Goal: Task Accomplishment & Management: Manage account settings

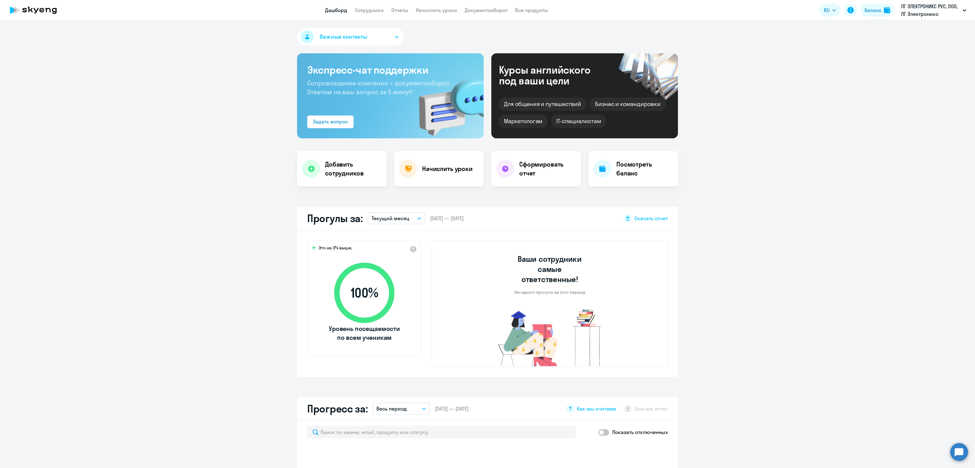
select select "30"
click at [792, 58] on ng-component "Важные контакты Экспресс-чат поддержки Сопровождение компании + документооборот…" at bounding box center [487, 463] width 975 height 871
click at [781, 234] on app-truancy-attendance-dashboard "Прогулы за: Текущий месяц – 01.08.2025 — 31.08.2025 Скачать отчет Это на 3% выш…" at bounding box center [487, 292] width 975 height 170
click at [359, 10] on link "Сотрудники" at bounding box center [369, 10] width 29 height 6
select select "30"
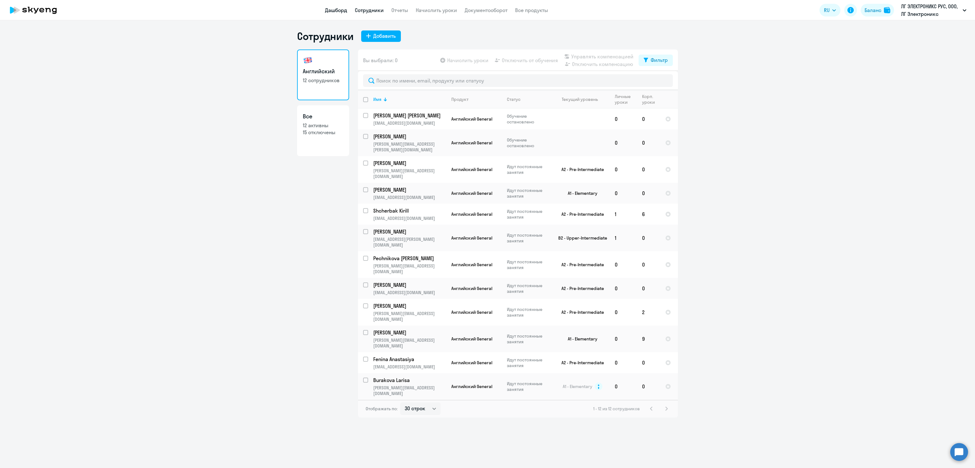
click at [330, 12] on link "Дашборд" at bounding box center [336, 10] width 22 height 6
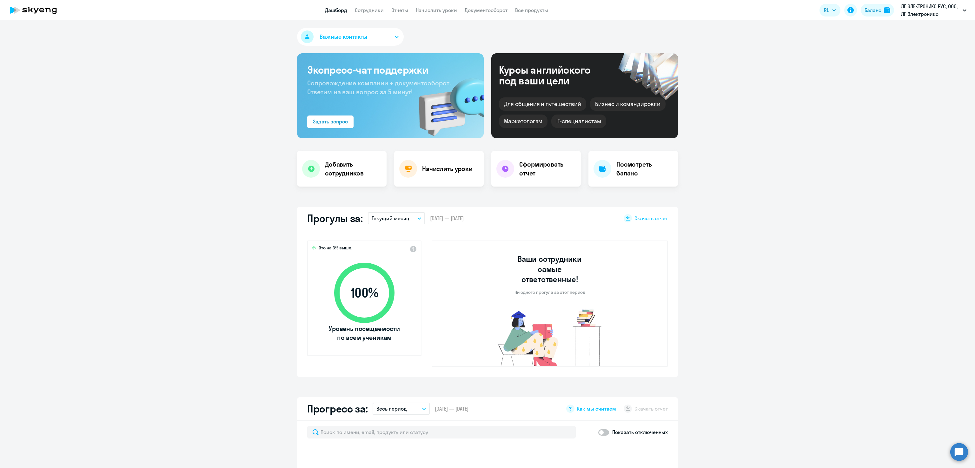
select select "30"
click at [351, 167] on h4 "Добавить сотрудников" at bounding box center [353, 169] width 56 height 18
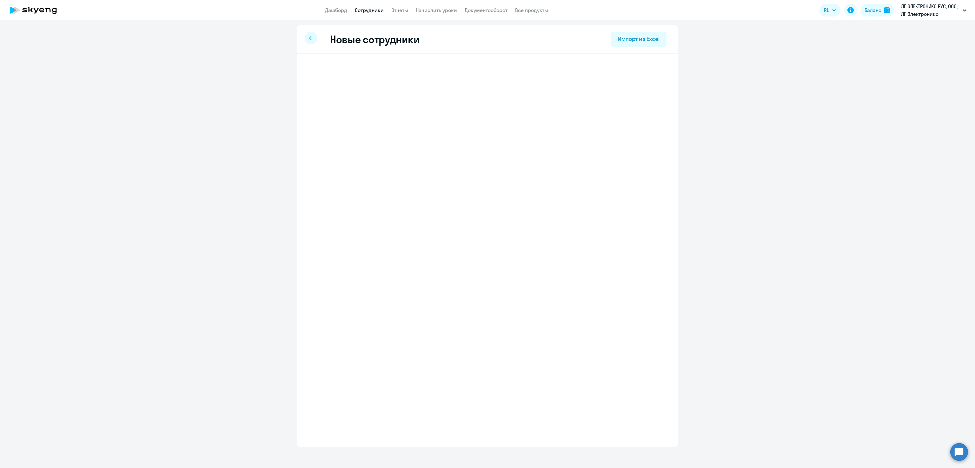
select select "english_adult_not_native_speaker"
select select "3"
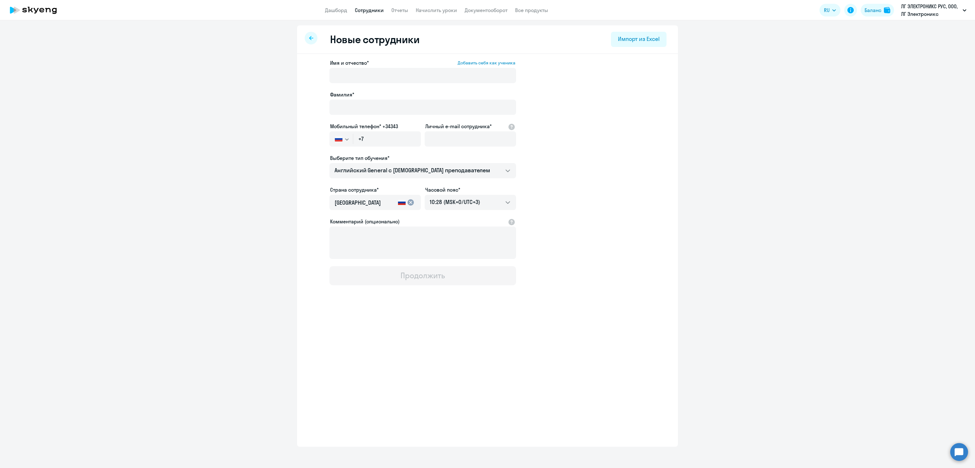
click at [311, 37] on icon at bounding box center [311, 38] width 4 height 4
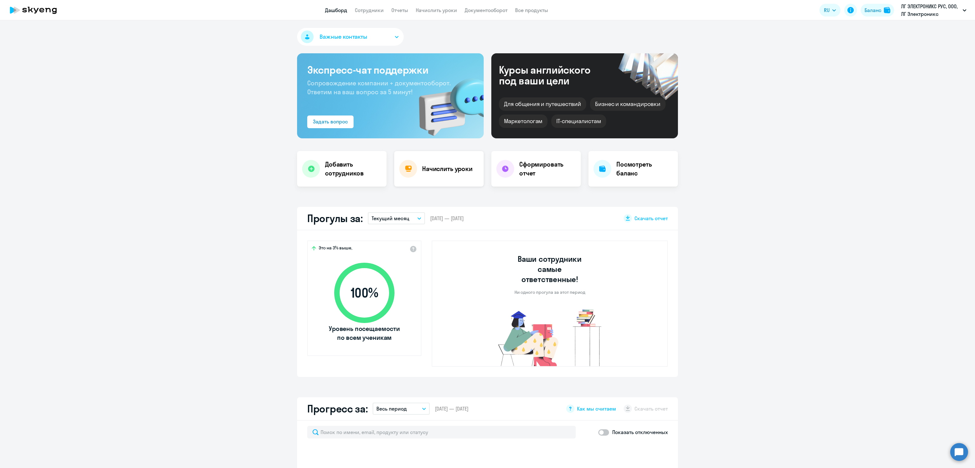
select select "30"
click at [426, 164] on h4 "Начислить уроки" at bounding box center [447, 168] width 50 height 9
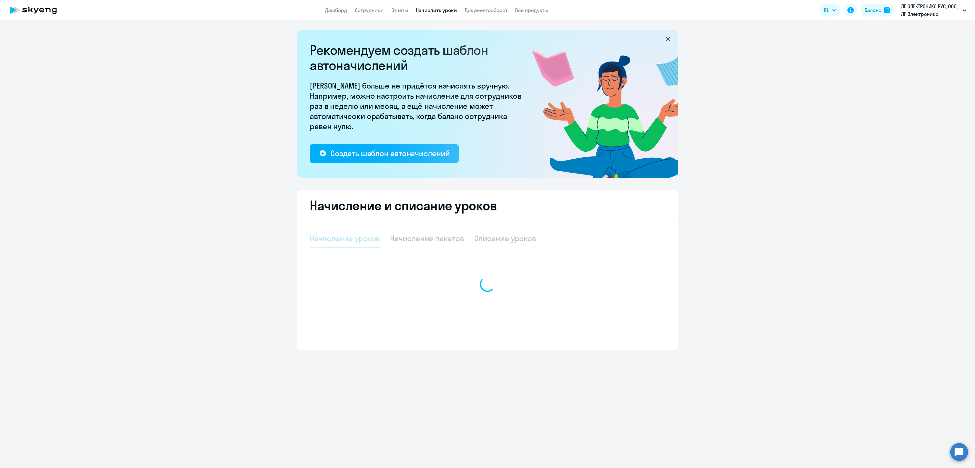
select select "10"
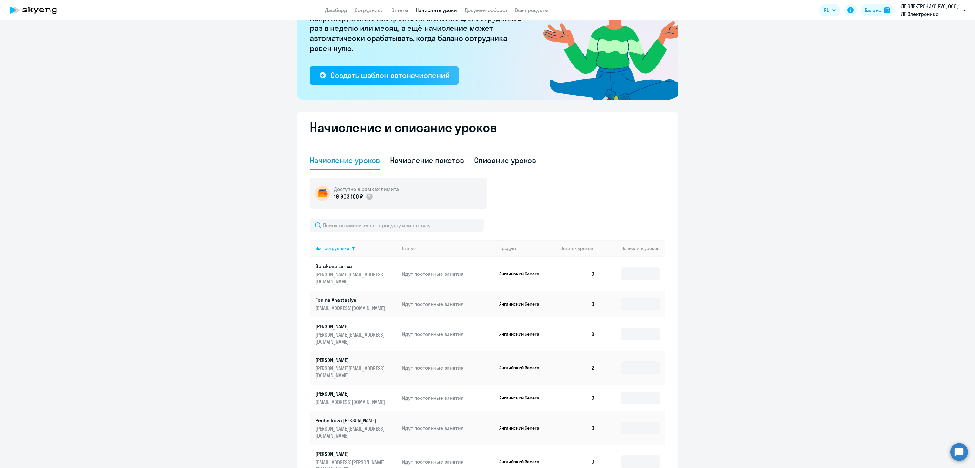
scroll to position [97, 0]
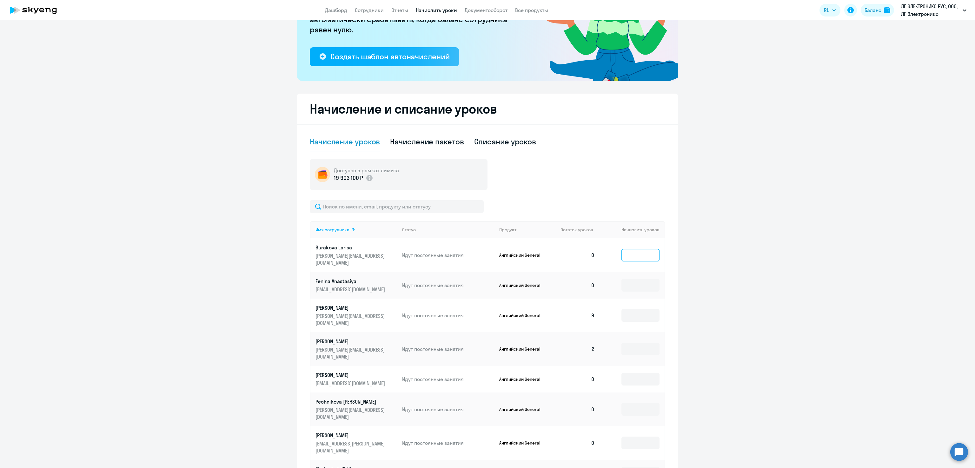
click at [630, 249] on input at bounding box center [640, 255] width 38 height 13
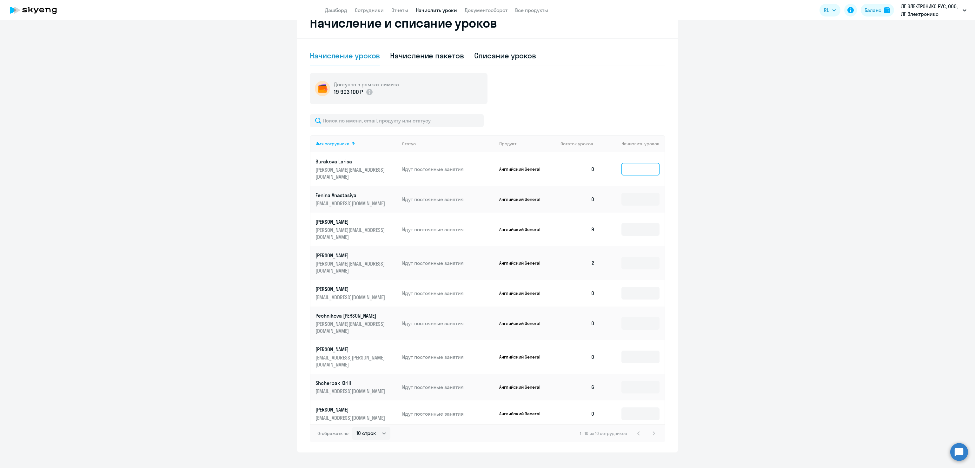
scroll to position [187, 0]
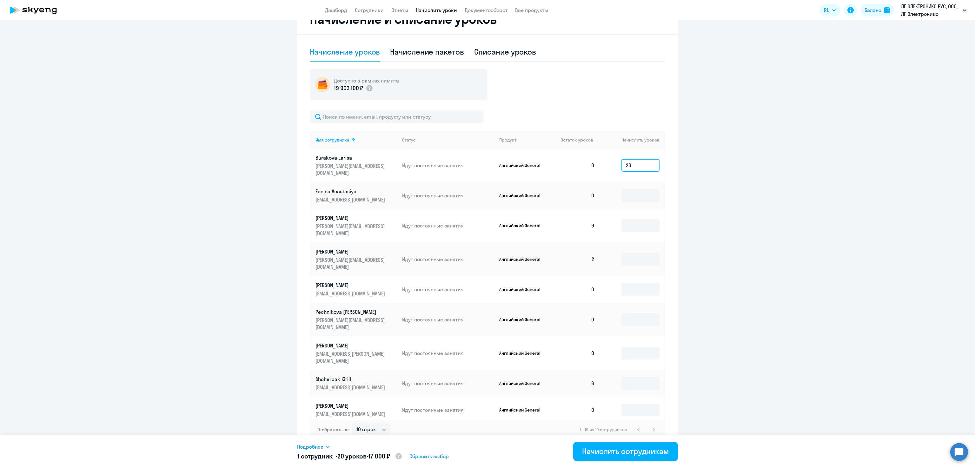
type input "2"
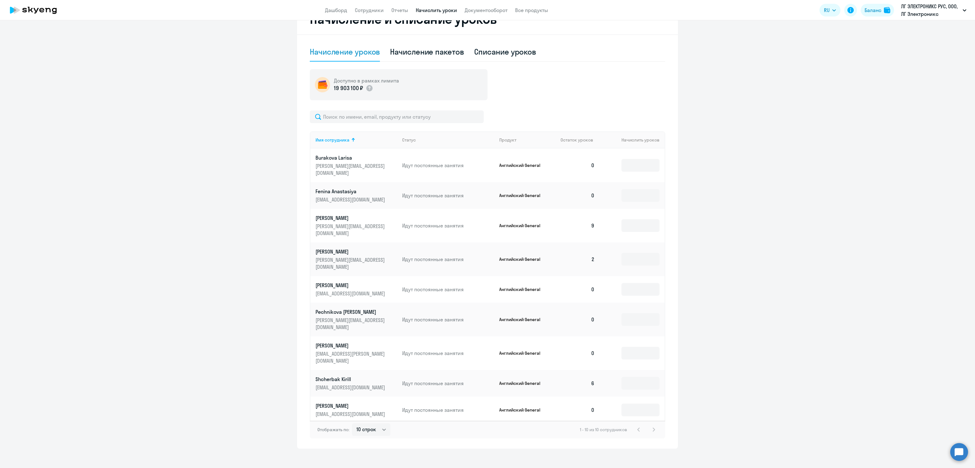
click at [841, 240] on ng-component "Рекомендуем создать шаблон автоначислений Уроки больше не придётся начислять вр…" at bounding box center [487, 145] width 975 height 605
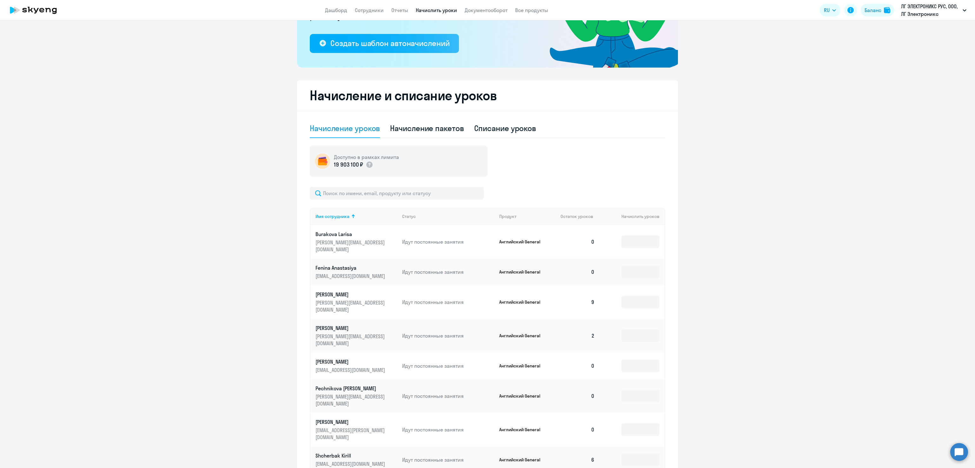
scroll to position [28, 0]
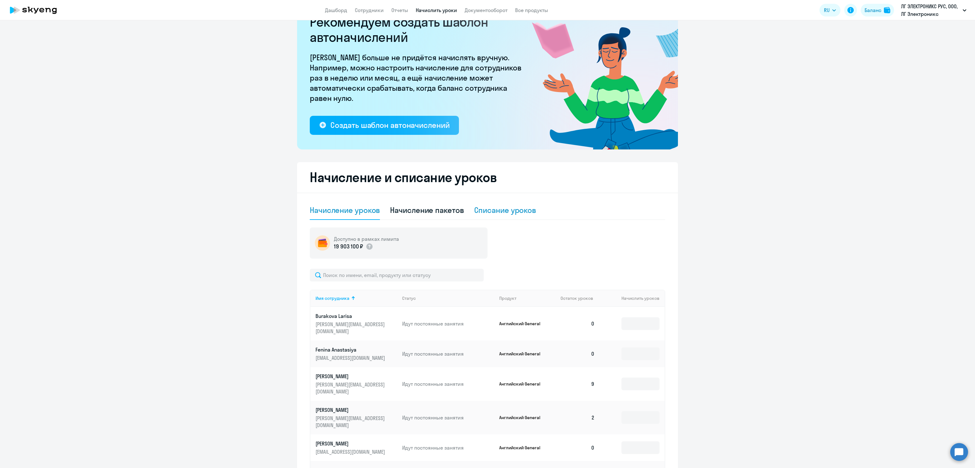
click at [499, 207] on div "Списание уроков" at bounding box center [505, 210] width 62 height 10
select select "10"
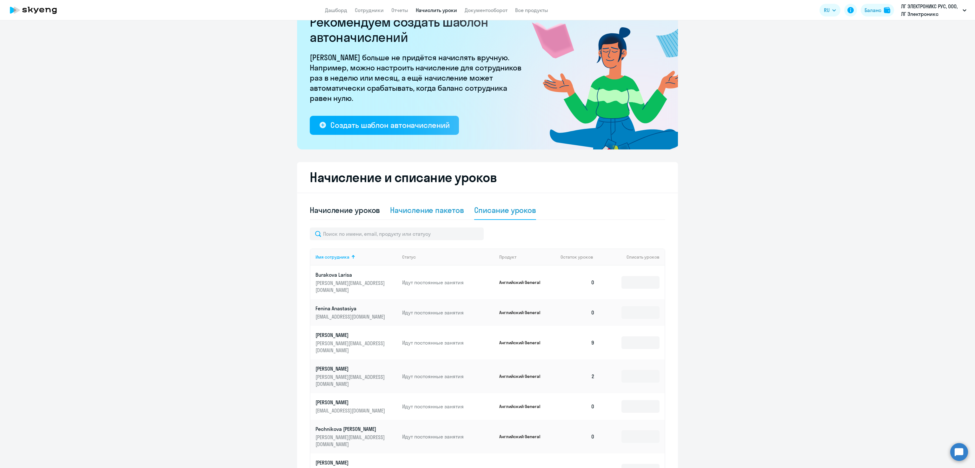
click at [410, 212] on div "Начисление пакетов" at bounding box center [427, 210] width 74 height 10
select select "10"
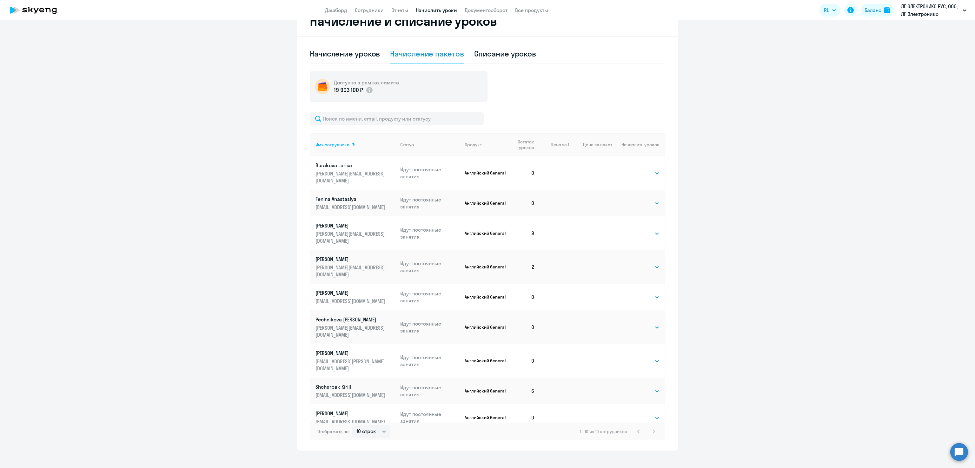
scroll to position [192, 0]
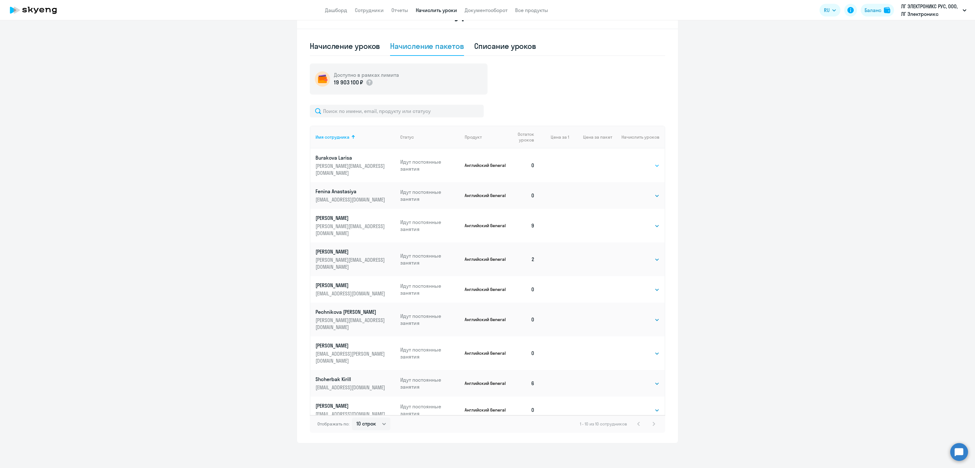
click at [640, 162] on select "Выбрать 4 8 16 32 64" at bounding box center [646, 166] width 26 height 8
select select "32"
click at [633, 162] on select "Выбрать 4 8 16 32 64" at bounding box center [646, 166] width 26 height 8
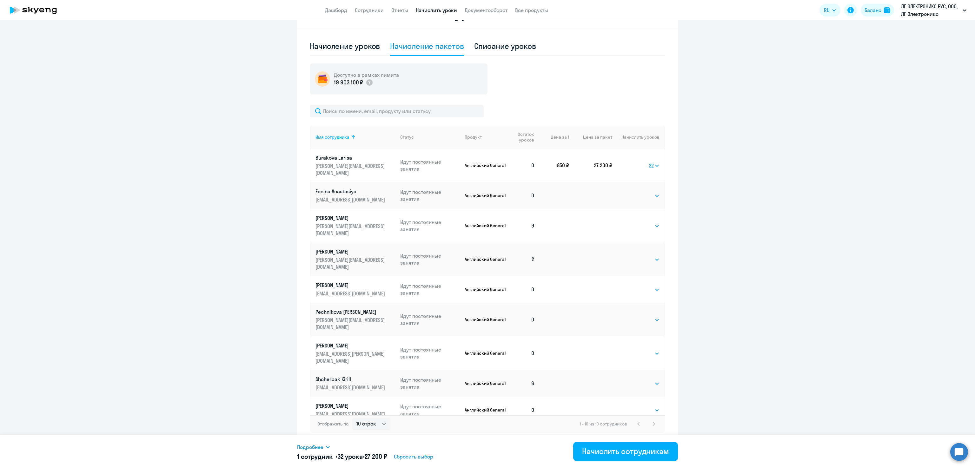
click at [794, 189] on ng-component "Рекомендуем создать шаблон автоначислений Уроки больше не придётся начислять вр…" at bounding box center [487, 140] width 975 height 605
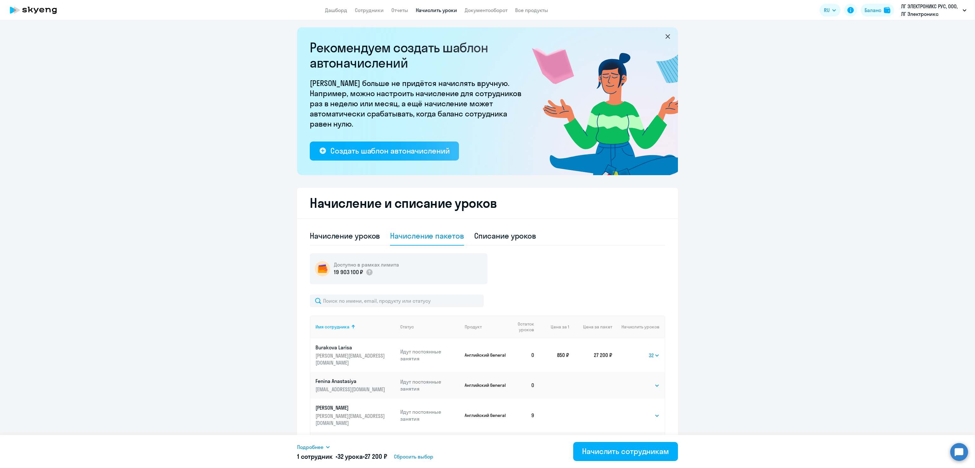
scroll to position [0, 0]
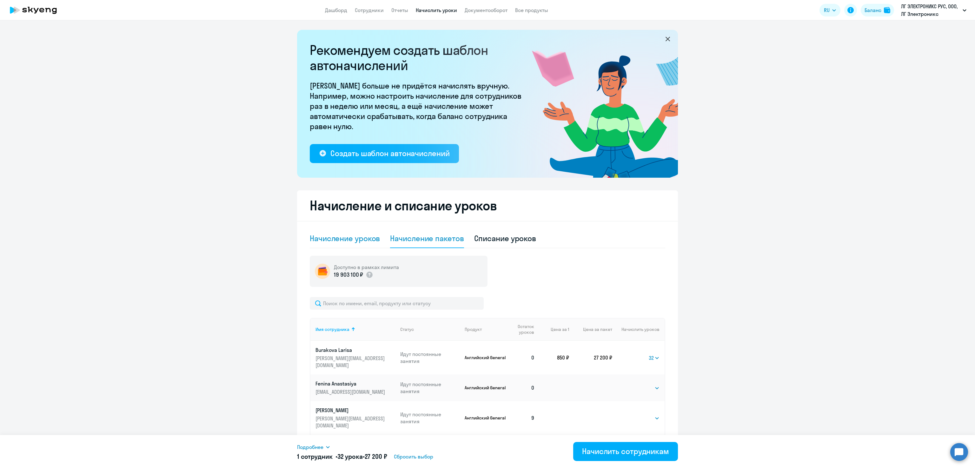
click at [329, 237] on div "Начисление уроков" at bounding box center [345, 238] width 70 height 10
select select "10"
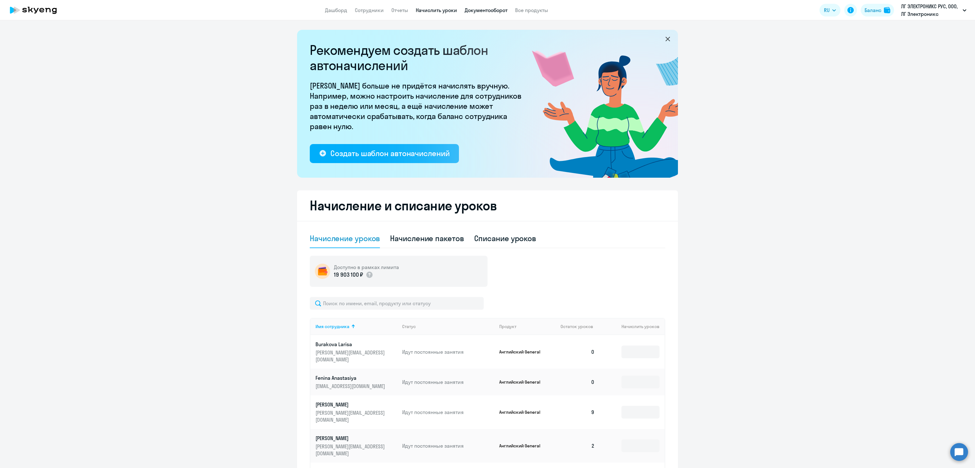
click at [495, 11] on link "Документооборот" at bounding box center [485, 10] width 43 height 6
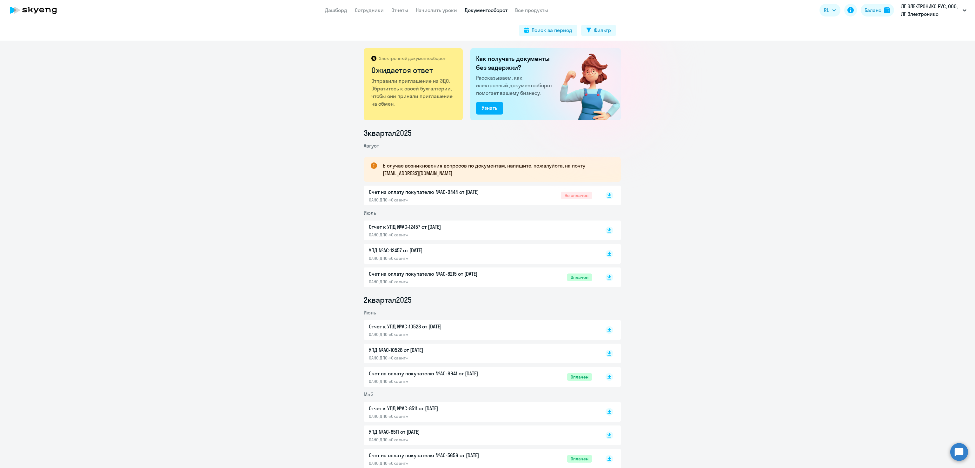
click at [415, 192] on p "Счет на оплату покупателю №AC-9444 от [DATE]" at bounding box center [435, 192] width 133 height 8
click at [330, 10] on link "Дашборд" at bounding box center [336, 10] width 22 height 6
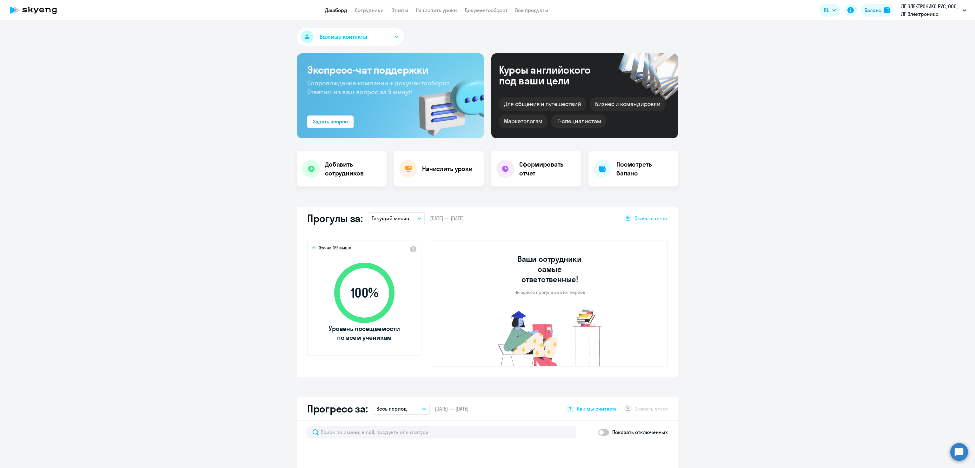
select select "30"
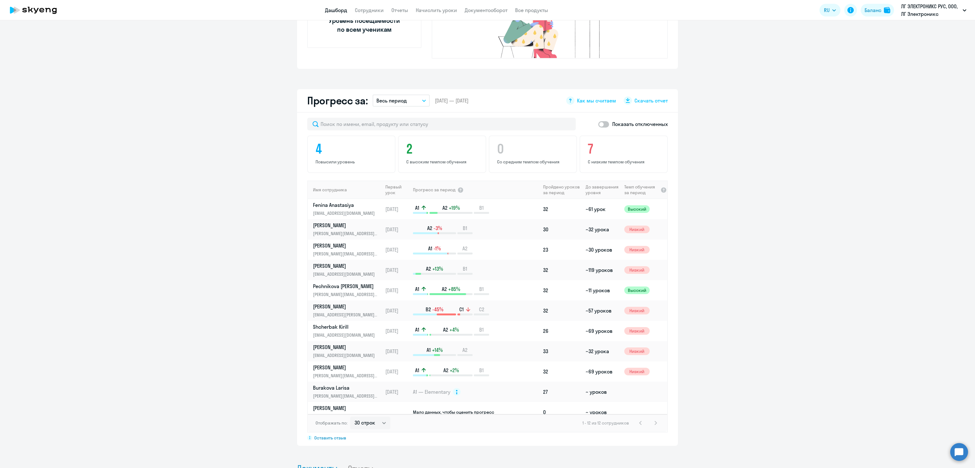
click at [598, 121] on span at bounding box center [603, 124] width 11 height 6
click at [598, 124] on input "checkbox" at bounding box center [598, 124] width 0 height 0
checkbox input "true"
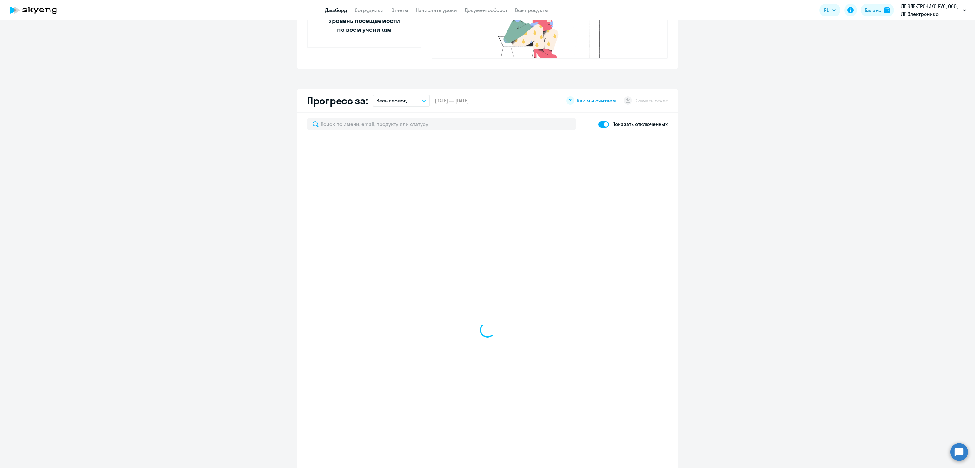
select select "30"
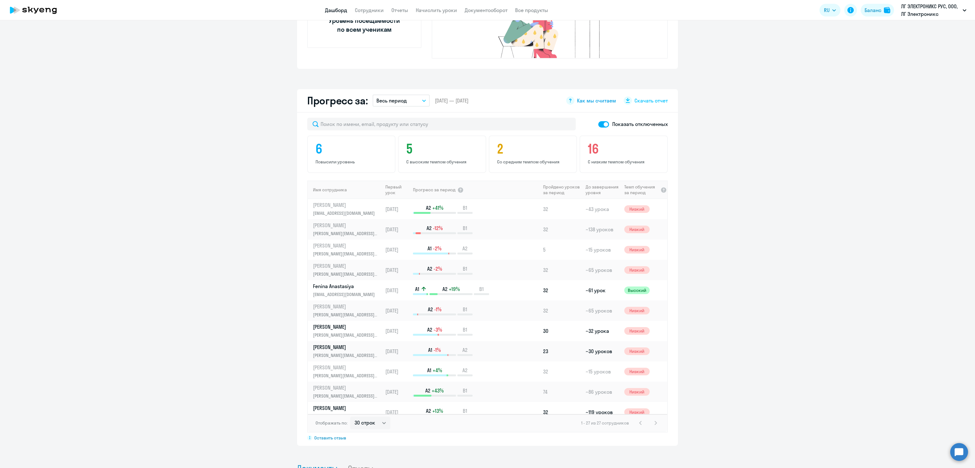
click at [593, 97] on span "Как мы считаем" at bounding box center [596, 100] width 39 height 7
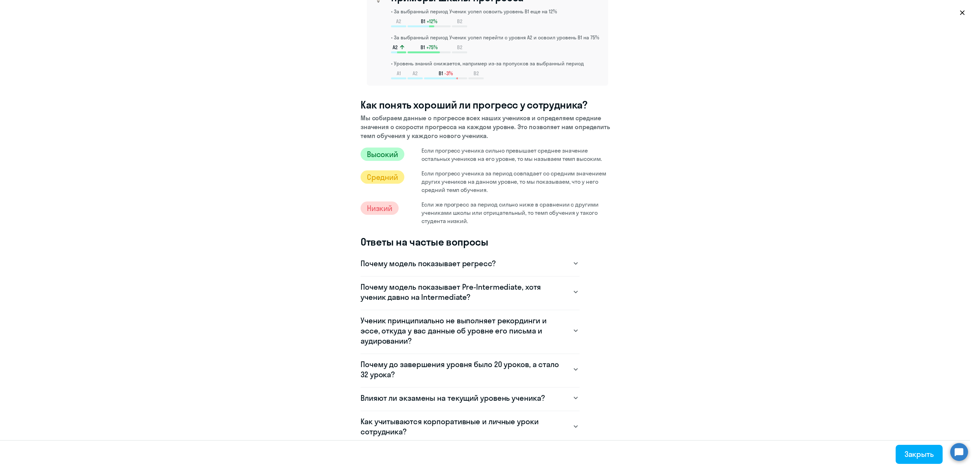
scroll to position [226, 0]
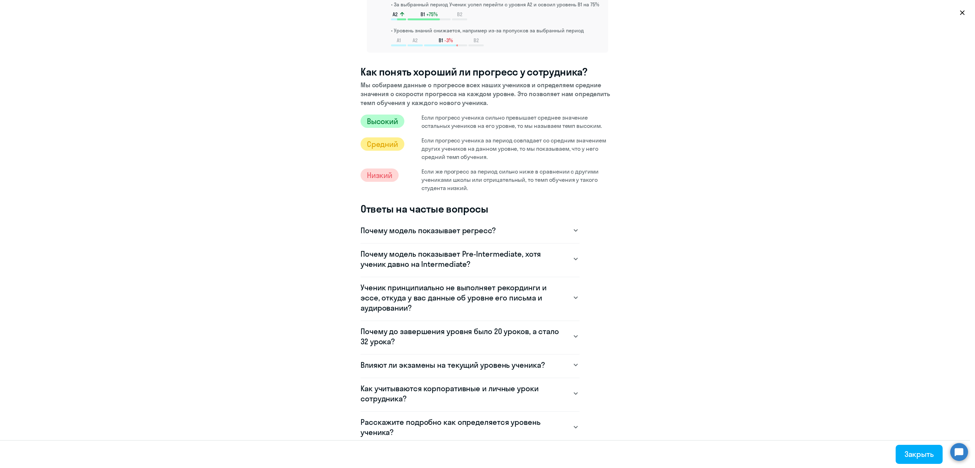
click at [573, 230] on icon at bounding box center [575, 230] width 4 height 3
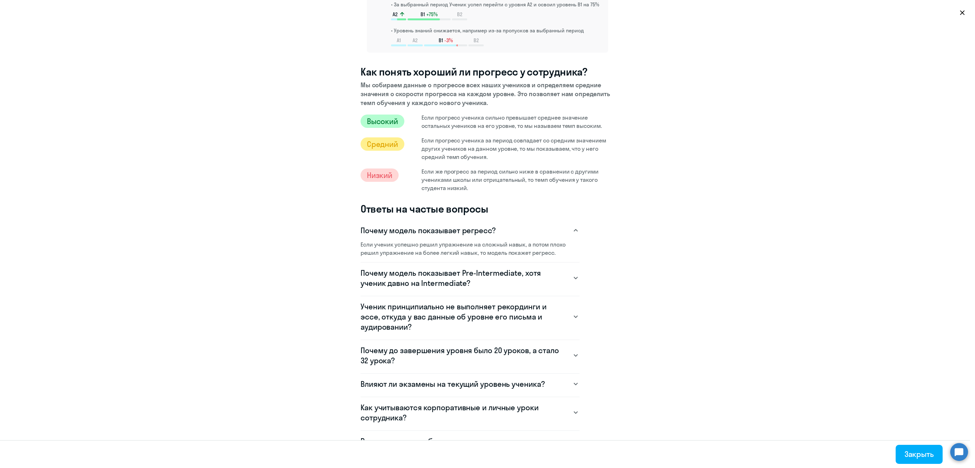
click at [572, 278] on svg-icon at bounding box center [576, 278] width 8 height 8
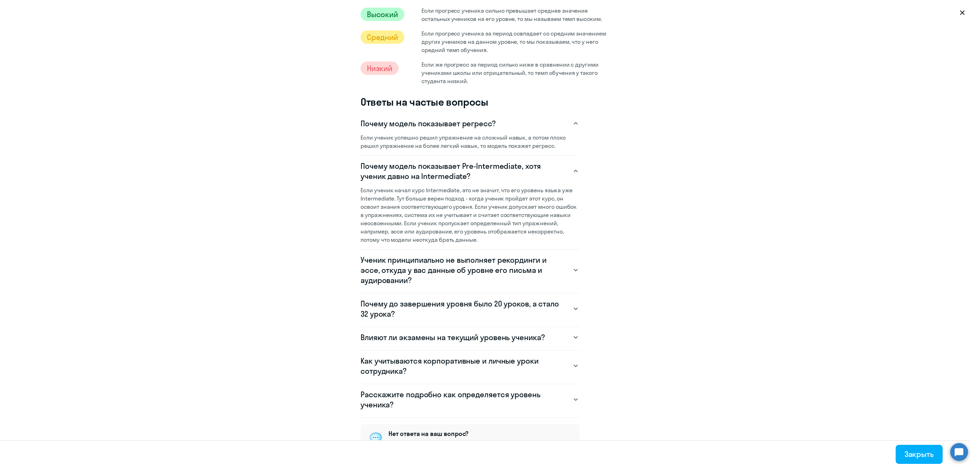
scroll to position [0, 0]
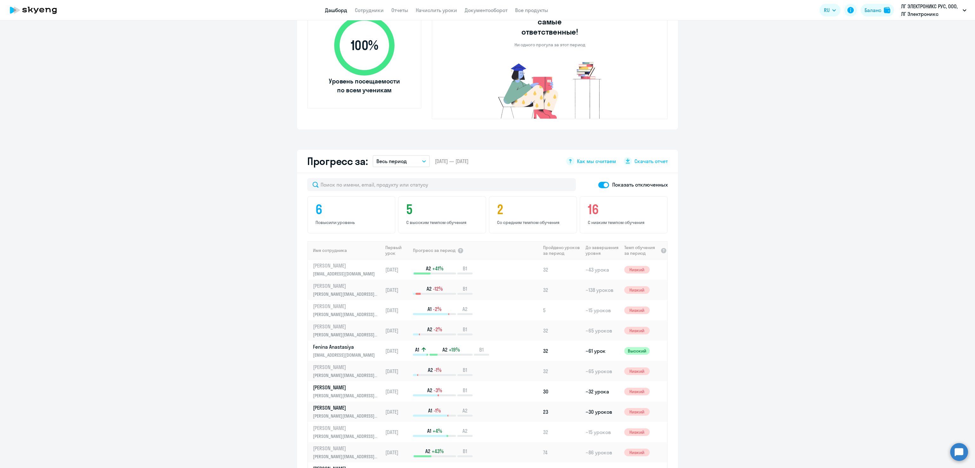
scroll to position [237, 0]
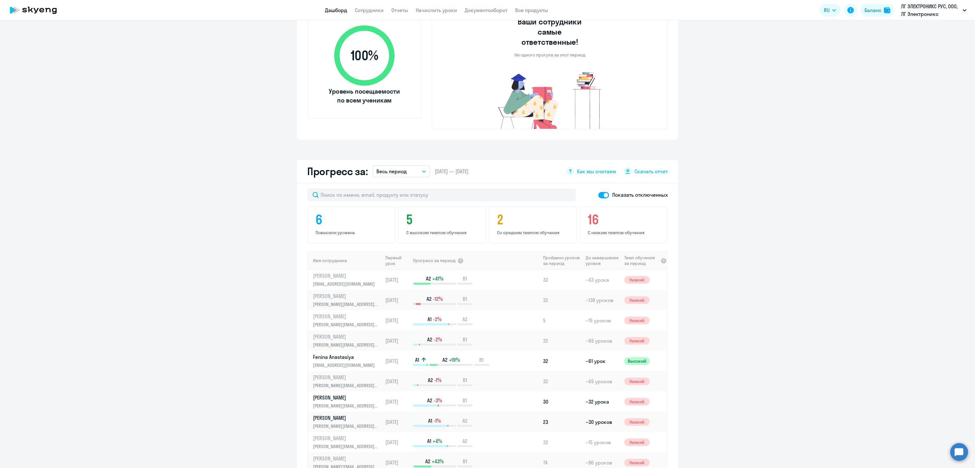
click at [601, 192] on span at bounding box center [603, 195] width 11 height 6
click at [598, 195] on input "checkbox" at bounding box center [598, 195] width 0 height 0
checkbox input "false"
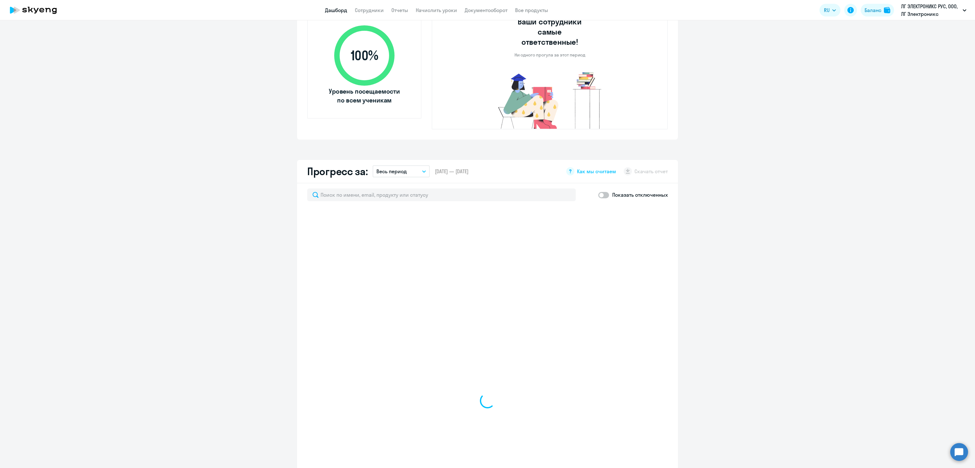
select select "30"
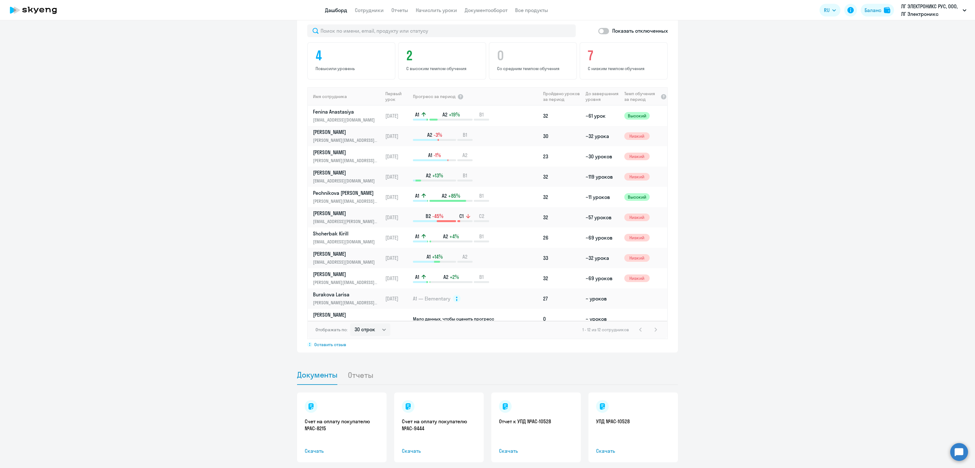
scroll to position [421, 0]
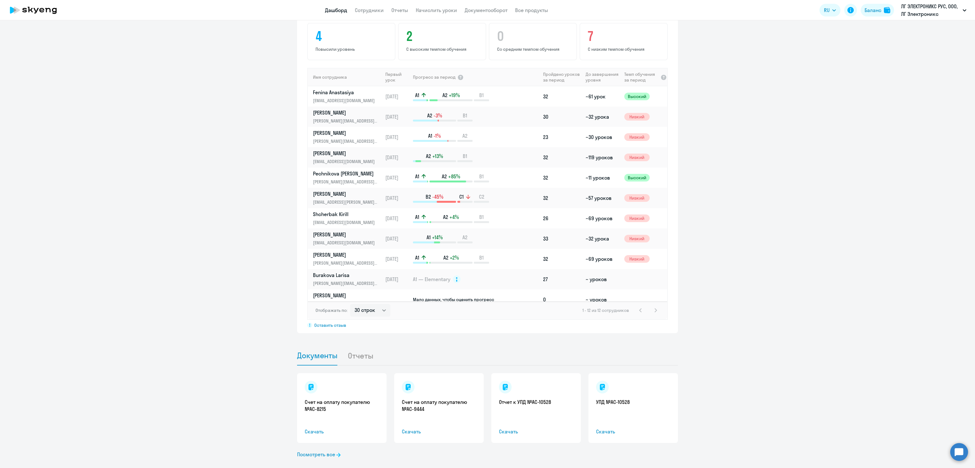
click at [348, 346] on li "Отчеты" at bounding box center [365, 355] width 36 height 19
click at [350, 346] on li "Отчеты" at bounding box center [365, 355] width 36 height 19
click at [308, 450] on link "Посмотреть все" at bounding box center [318, 454] width 43 height 8
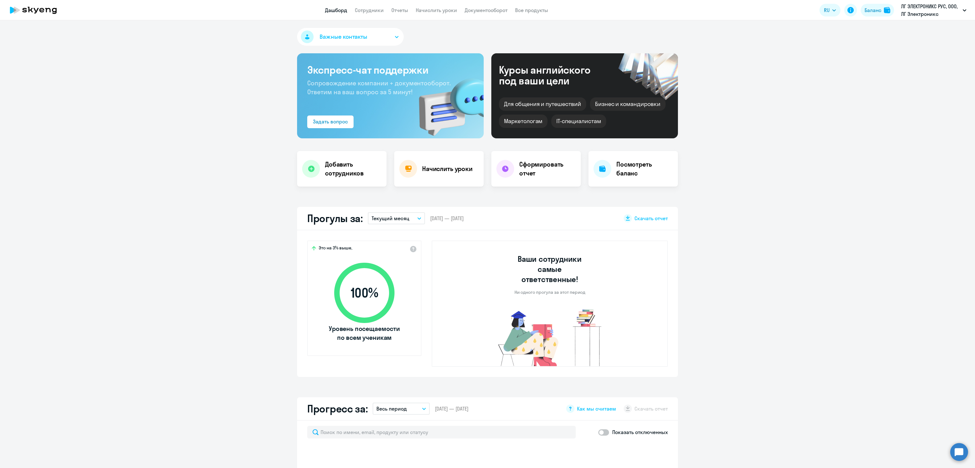
select select "30"
click at [619, 168] on h4 "Посмотреть баланс" at bounding box center [644, 169] width 56 height 18
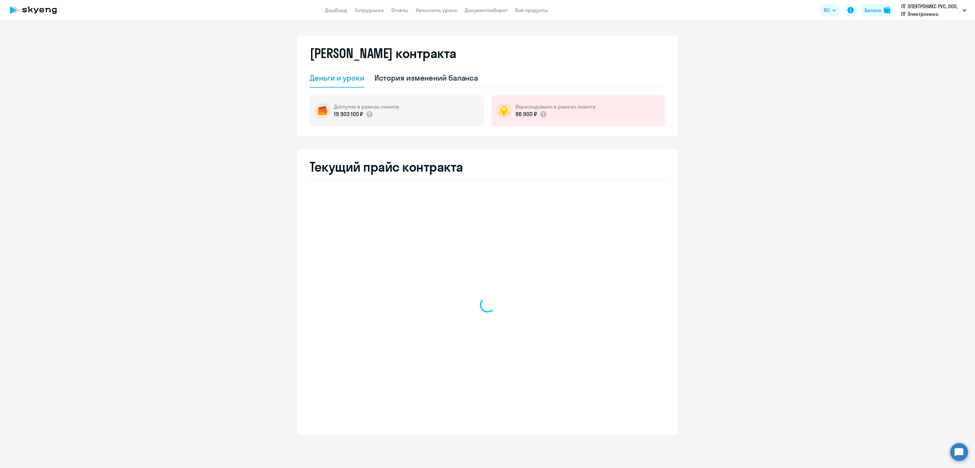
select select "english_adult_not_native_speaker"
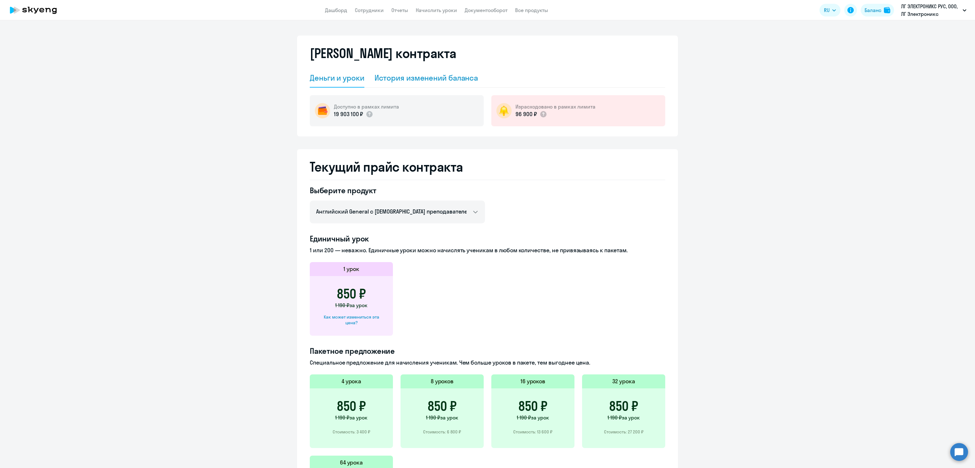
click at [408, 77] on div "История изменений баланса" at bounding box center [426, 78] width 104 height 10
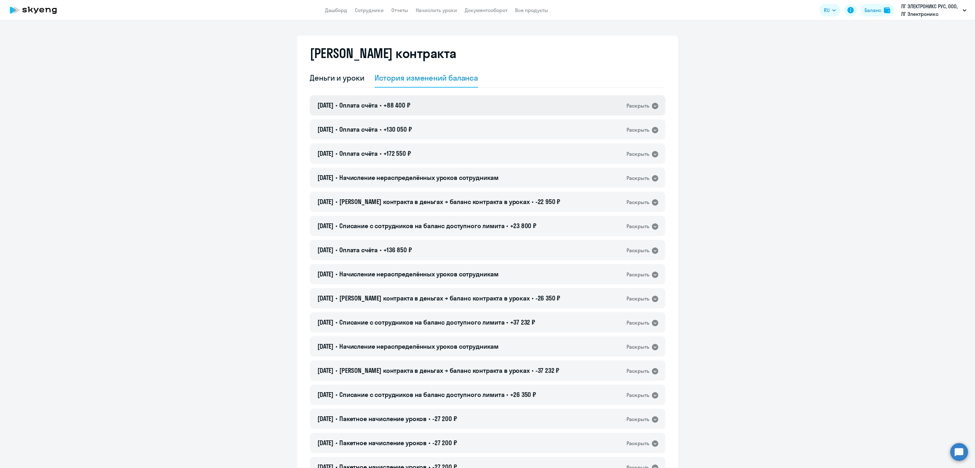
click at [434, 102] on div "06.08.2025 • Оплата счёта • +88 400 ₽ Раскрыть" at bounding box center [487, 105] width 355 height 20
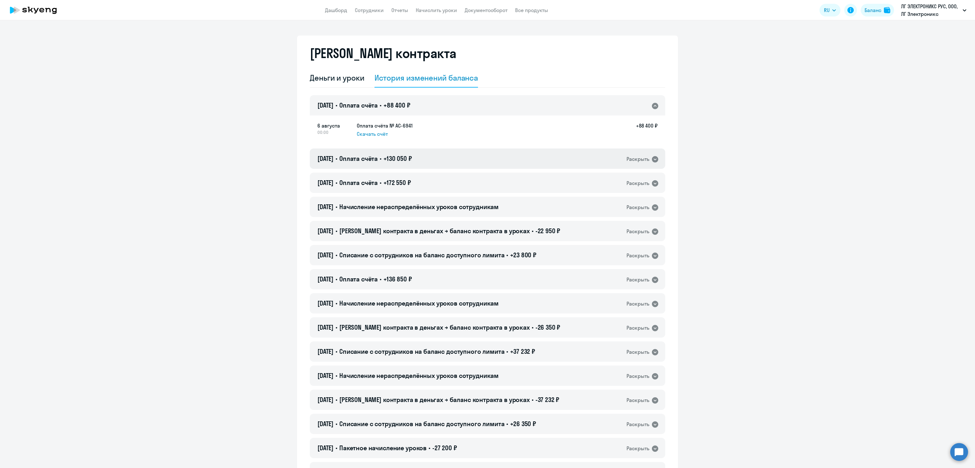
click at [435, 161] on div "06.07.2025 • Оплата счёта • +130 050 ₽ Раскрыть" at bounding box center [487, 158] width 355 height 20
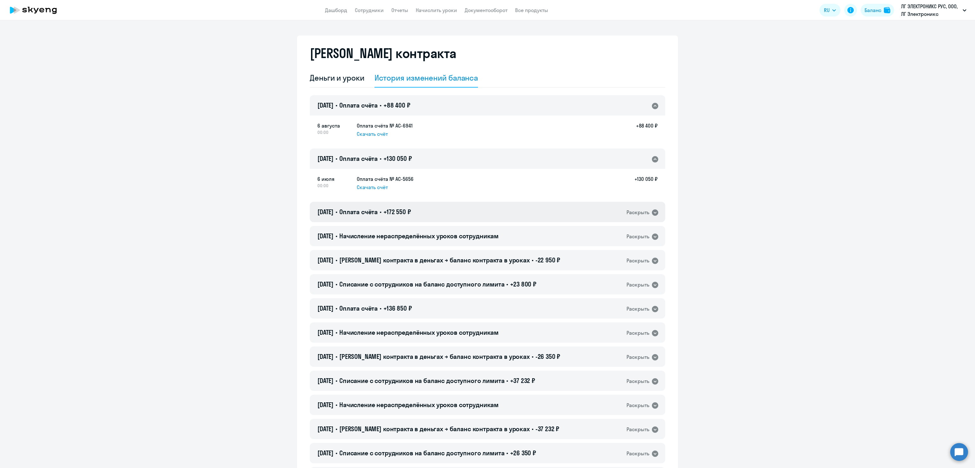
click at [450, 216] on div "06.06.2025 • Оплата счёта • +172 550 ₽ Раскрыть" at bounding box center [487, 212] width 355 height 20
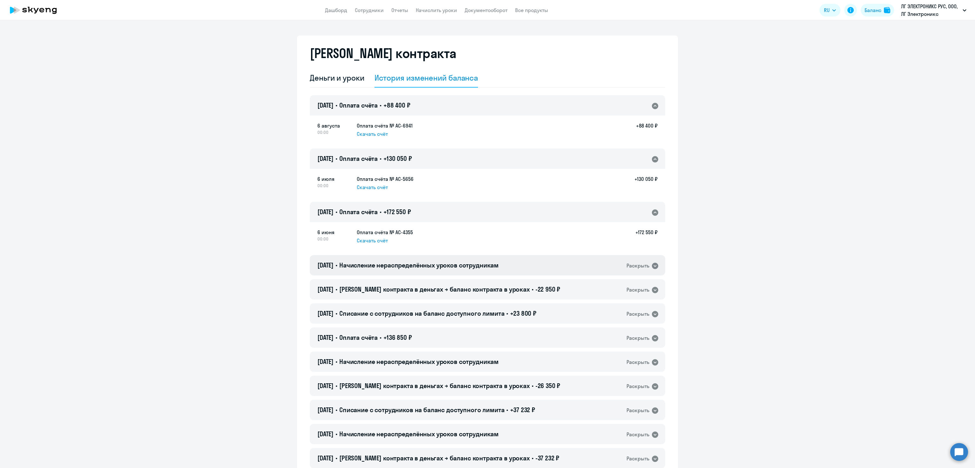
click at [542, 266] on div "13.05.2025 • Начисление нераспределённых уроков сотрудникам Раскрыть" at bounding box center [487, 265] width 355 height 20
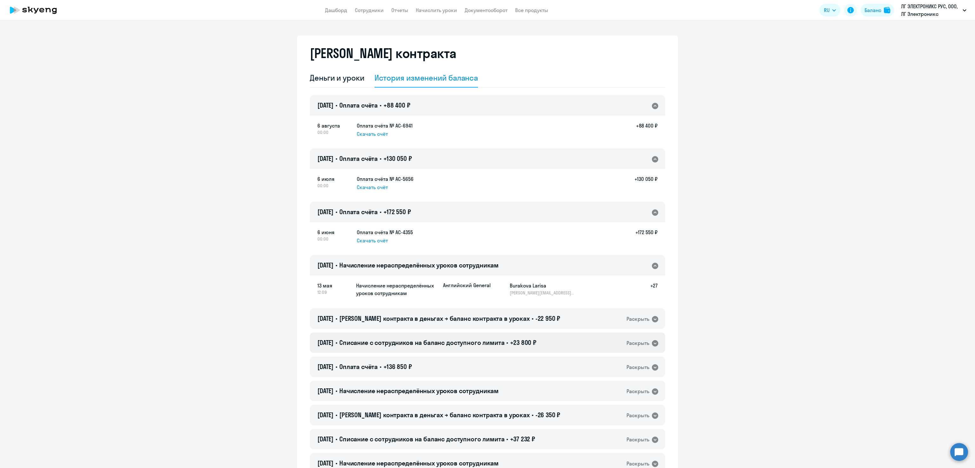
click at [437, 346] on h4 "25.04.2025 • Списание с сотрудников на баланс доступного лимита • +23 800 ₽" at bounding box center [426, 342] width 219 height 9
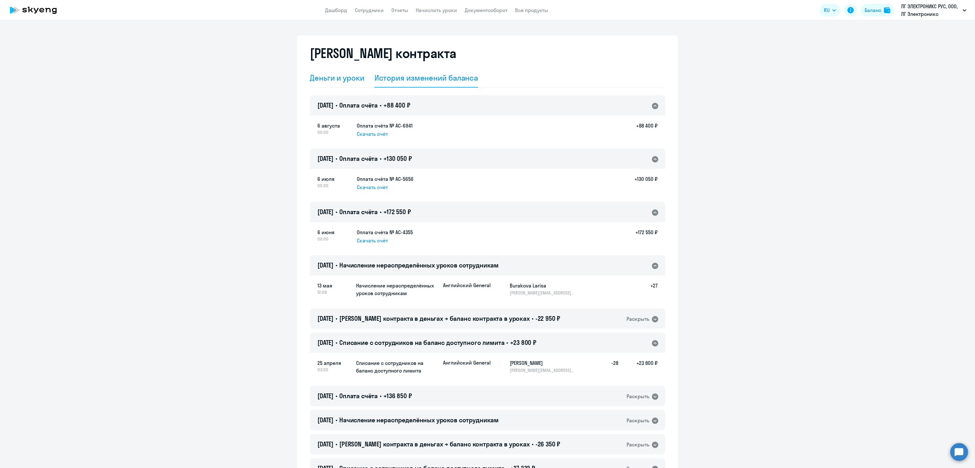
click at [311, 81] on div "Деньги и уроки" at bounding box center [337, 78] width 55 height 10
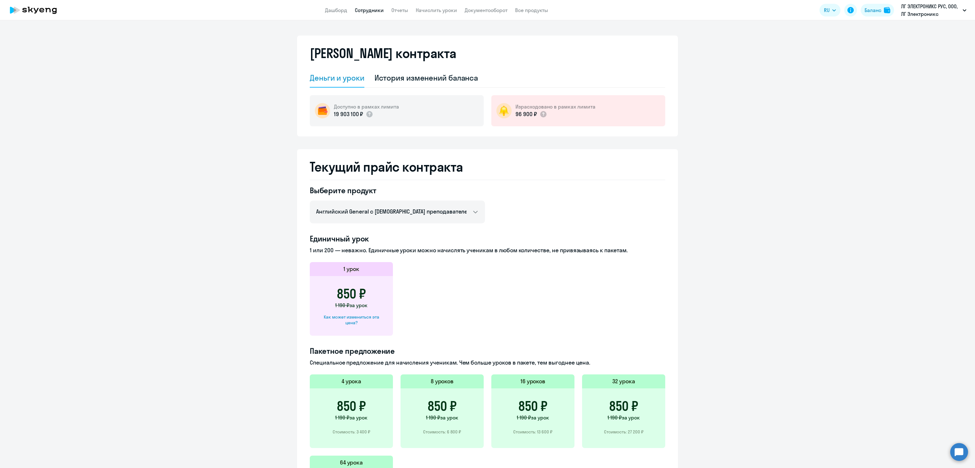
click at [373, 12] on link "Сотрудники" at bounding box center [369, 10] width 29 height 6
select select "30"
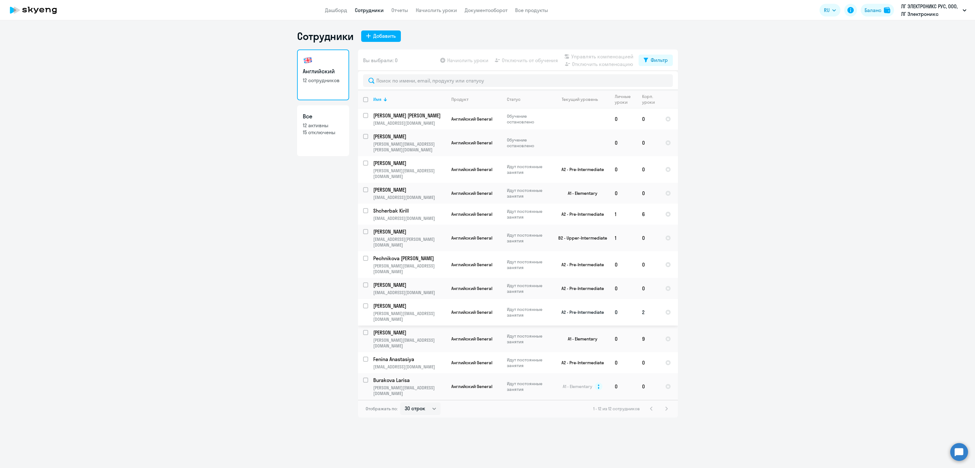
click at [385, 302] on p "[PERSON_NAME]" at bounding box center [409, 305] width 72 height 7
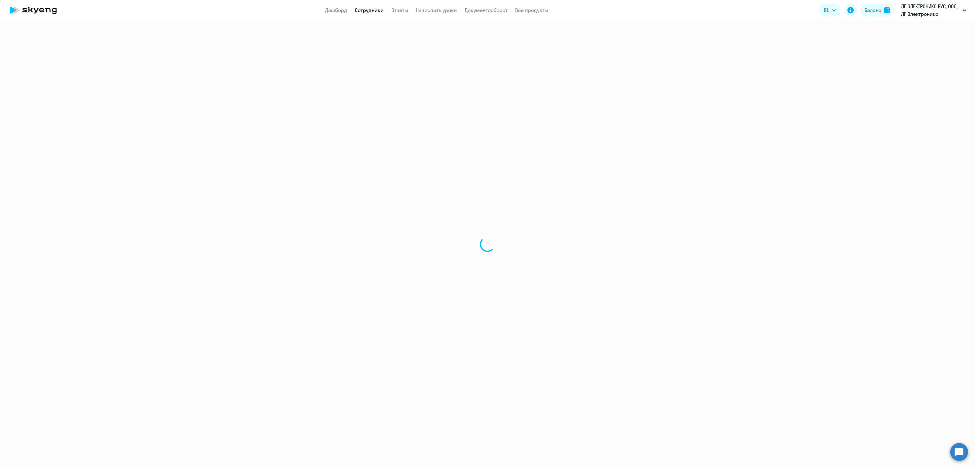
select select "english"
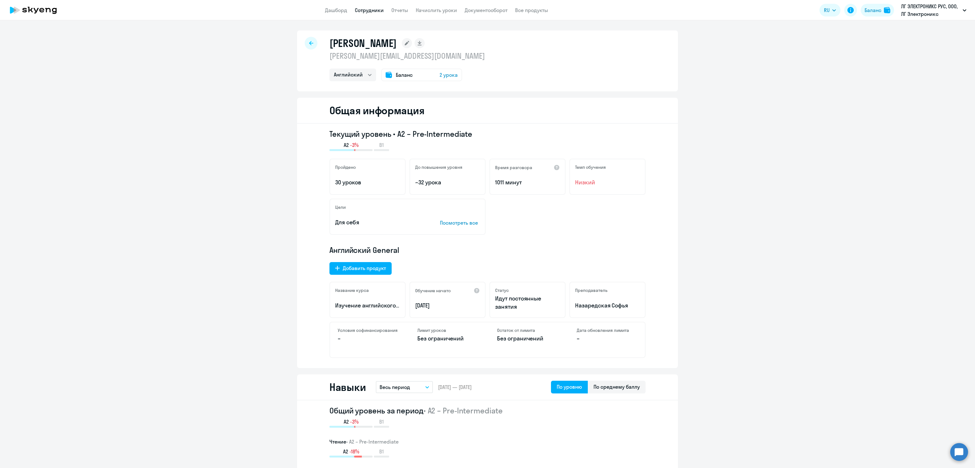
click at [415, 75] on div "Баланс 2 урока" at bounding box center [421, 75] width 81 height 13
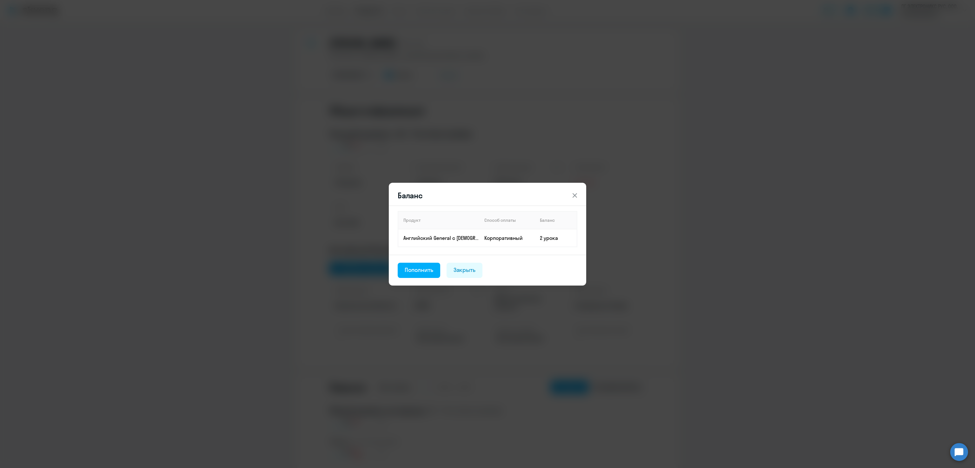
click at [567, 310] on div "Баланс Продукт Способ оплаты Баланс Английский General с русскоговорящим препод…" at bounding box center [487, 234] width 307 height 178
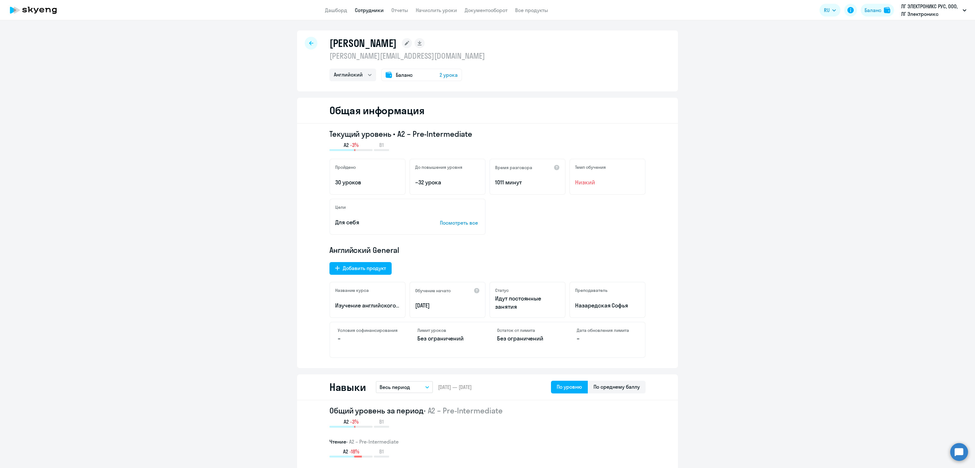
click at [309, 42] on icon at bounding box center [311, 43] width 4 height 4
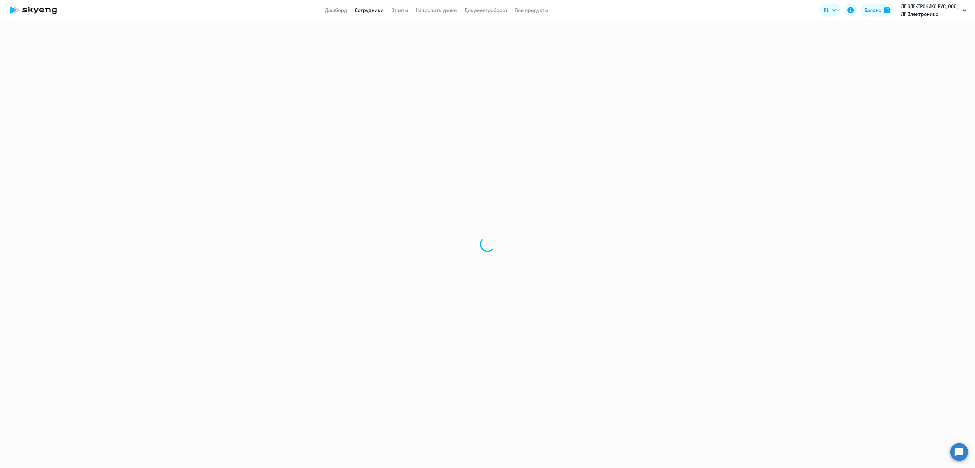
select select "30"
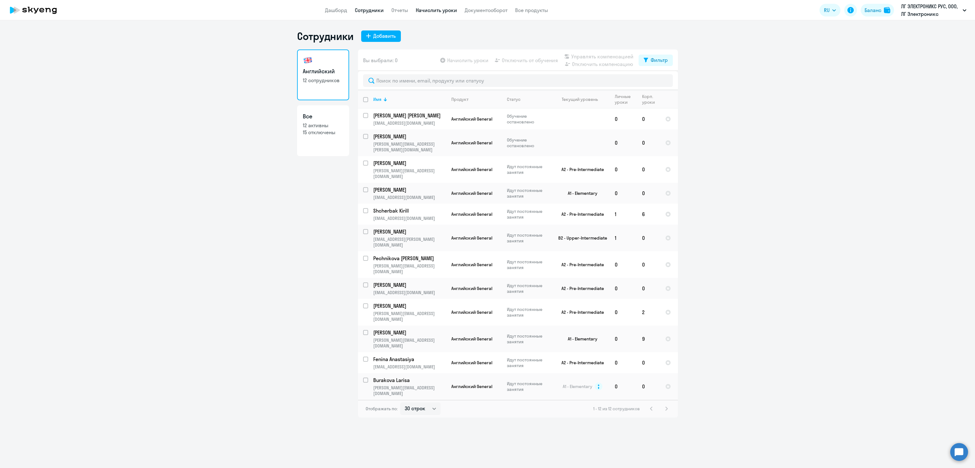
click at [430, 9] on link "Начислить уроки" at bounding box center [436, 10] width 41 height 6
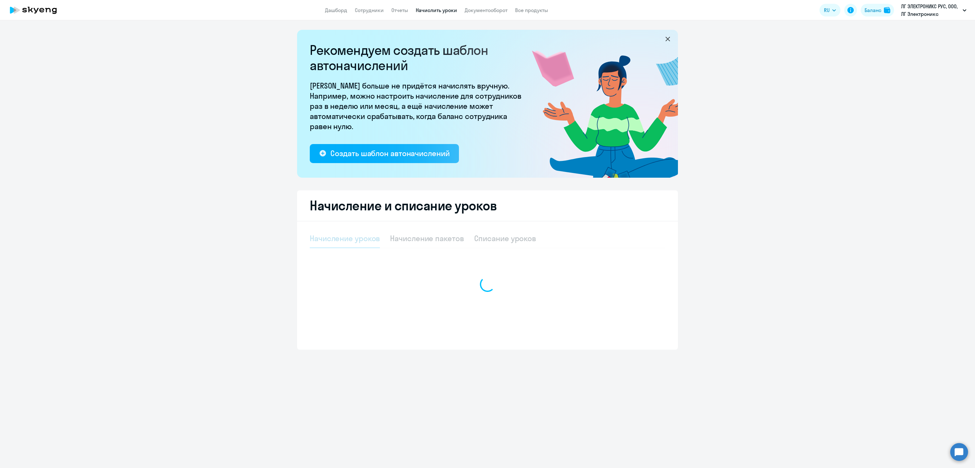
select select "10"
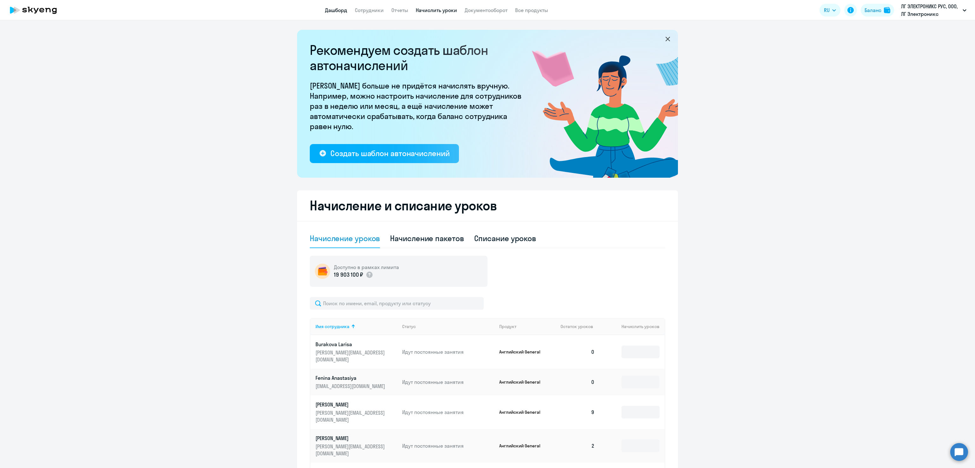
click at [337, 10] on link "Дашборд" at bounding box center [336, 10] width 22 height 6
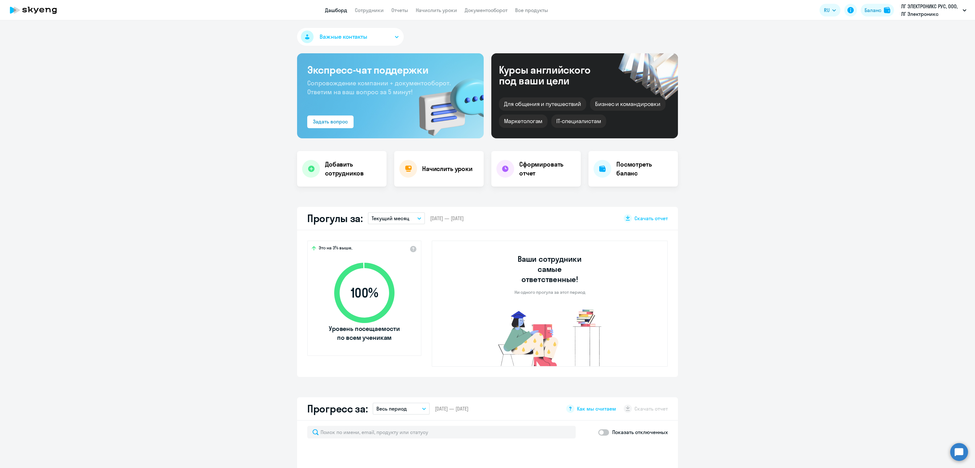
select select "30"
click at [639, 170] on h4 "Посмотреть баланс" at bounding box center [644, 169] width 56 height 18
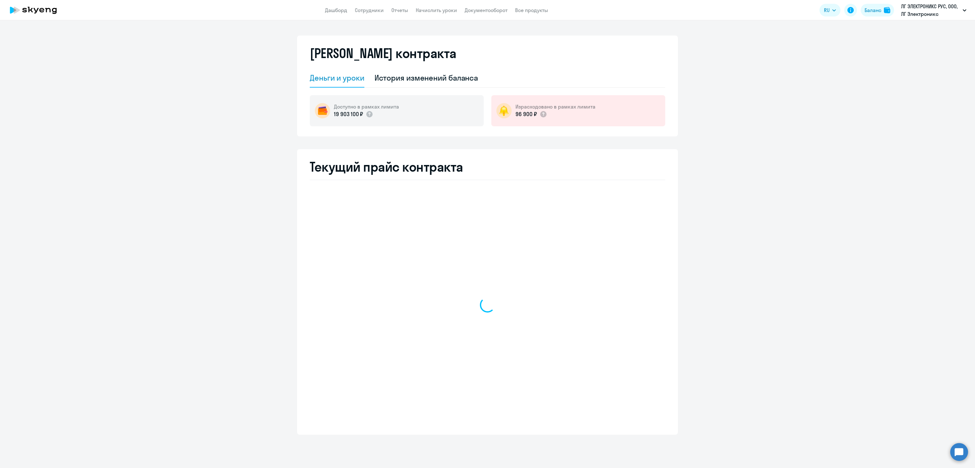
select select "english_adult_not_native_speaker"
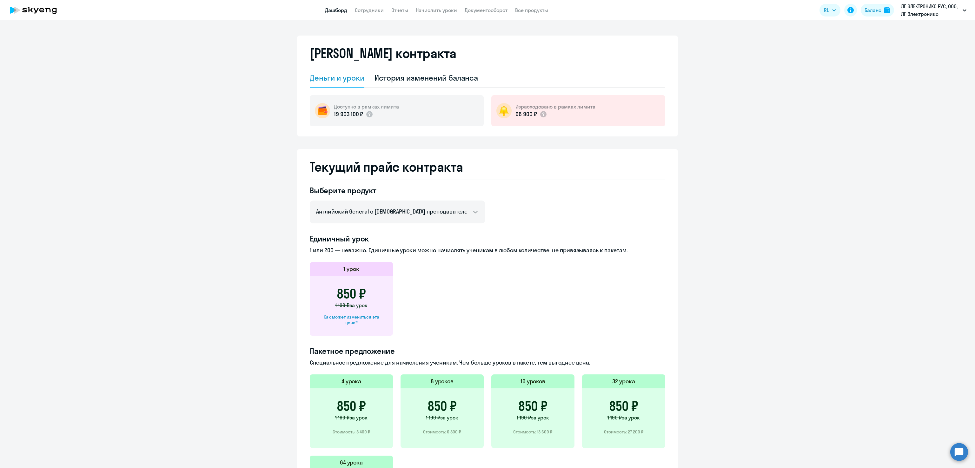
click at [330, 11] on link "Дашборд" at bounding box center [336, 10] width 22 height 6
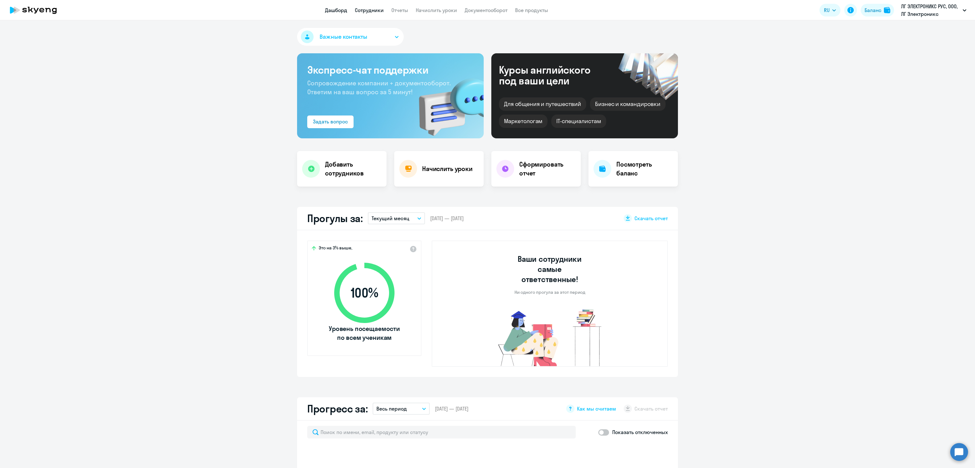
click at [368, 7] on link "Сотрудники" at bounding box center [369, 10] width 29 height 6
select select "30"
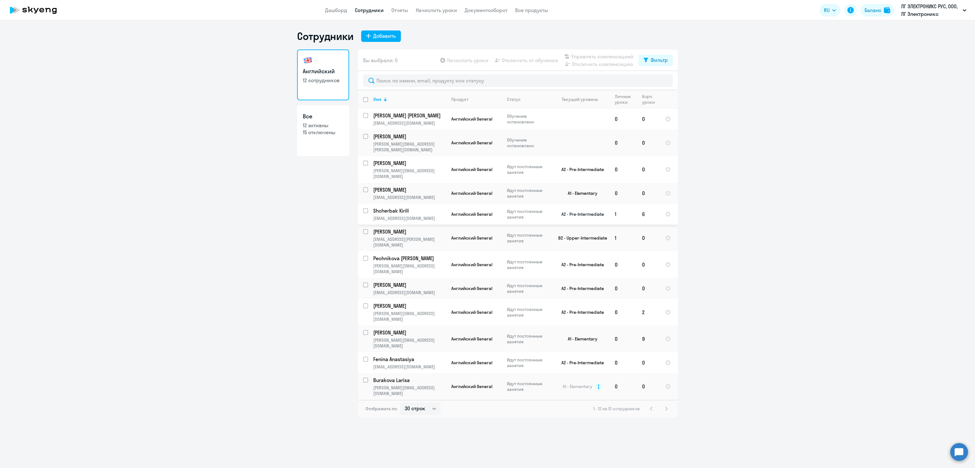
click at [396, 207] on p "Shcherbak Kirill" at bounding box center [409, 210] width 72 height 7
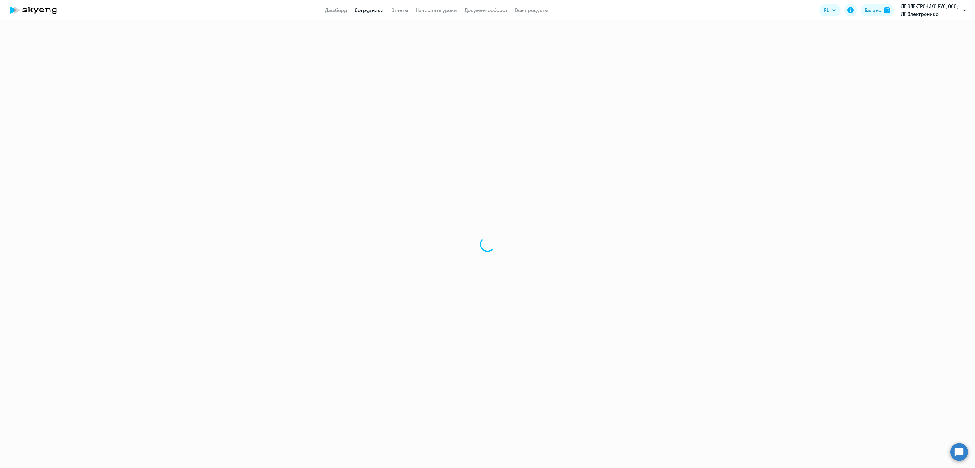
select select "english"
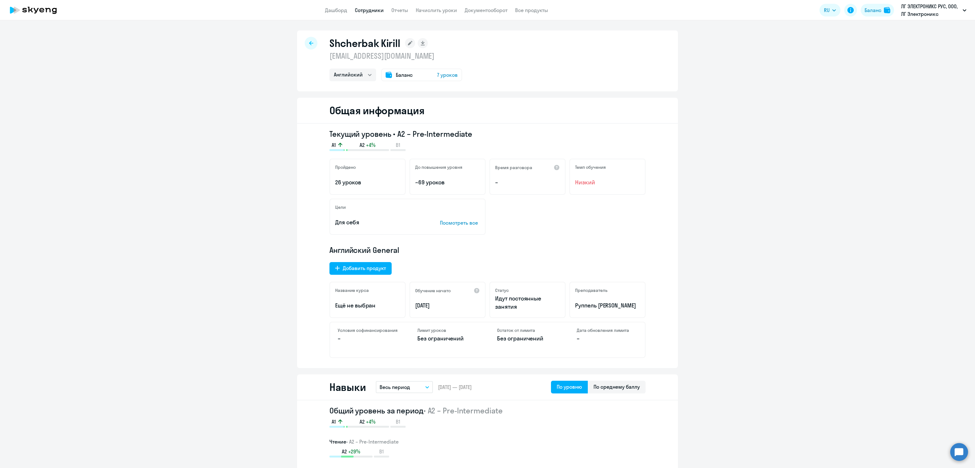
click at [445, 74] on span "7 уроков" at bounding box center [447, 75] width 21 height 8
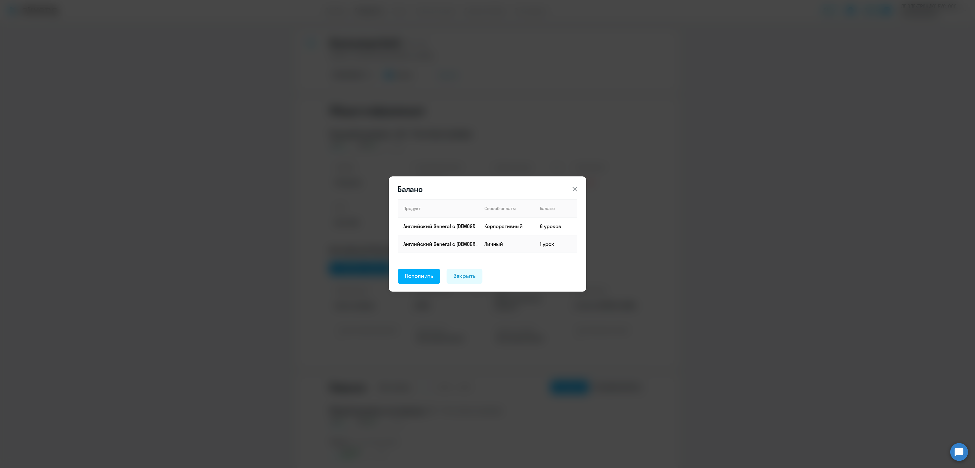
drag, startPoint x: 574, startPoint y: 186, endPoint x: 634, endPoint y: 188, distance: 60.0
click at [572, 186] on icon at bounding box center [575, 189] width 8 height 8
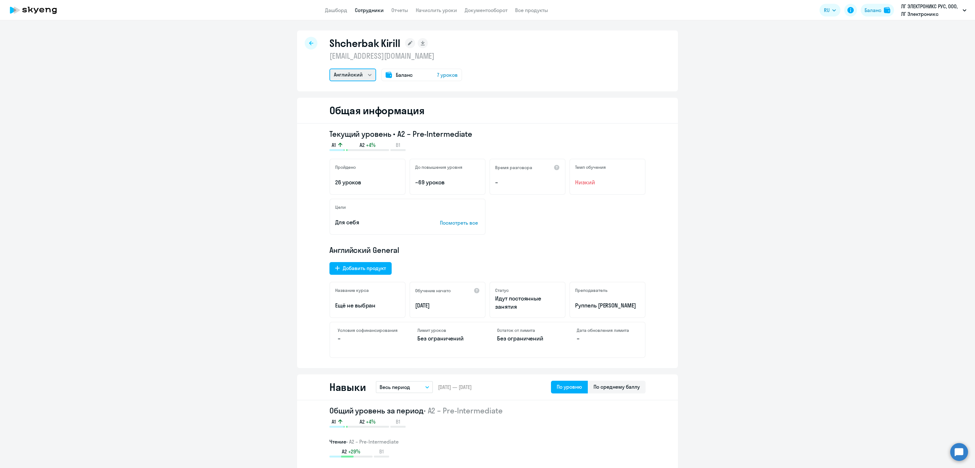
click at [344, 75] on select "Английский" at bounding box center [352, 75] width 47 height 13
click at [498, 79] on div "Shcherbak Kirill kirill.shcherbak@lge.com Английский Баланс 7 уроков" at bounding box center [487, 60] width 381 height 61
click at [874, 8] on div "Баланс" at bounding box center [872, 10] width 17 height 8
select select "english_adult_not_native_speaker"
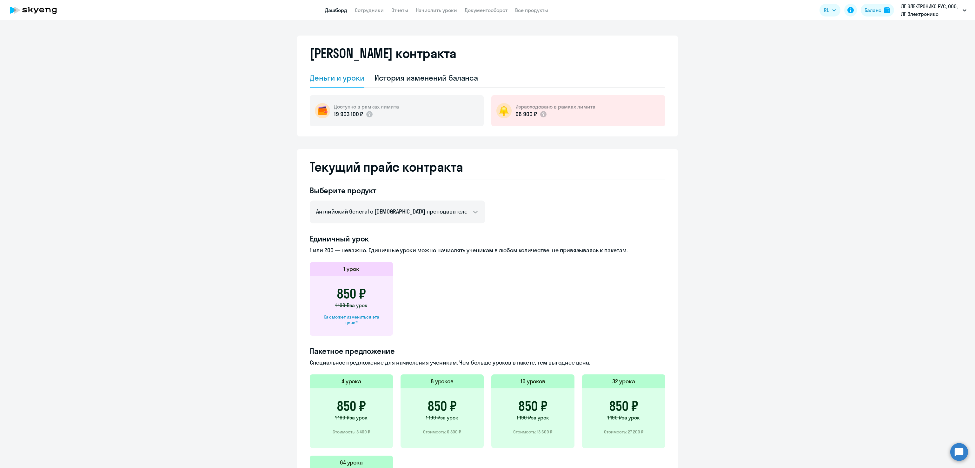
click at [333, 13] on link "Дашборд" at bounding box center [336, 10] width 22 height 6
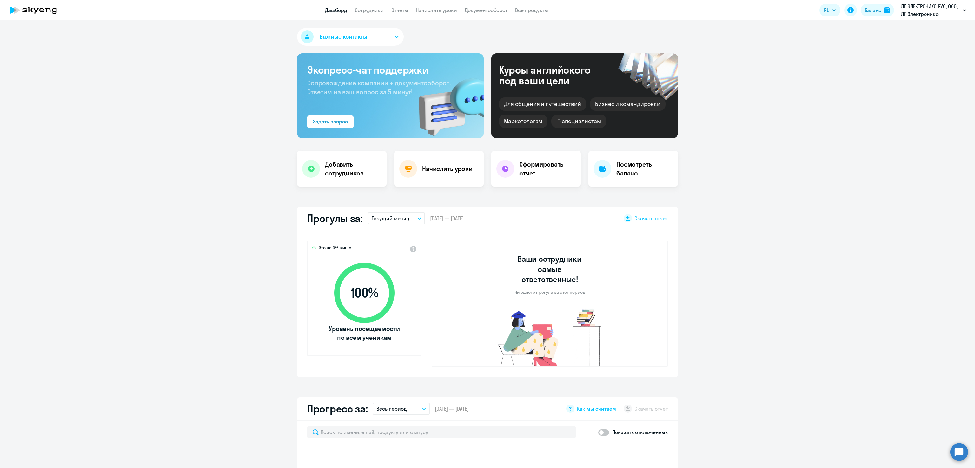
select select "30"
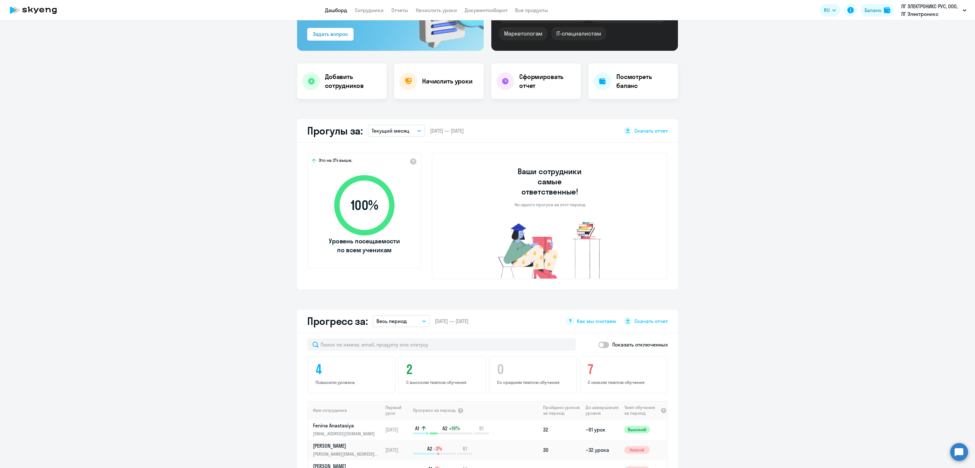
scroll to position [84, 0]
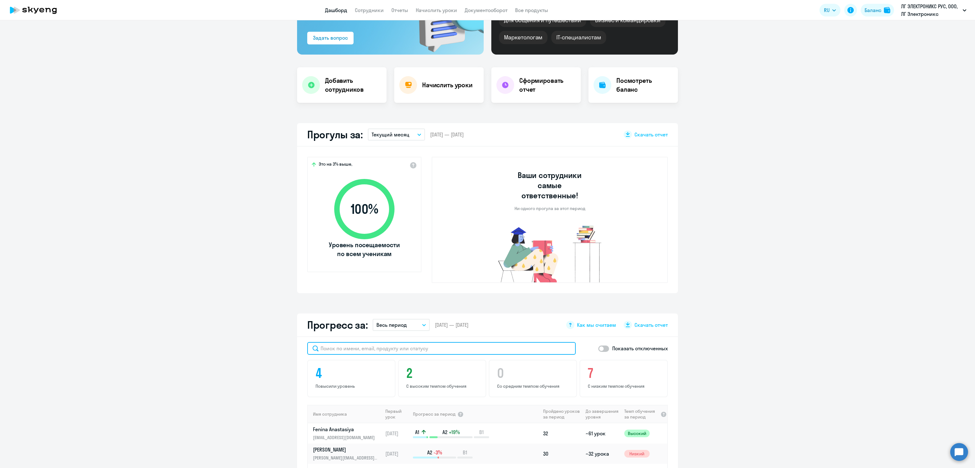
click at [371, 342] on input "text" at bounding box center [441, 348] width 268 height 13
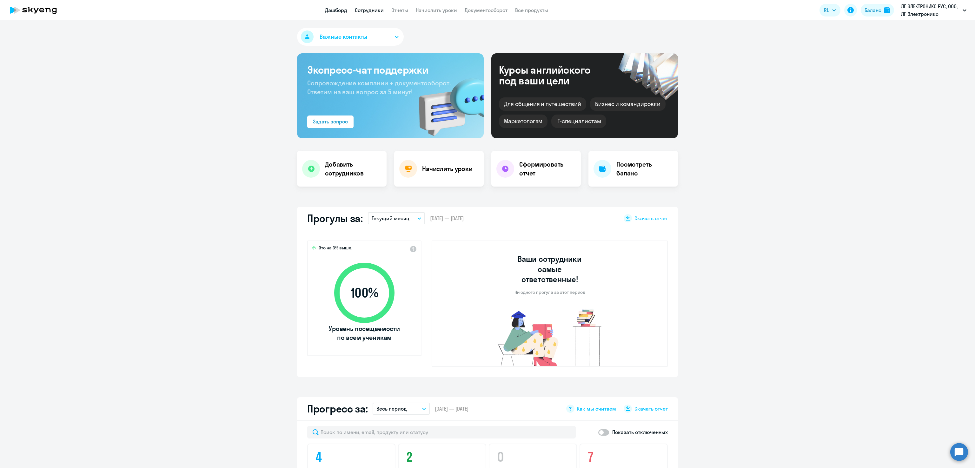
click at [368, 9] on link "Сотрудники" at bounding box center [369, 10] width 29 height 6
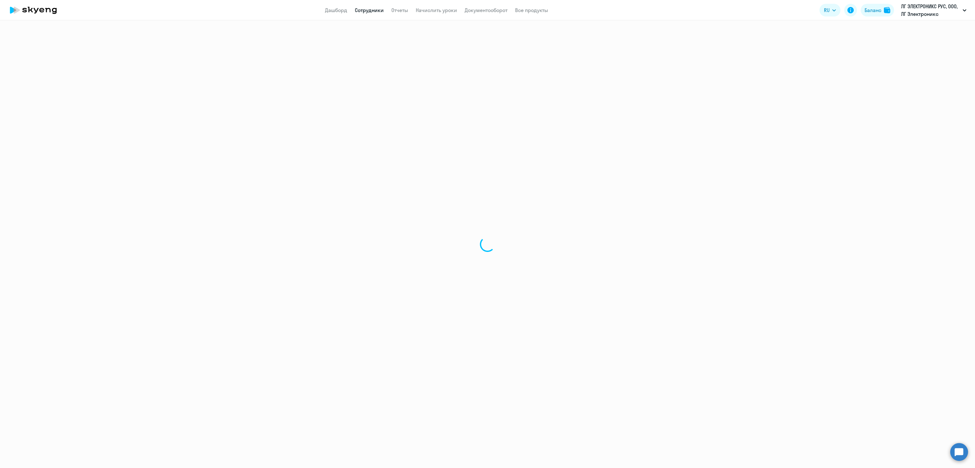
select select "30"
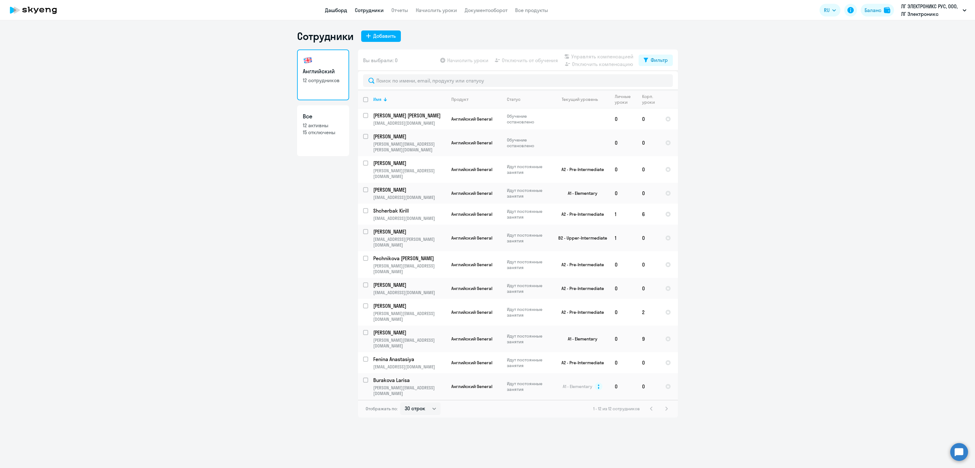
click at [333, 11] on link "Дашборд" at bounding box center [336, 10] width 22 height 6
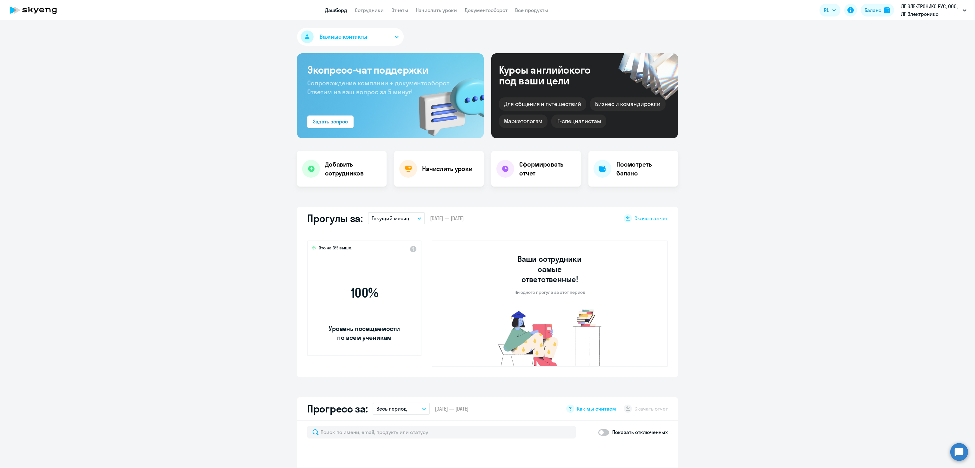
click at [349, 40] on span "Важные контакты" at bounding box center [343, 37] width 48 height 8
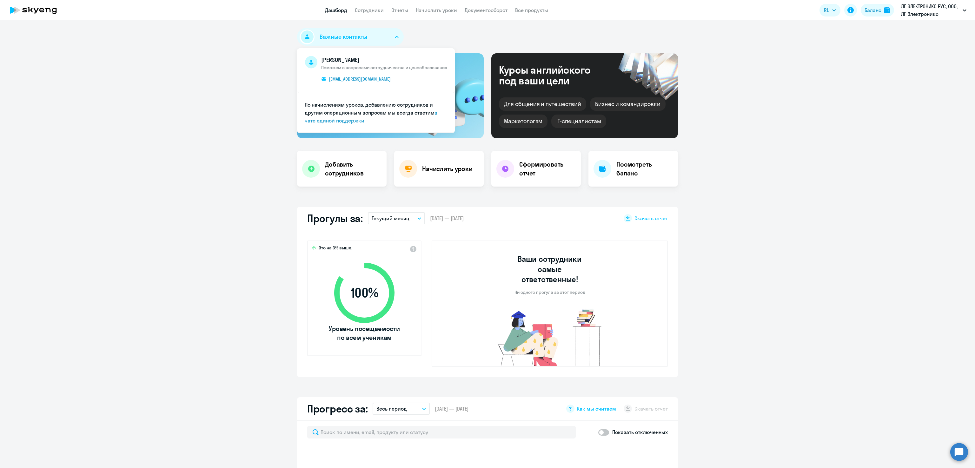
select select "30"
click at [371, 8] on link "Сотрудники" at bounding box center [369, 10] width 29 height 6
select select "30"
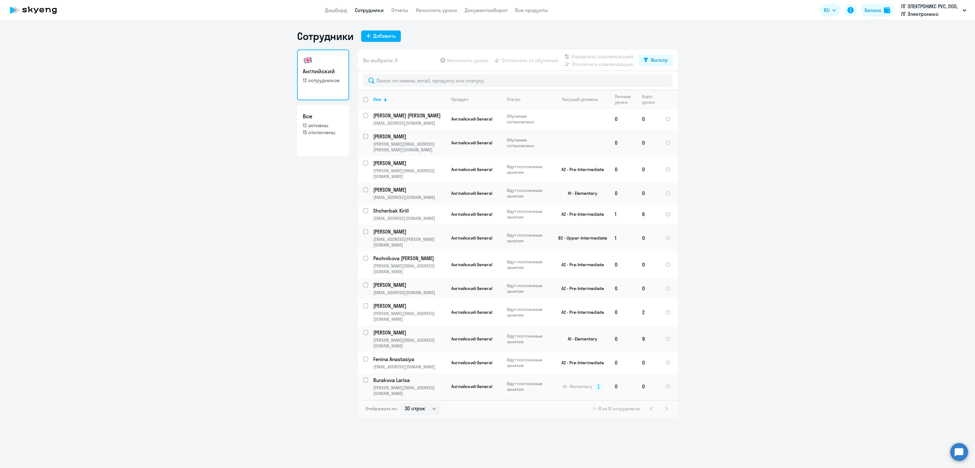
drag, startPoint x: 403, startPoint y: 116, endPoint x: 836, endPoint y: 201, distance: 441.7
click at [836, 201] on ng-component "Сотрудники Добавить Английский 12 сотрудников Все 12 активны 15 отключены Вы вы…" at bounding box center [487, 224] width 975 height 388
click at [429, 11] on link "Начислить уроки" at bounding box center [436, 10] width 41 height 6
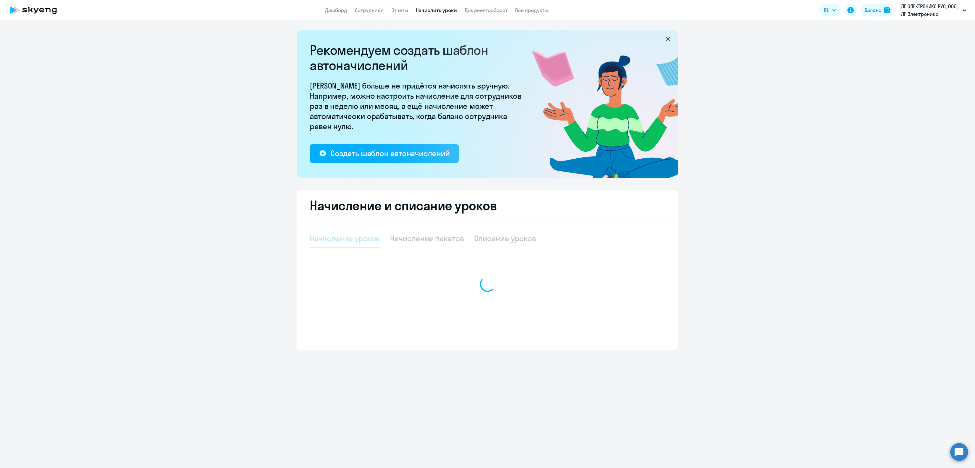
select select "10"
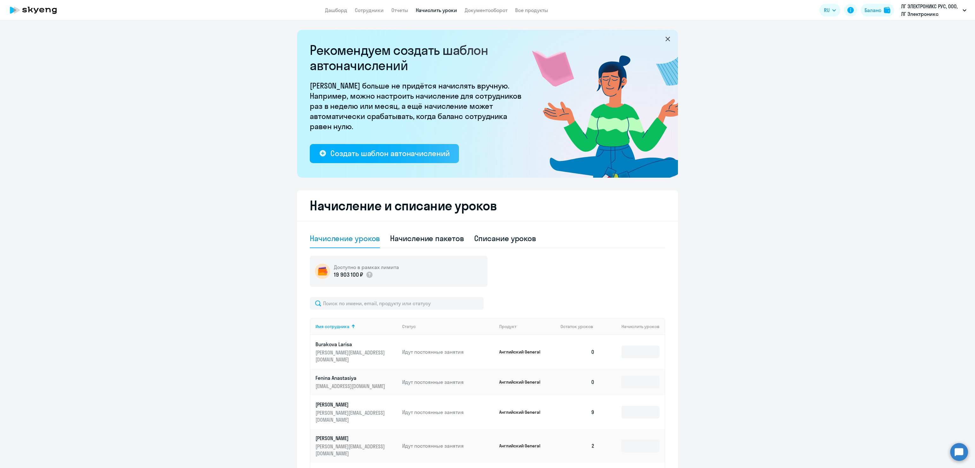
click at [318, 342] on p "Burakova Larisa" at bounding box center [350, 344] width 71 height 7
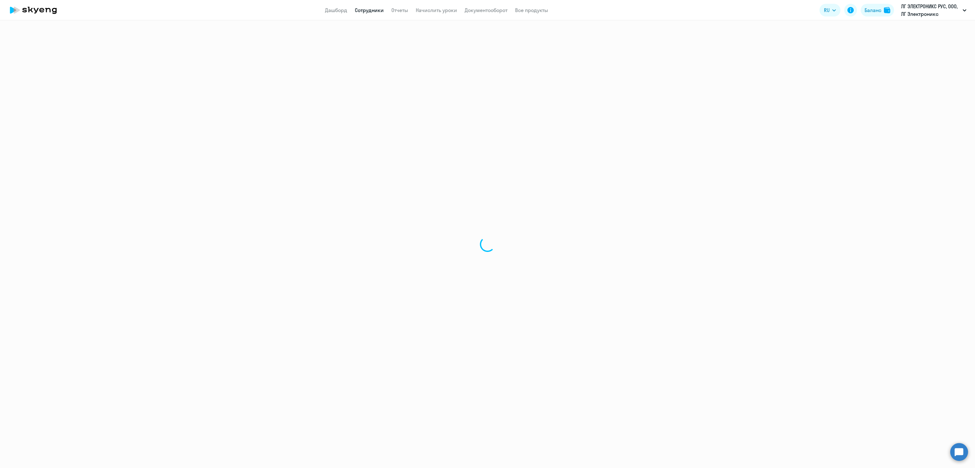
select select "english"
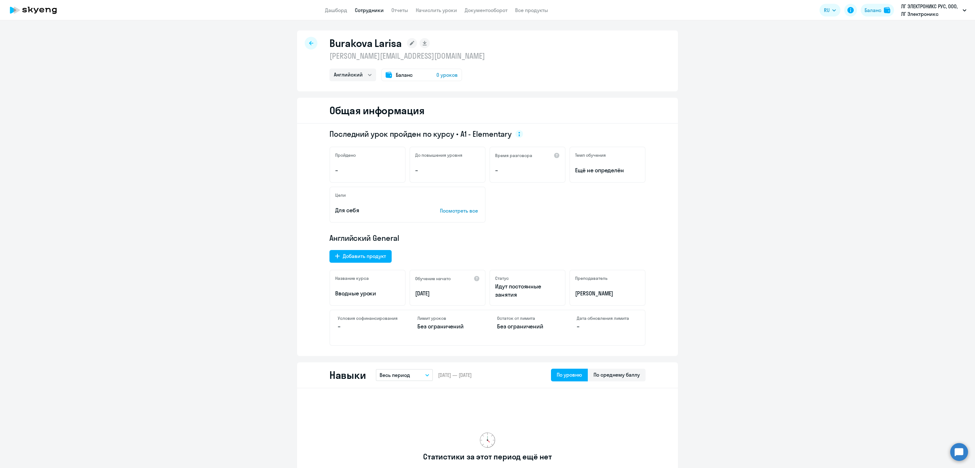
click at [306, 40] on div at bounding box center [311, 43] width 13 height 13
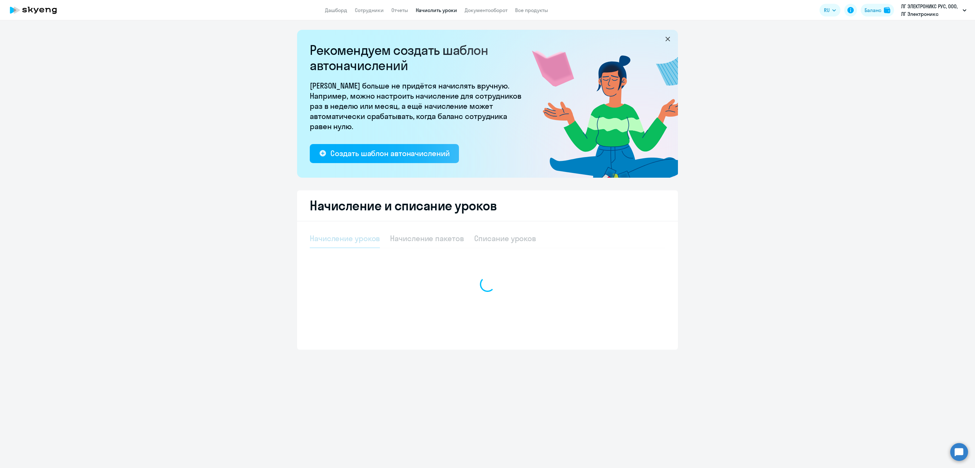
select select "10"
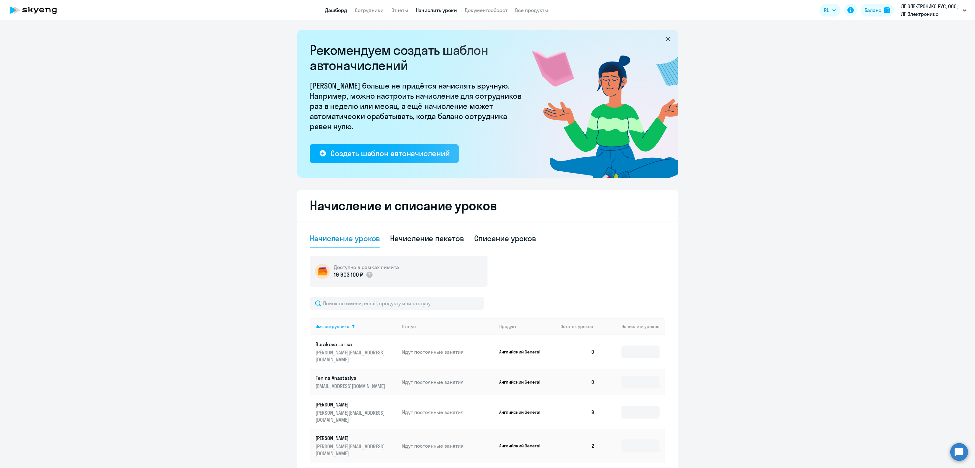
click at [331, 10] on link "Дашборд" at bounding box center [336, 10] width 22 height 6
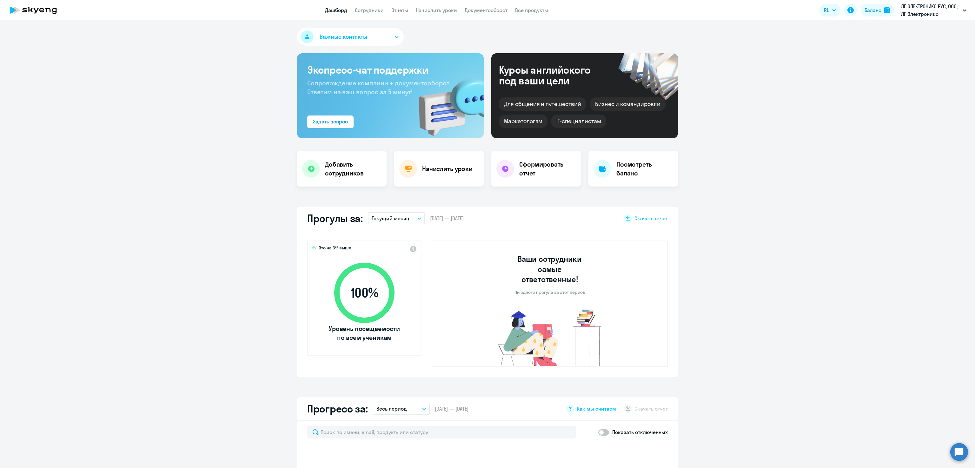
select select "30"
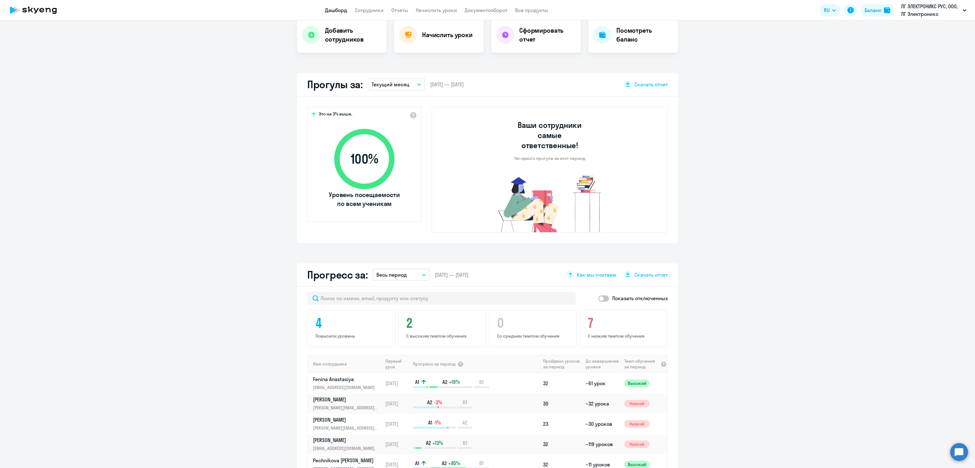
scroll to position [139, 0]
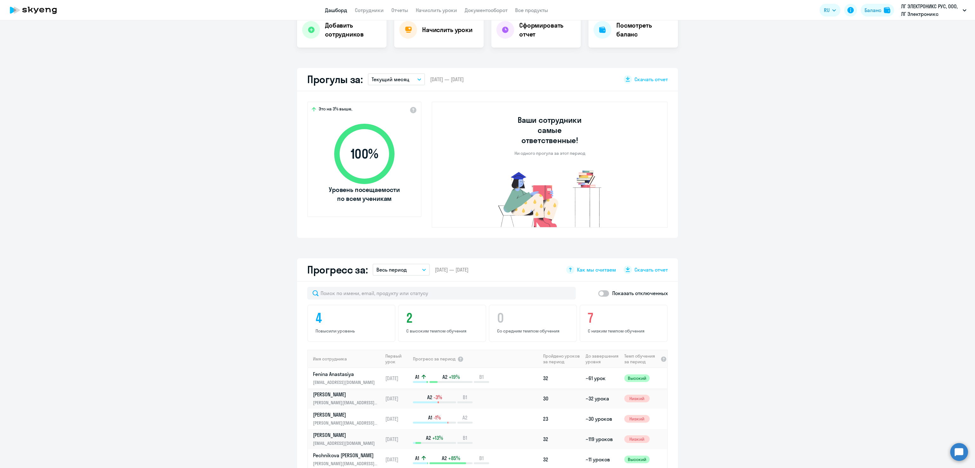
click at [337, 379] on p "[PERSON_NAME][EMAIL_ADDRESS][DOMAIN_NAME]" at bounding box center [345, 382] width 65 height 7
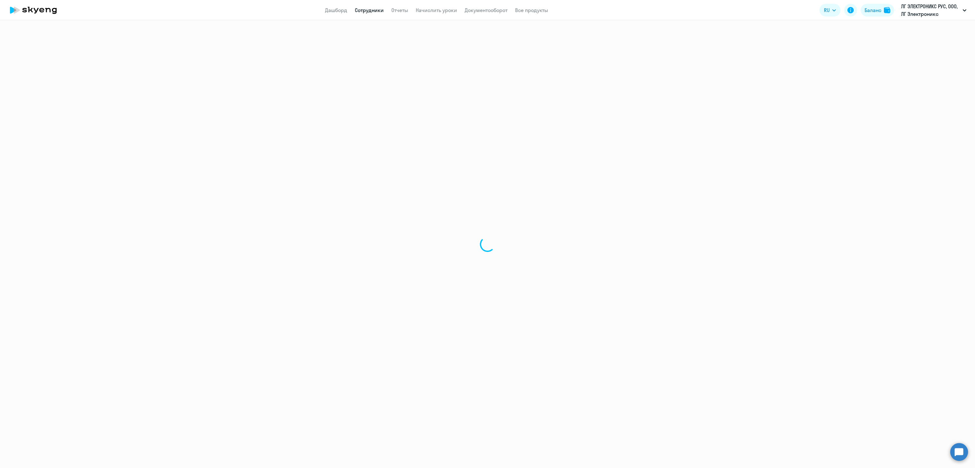
select select "english"
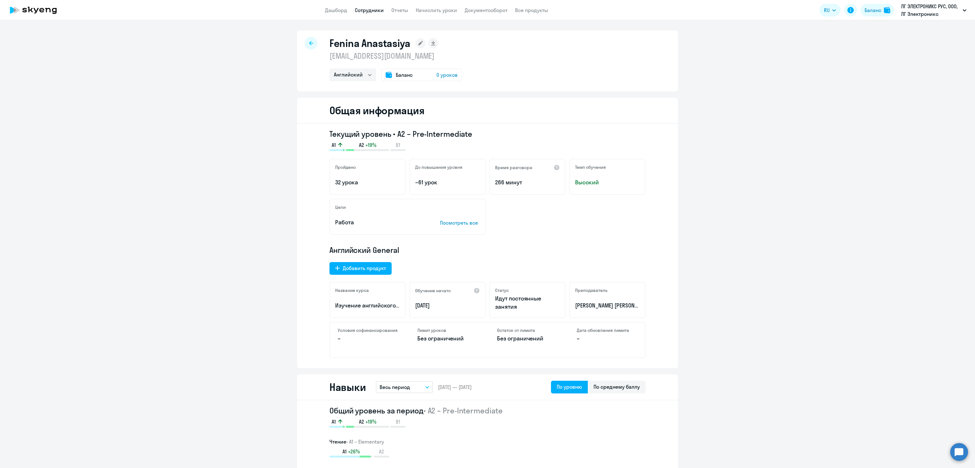
click at [309, 45] on icon at bounding box center [311, 43] width 4 height 4
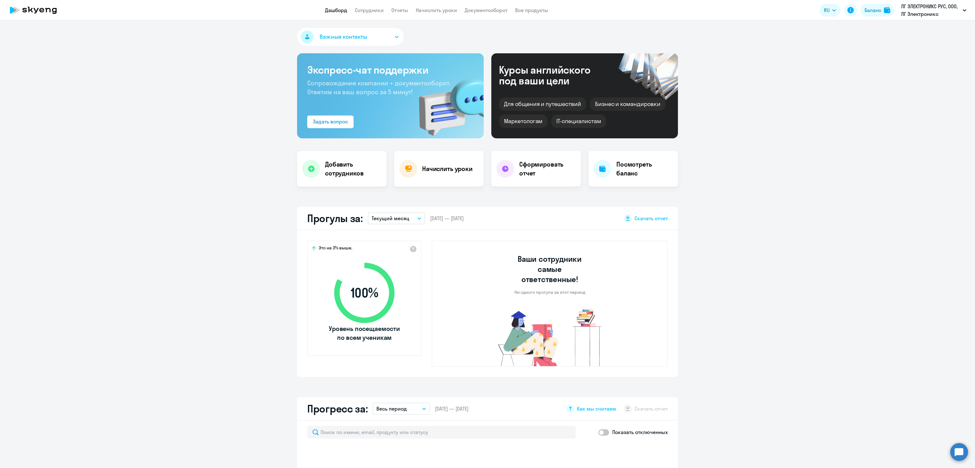
select select "30"
click at [961, 450] on circle at bounding box center [959, 452] width 18 height 18
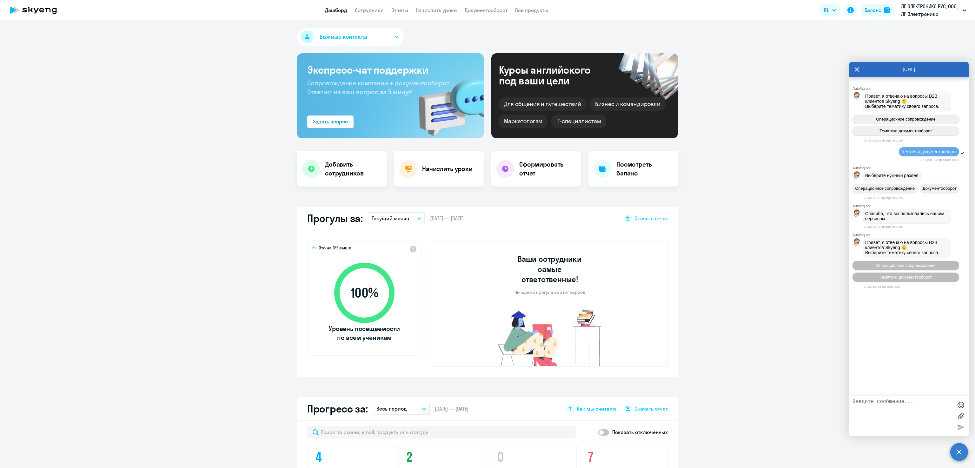
click at [797, 310] on app-truancy-attendance-dashboard "Прогулы за: Текущий месяц – 01.08.2025 — 31.08.2025 Скачать отчет Это на 3% выш…" at bounding box center [487, 292] width 975 height 170
click at [856, 71] on icon at bounding box center [856, 69] width 5 height 15
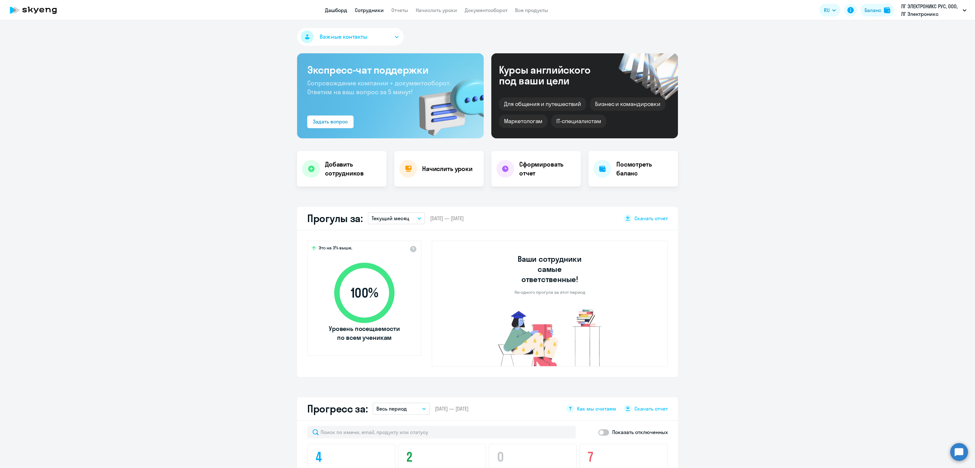
click at [368, 10] on link "Сотрудники" at bounding box center [369, 10] width 29 height 6
select select "30"
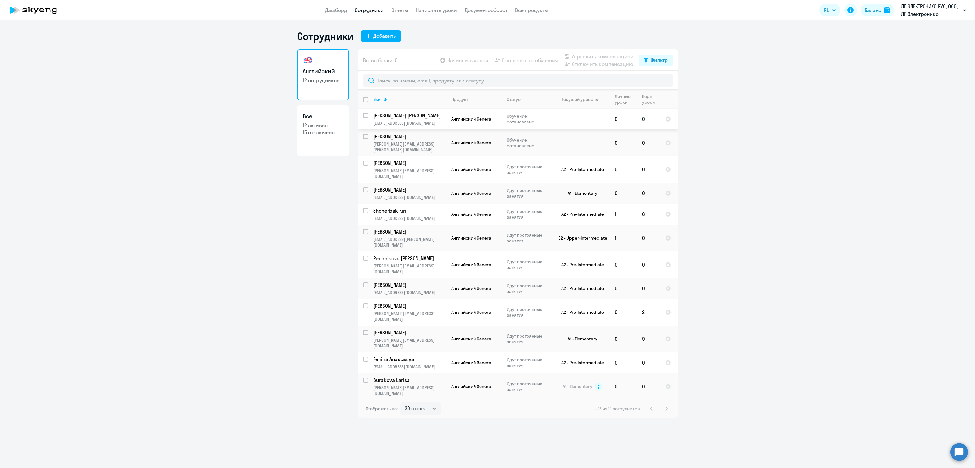
click at [365, 115] on input "select row 25988037" at bounding box center [369, 119] width 13 height 13
click at [361, 116] on div at bounding box center [365, 115] width 15 height 15
checkbox input "false"
click at [947, 199] on ng-component "Сотрудники Добавить Английский 12 сотрудников Все 12 активны 15 отключены Вы вы…" at bounding box center [487, 224] width 975 height 388
click at [325, 10] on link "Дашборд" at bounding box center [336, 10] width 22 height 6
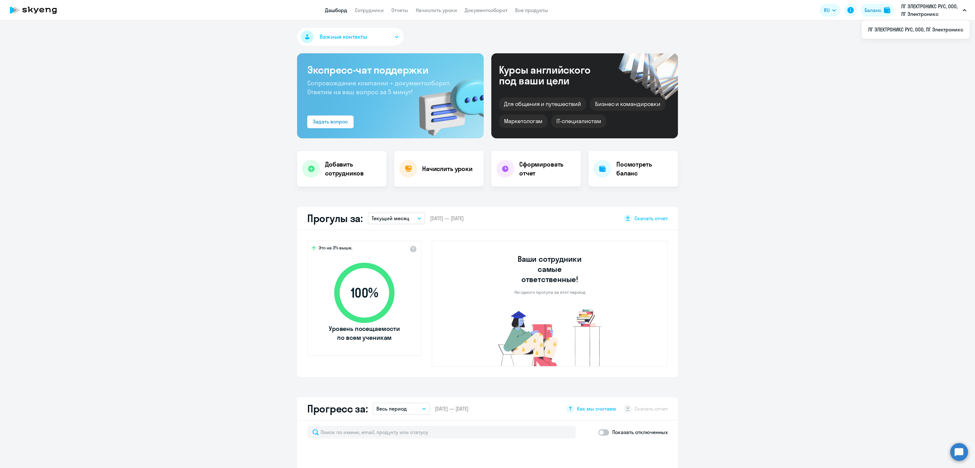
select select "30"
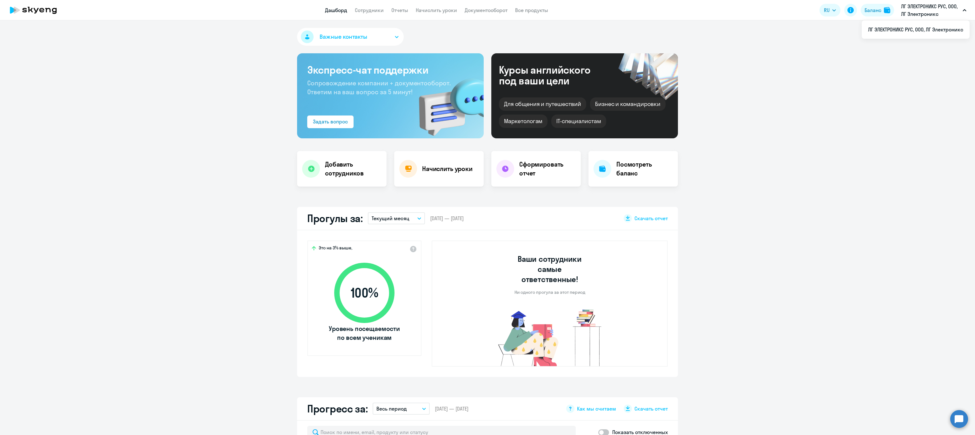
click at [362, 14] on app-menu-item-link "Сотрудники" at bounding box center [369, 10] width 29 height 8
click at [363, 11] on link "Сотрудники" at bounding box center [369, 10] width 29 height 6
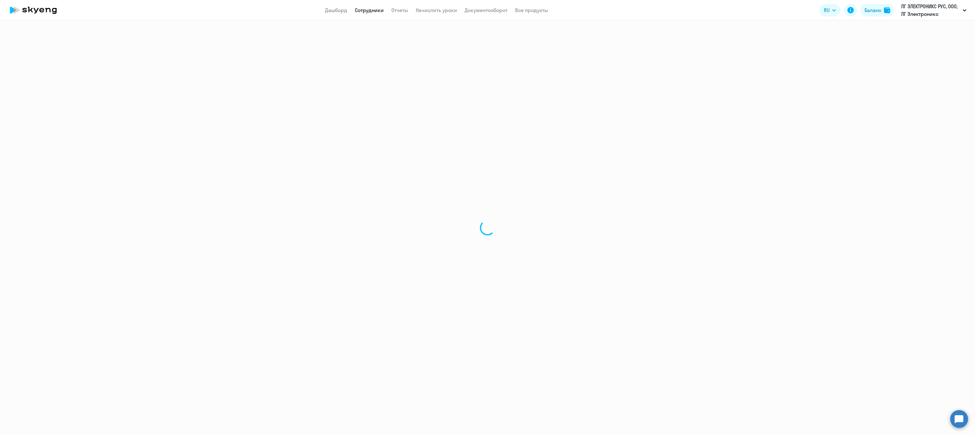
select select "30"
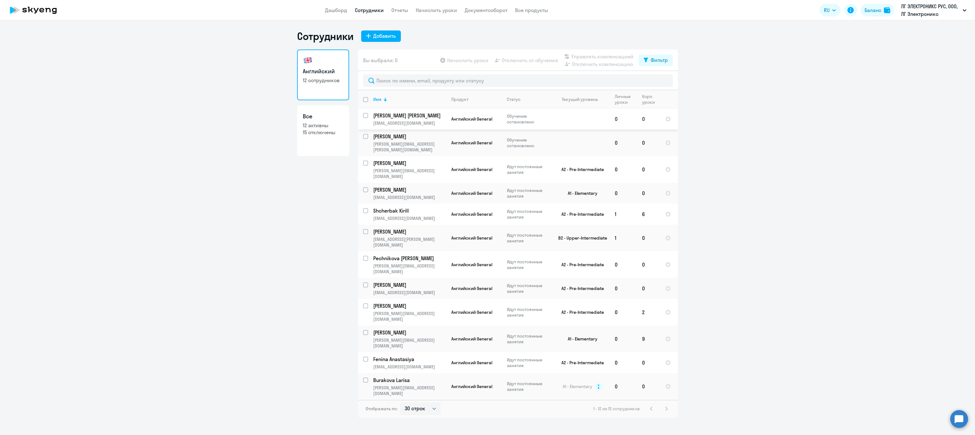
click at [364, 116] on input "select row 25988037" at bounding box center [369, 119] width 13 height 13
checkbox input "true"
click at [471, 60] on span "Начислить уроки" at bounding box center [467, 60] width 41 height 8
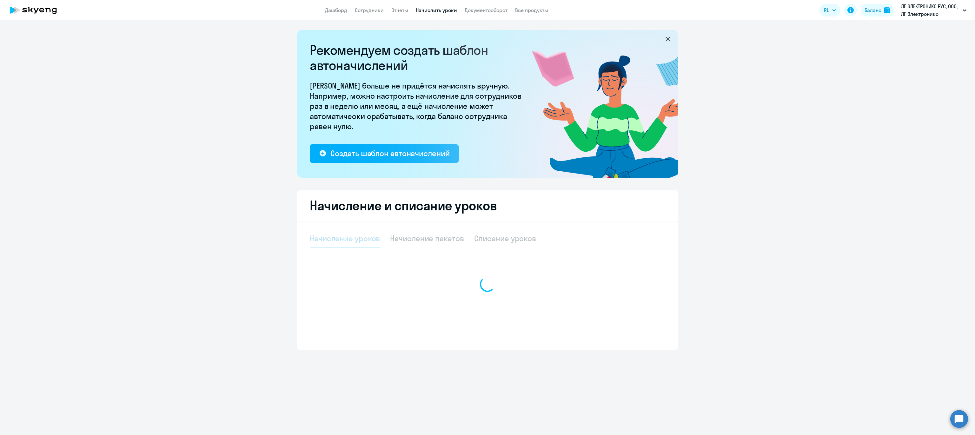
select select "10"
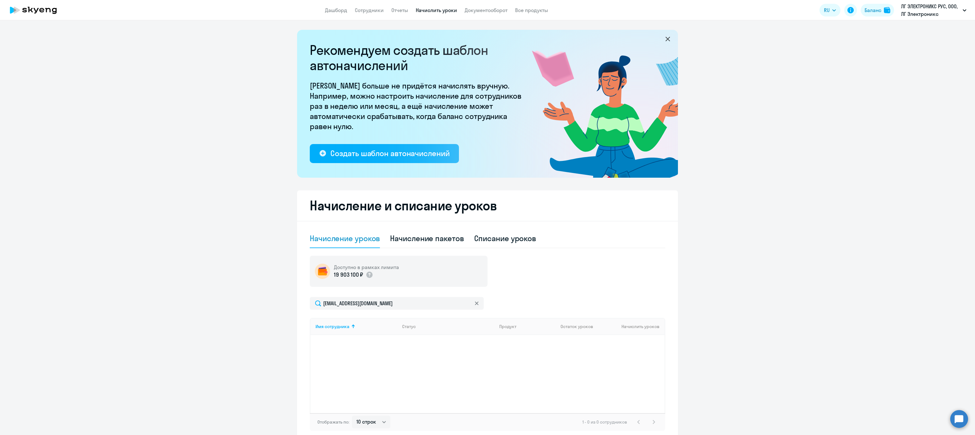
scroll to position [31, 0]
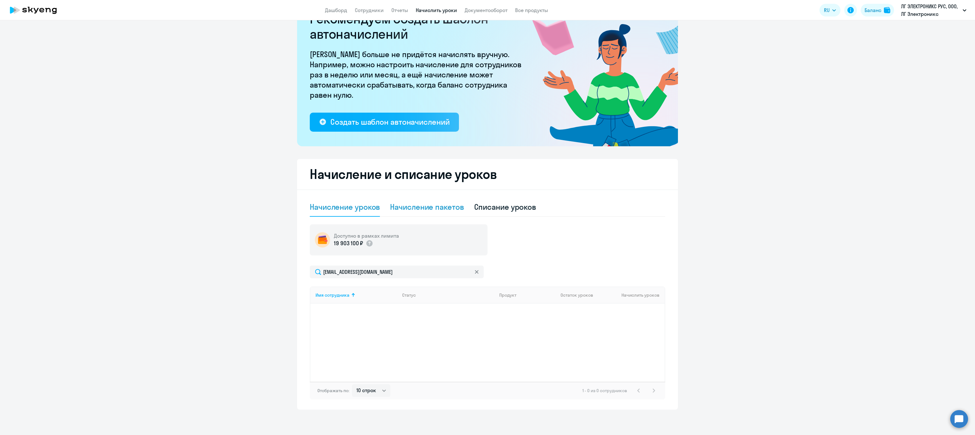
click at [397, 207] on div "Начисление пакетов" at bounding box center [427, 207] width 74 height 10
select select "10"
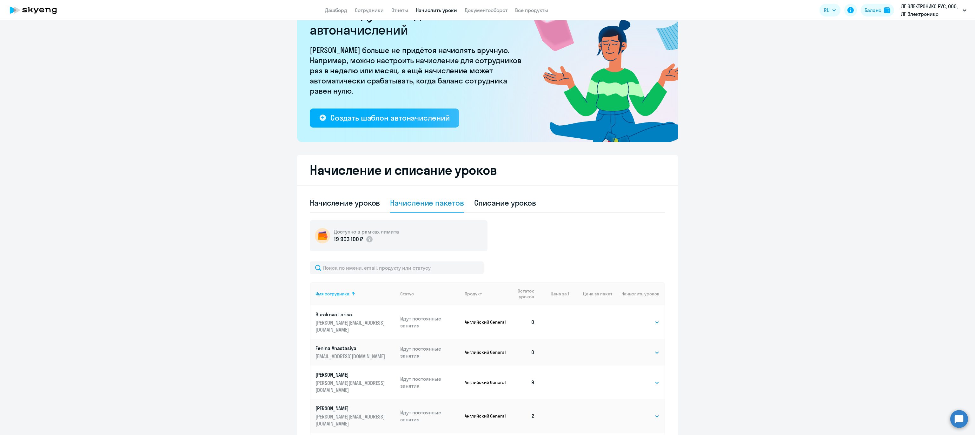
scroll to position [0, 0]
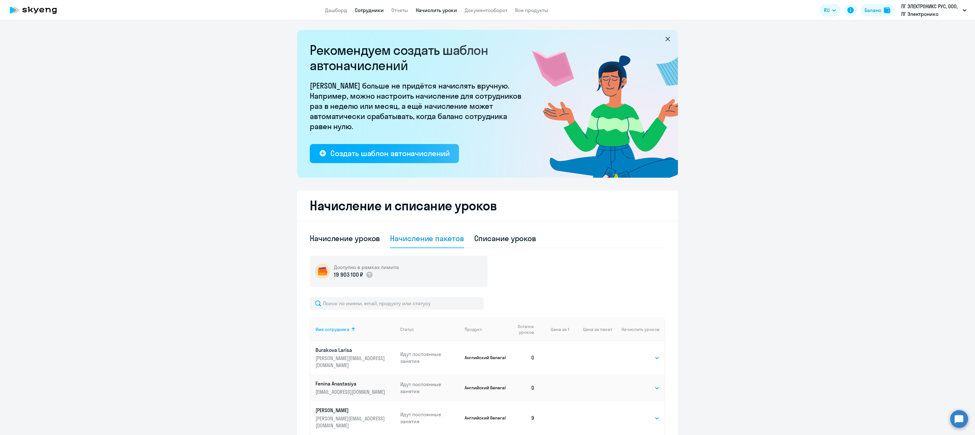
click at [366, 8] on link "Сотрудники" at bounding box center [369, 10] width 29 height 6
select select "30"
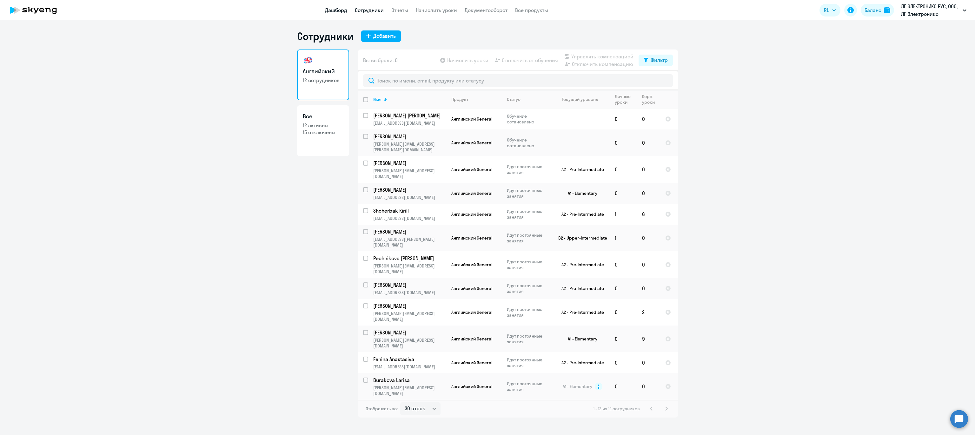
click at [339, 12] on link "Дашборд" at bounding box center [336, 10] width 22 height 6
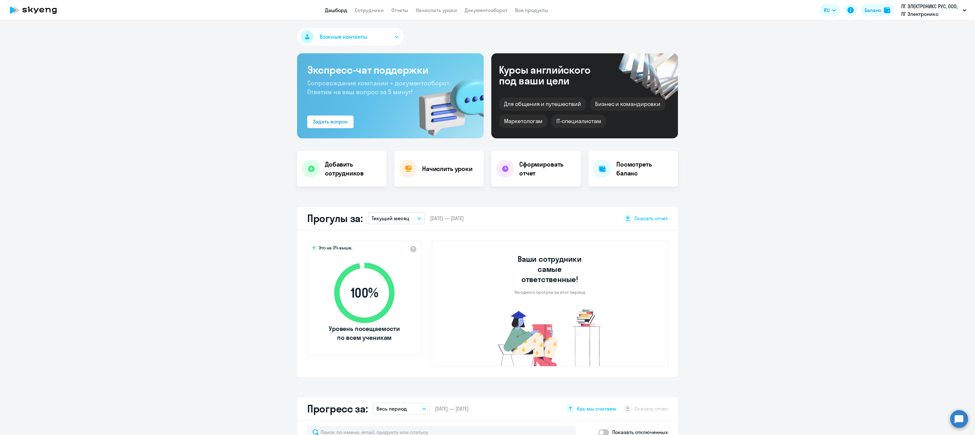
select select "30"
click at [363, 35] on button "Важные контакты" at bounding box center [350, 37] width 107 height 18
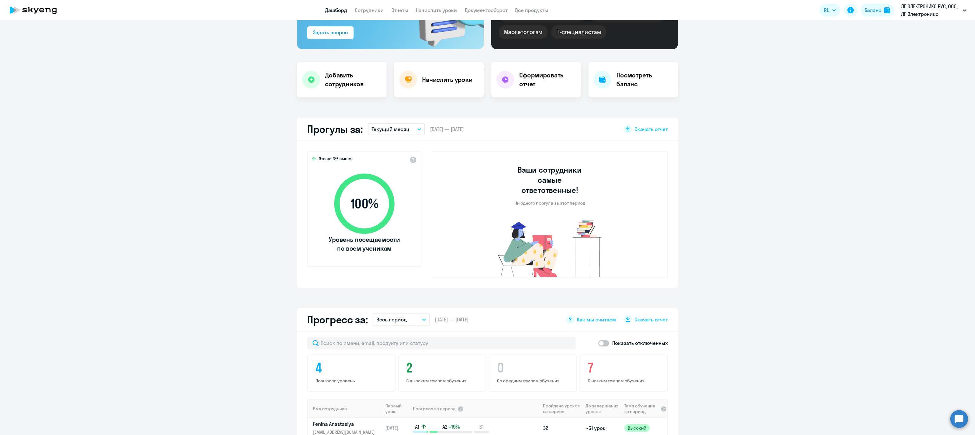
scroll to position [91, 0]
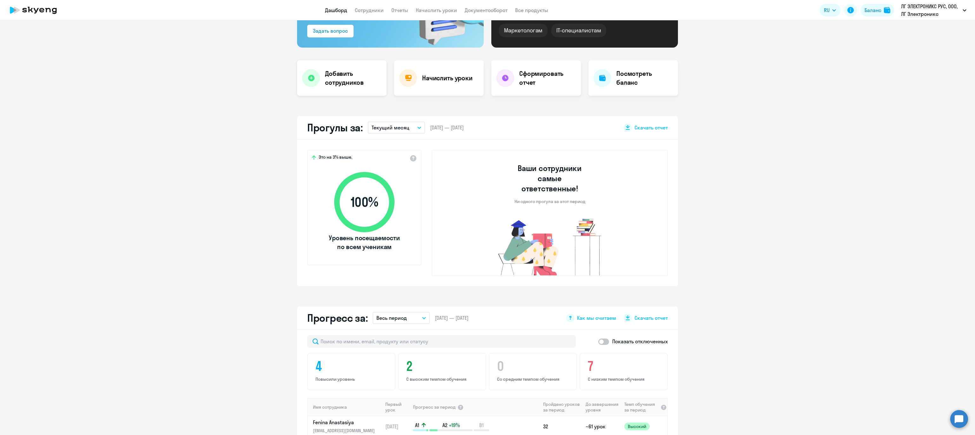
click at [328, 77] on h4 "Добавить сотрудников" at bounding box center [353, 78] width 56 height 18
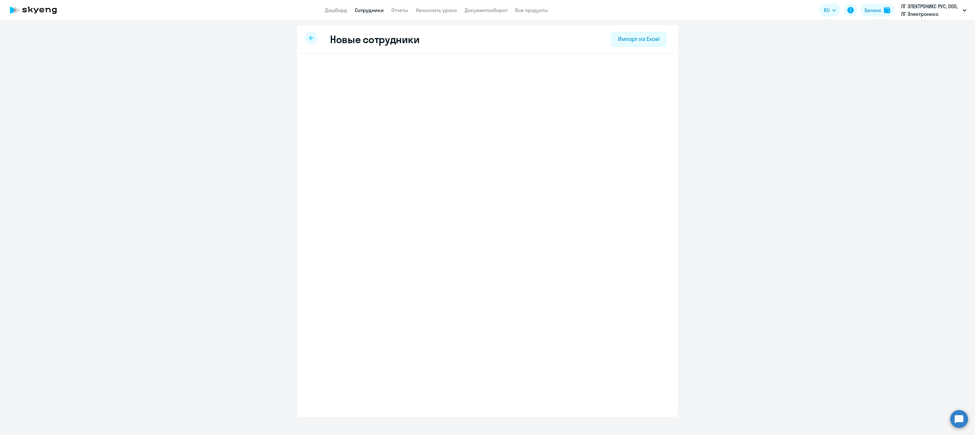
select select "english_adult_not_native_speaker"
select select "3"
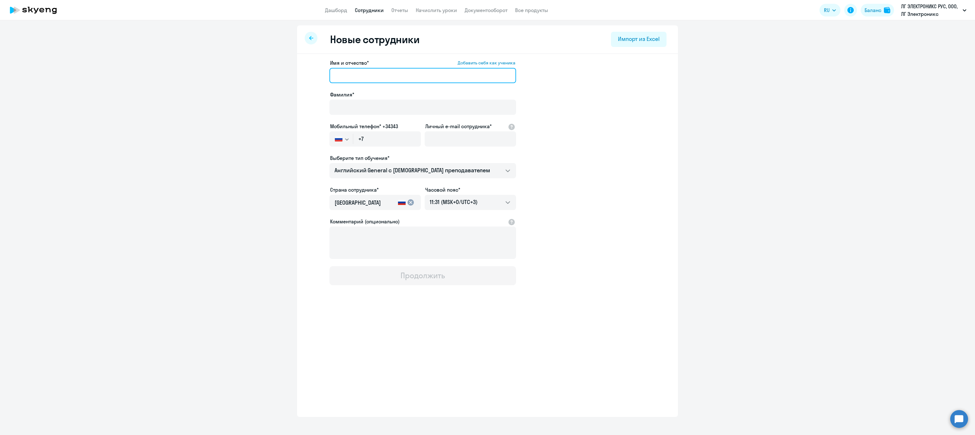
click at [371, 76] on input "Имя и отчество* Добавить себя как ученика" at bounding box center [422, 75] width 187 height 15
click at [351, 108] on input "Фамилия*" at bounding box center [422, 107] width 187 height 15
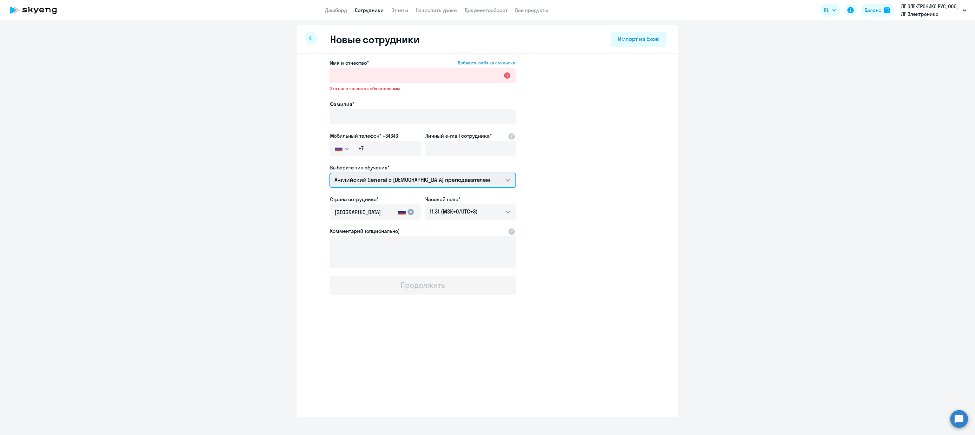
click at [509, 179] on select "Английский General с англоговорящим преподавателем Английский General с русског…" at bounding box center [422, 180] width 187 height 15
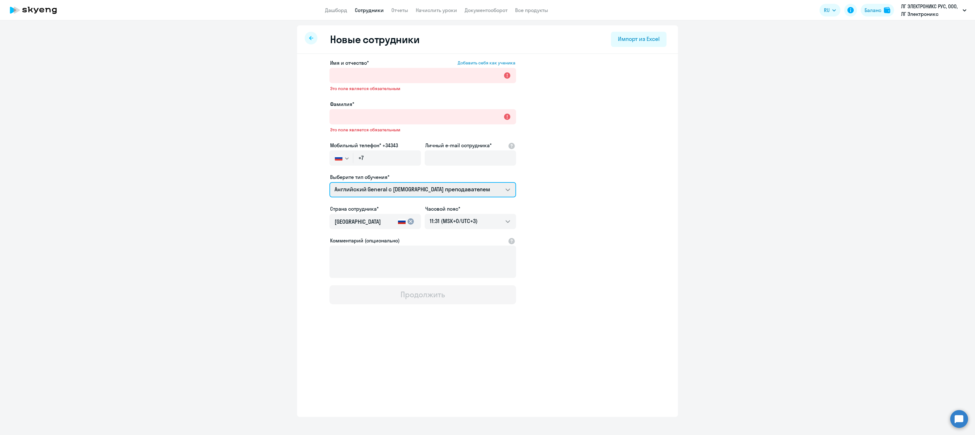
click at [329, 182] on select "Английский General с англоговорящим преподавателем Английский General с русског…" at bounding box center [422, 189] width 187 height 15
click at [338, 11] on link "Дашборд" at bounding box center [336, 10] width 22 height 6
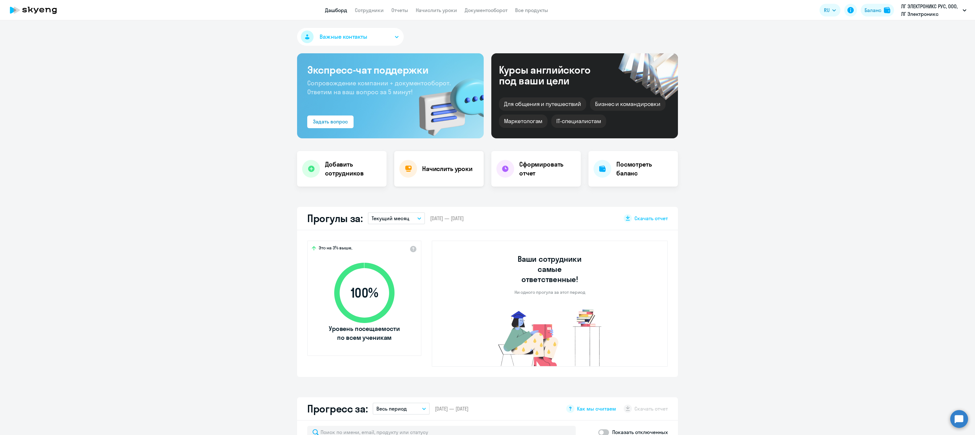
select select "30"
click at [439, 167] on h4 "Начислить уроки" at bounding box center [447, 168] width 50 height 9
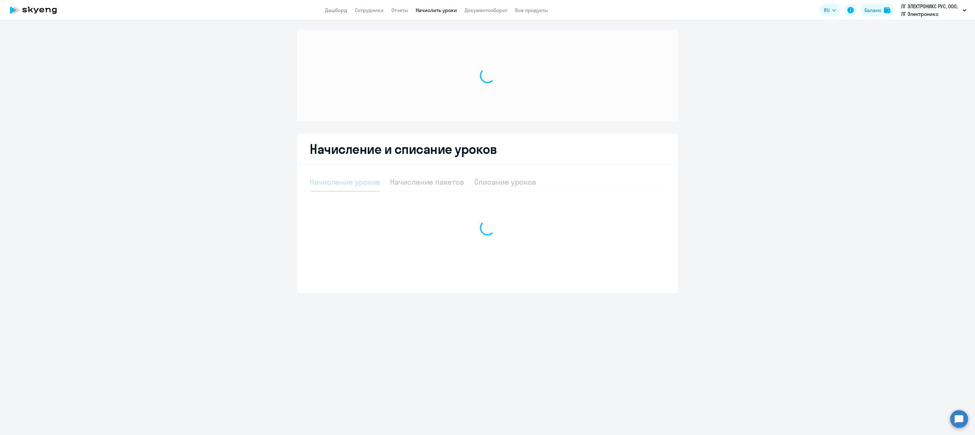
select select "10"
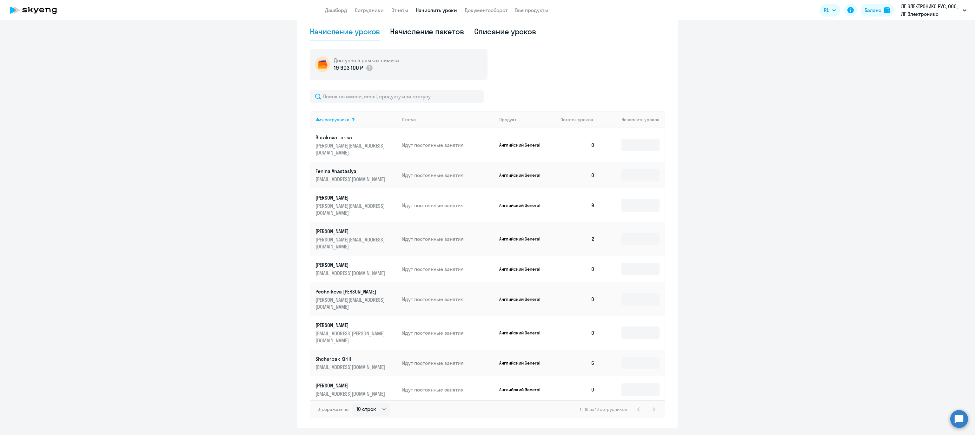
scroll to position [220, 0]
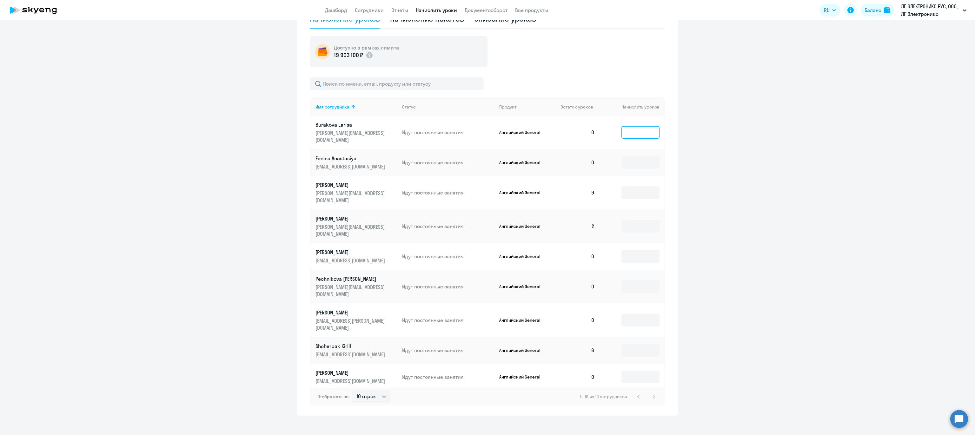
click at [623, 126] on input at bounding box center [640, 132] width 38 height 13
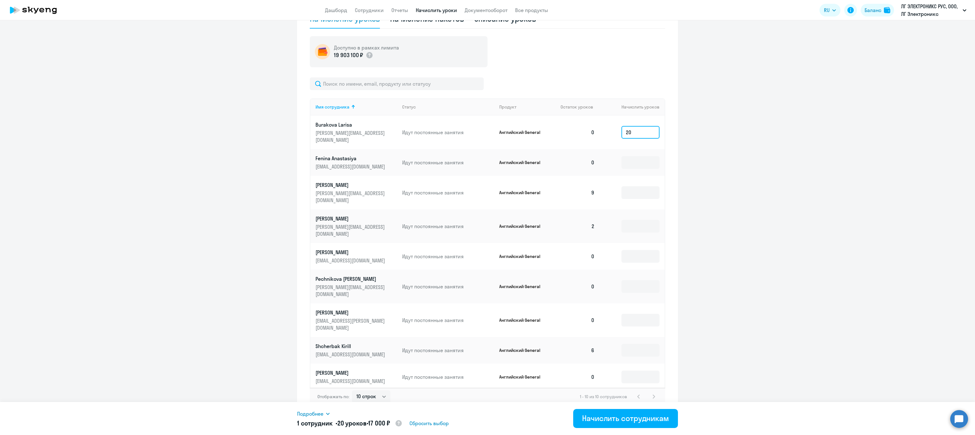
click at [635, 128] on input "20" at bounding box center [640, 132] width 38 height 13
type input "2"
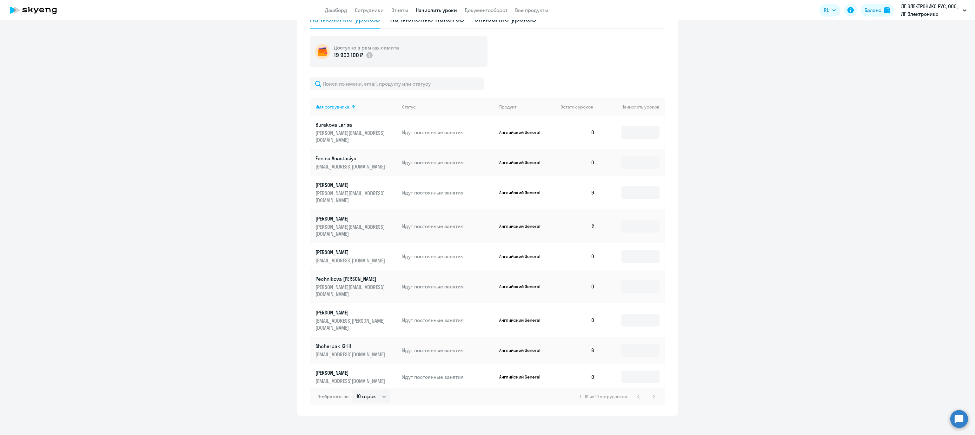
click at [709, 134] on ng-component "Рекомендуем создать шаблон автоначислений Уроки больше не придётся начислять вр…" at bounding box center [487, 112] width 975 height 605
click at [638, 130] on input at bounding box center [640, 132] width 38 height 13
type input "8"
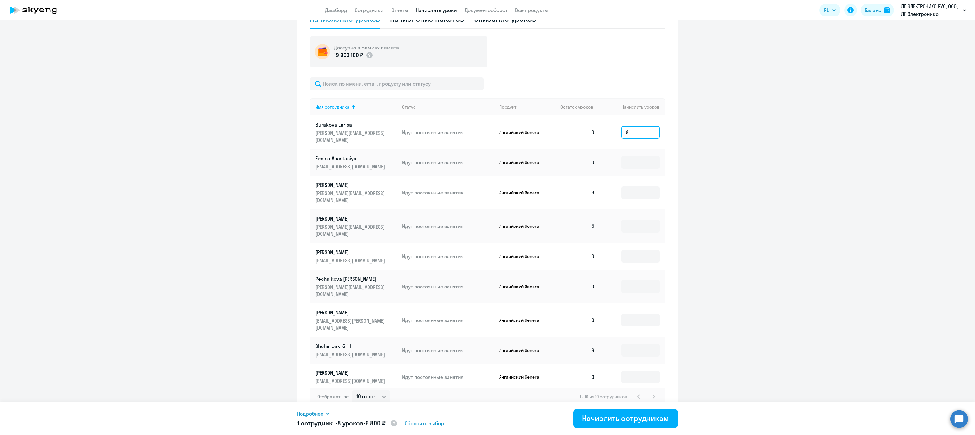
click at [636, 127] on input "8" at bounding box center [640, 132] width 38 height 13
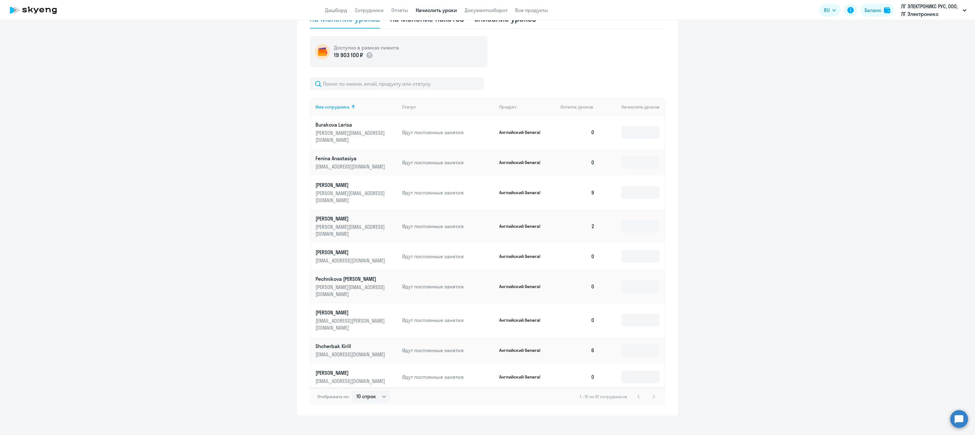
click at [768, 139] on ng-component "Рекомендуем создать шаблон автоначислений Уроки больше не придётся начислять вр…" at bounding box center [487, 112] width 975 height 605
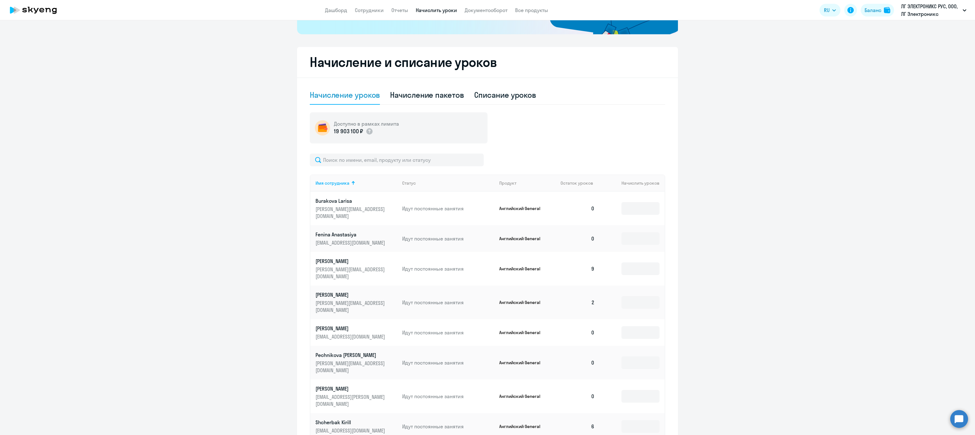
scroll to position [155, 0]
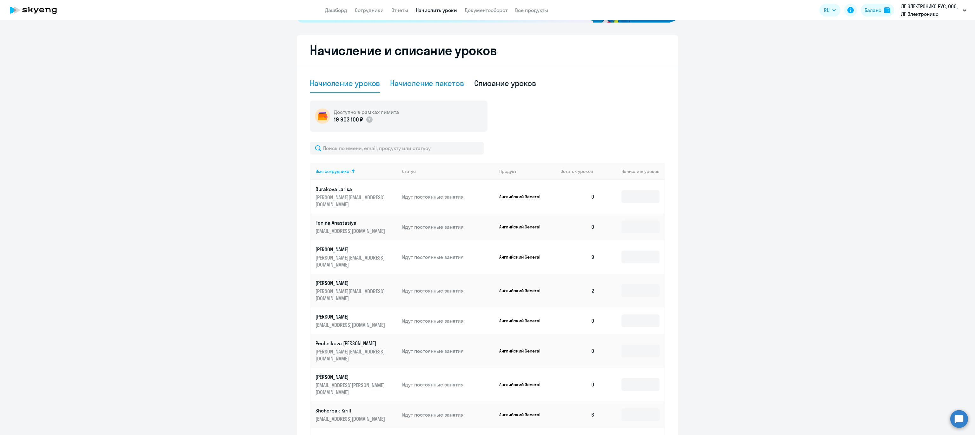
click at [411, 84] on div "Начисление пакетов" at bounding box center [427, 83] width 74 height 10
select select "10"
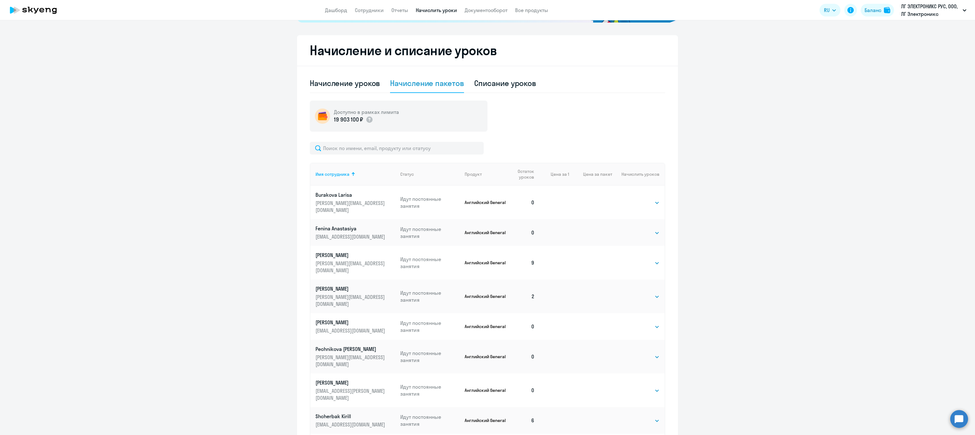
scroll to position [225, 0]
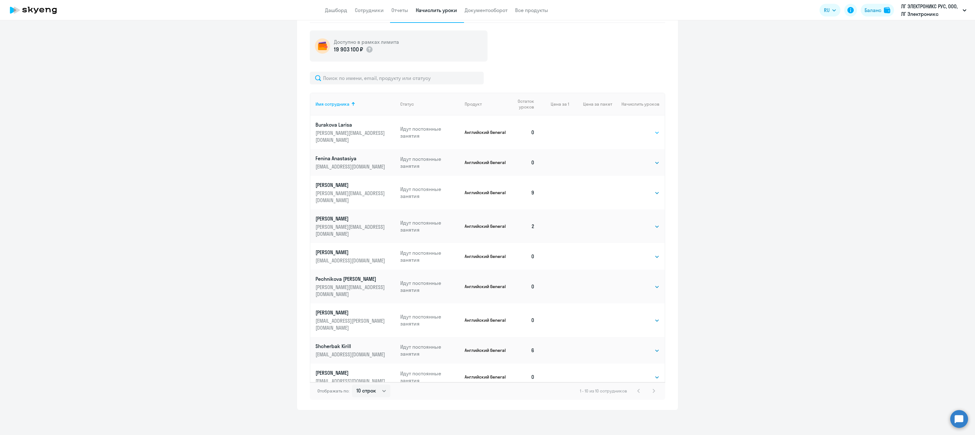
click at [647, 130] on select "Выбрать 4 8 16 32 64" at bounding box center [646, 133] width 26 height 8
click at [773, 164] on ng-component "Рекомендуем создать шаблон автоначислений Уроки больше не придётся начислять вр…" at bounding box center [487, 107] width 975 height 605
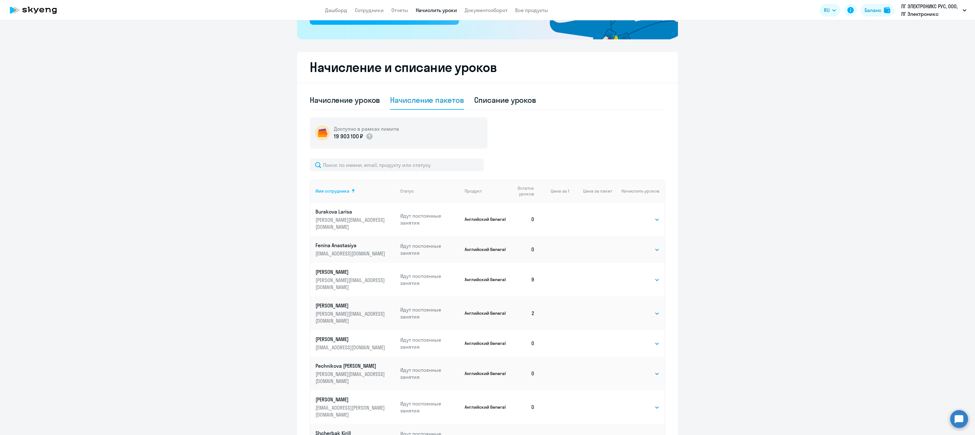
scroll to position [130, 0]
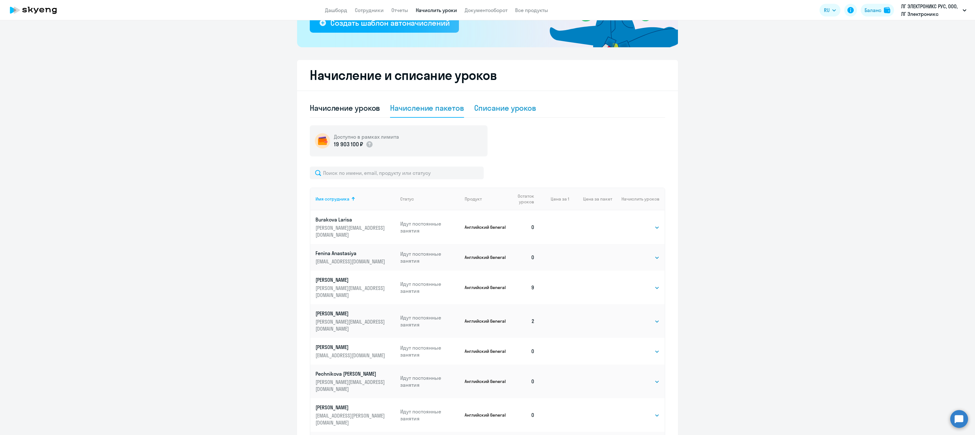
click at [506, 104] on div "Списание уроков" at bounding box center [505, 108] width 62 height 10
select select "10"
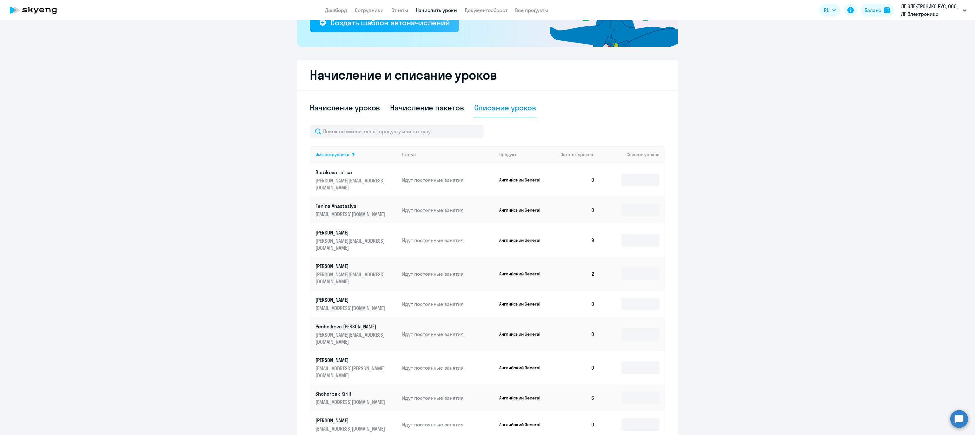
scroll to position [179, 0]
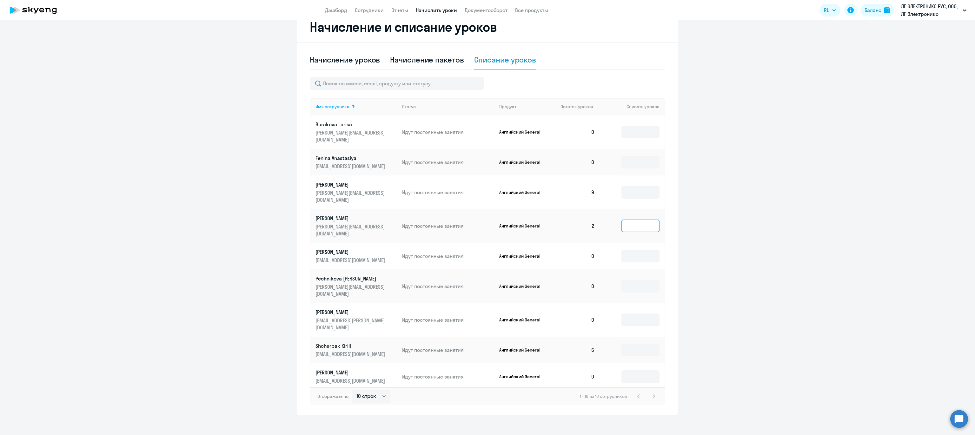
click at [638, 220] on input at bounding box center [640, 226] width 38 height 13
type input "2"
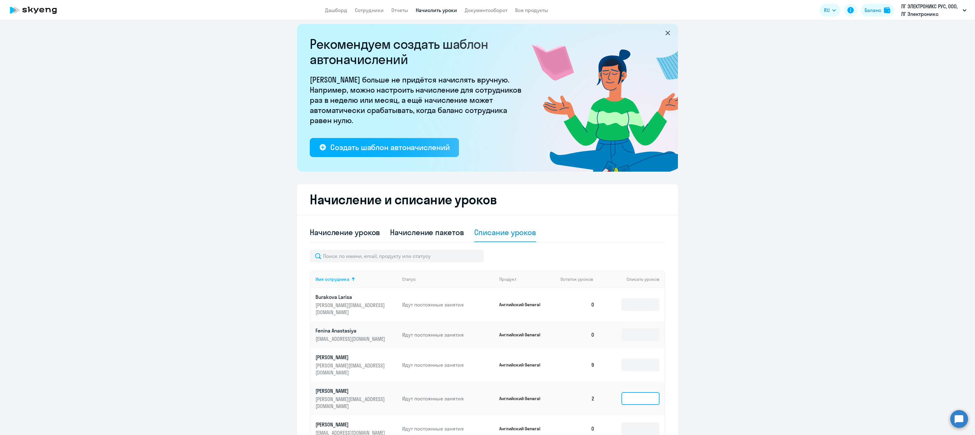
scroll to position [0, 0]
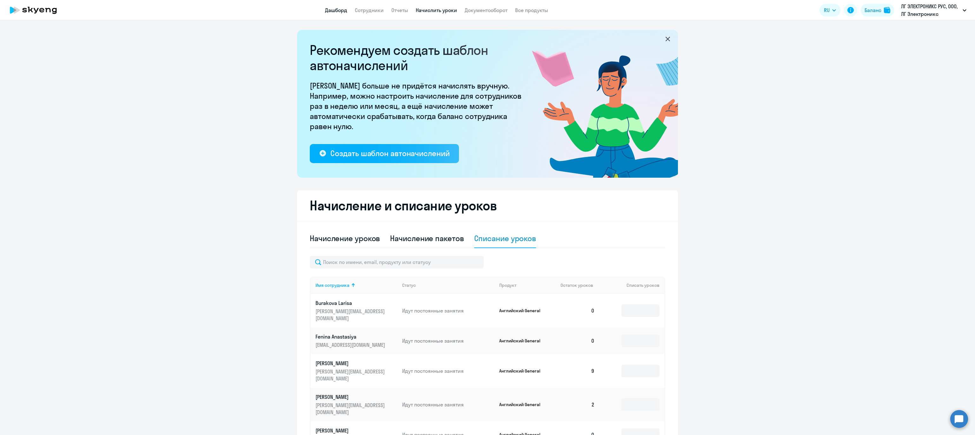
click at [335, 9] on link "Дашборд" at bounding box center [336, 10] width 22 height 6
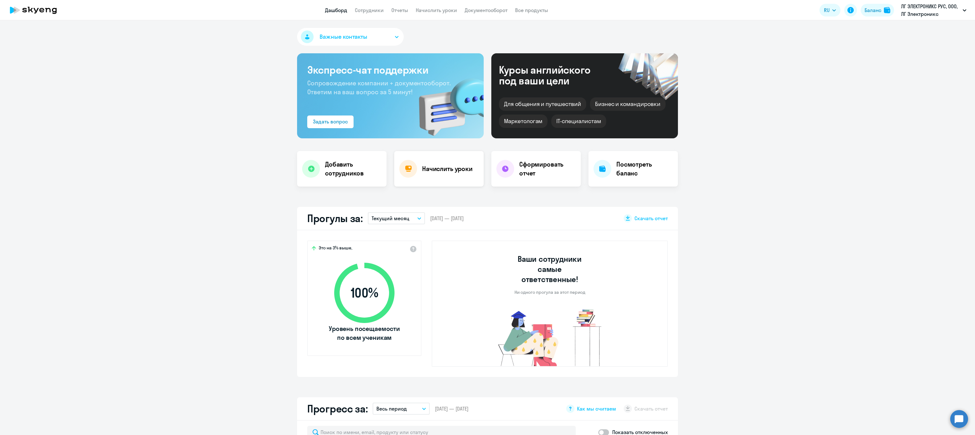
select select "30"
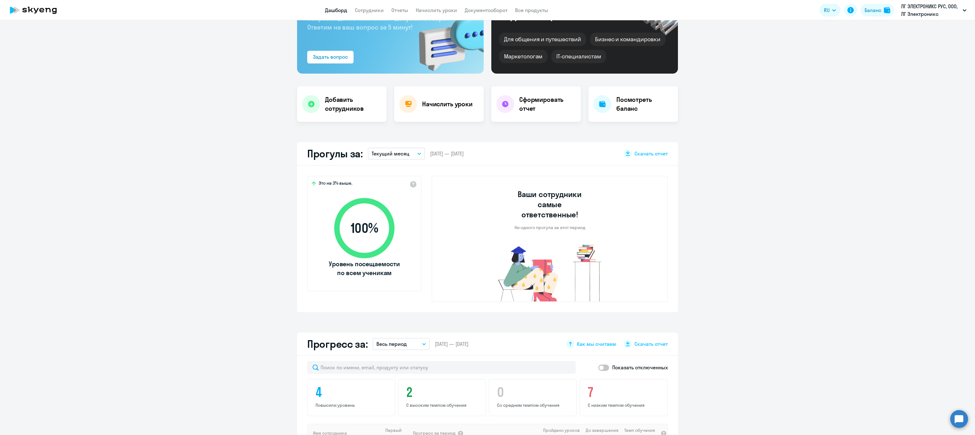
scroll to position [87, 0]
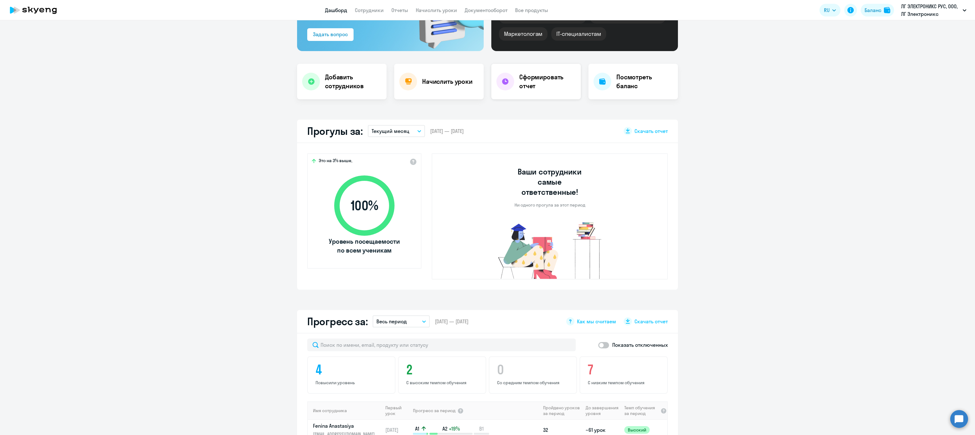
click at [532, 81] on h4 "Сформировать отчет" at bounding box center [547, 82] width 56 height 18
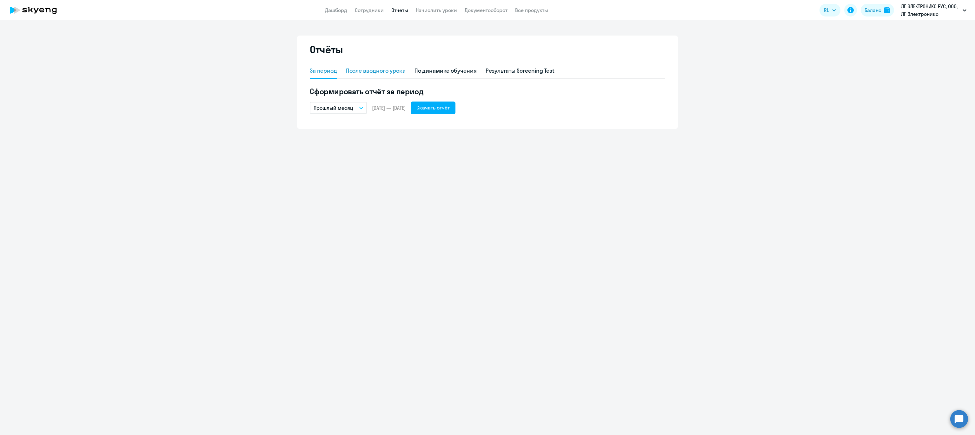
click at [356, 68] on div "После вводного урока" at bounding box center [376, 71] width 60 height 8
select select "10"
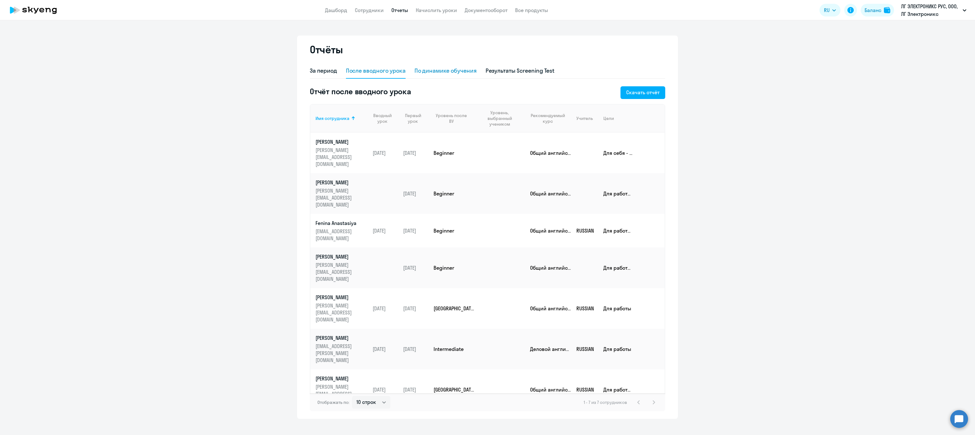
click at [442, 71] on div "По динамике обучения" at bounding box center [445, 71] width 62 height 8
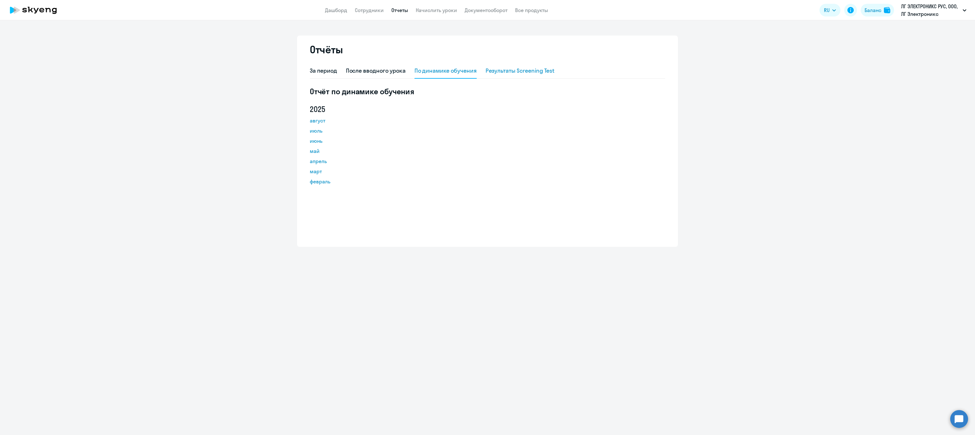
click at [505, 70] on div "Результаты Screening Test" at bounding box center [519, 71] width 69 height 8
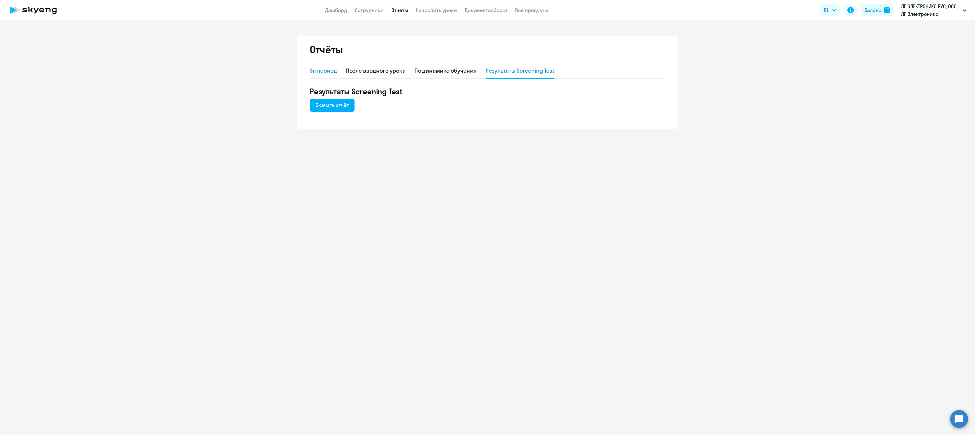
click at [322, 74] on div "За период" at bounding box center [323, 71] width 27 height 8
click at [338, 10] on link "Дашборд" at bounding box center [336, 10] width 22 height 6
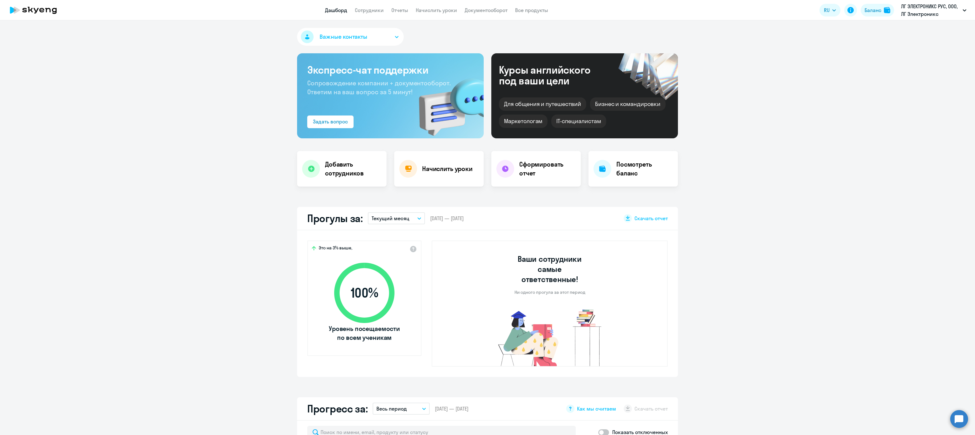
select select "30"
click at [628, 175] on h4 "Посмотреть баланс" at bounding box center [644, 169] width 56 height 18
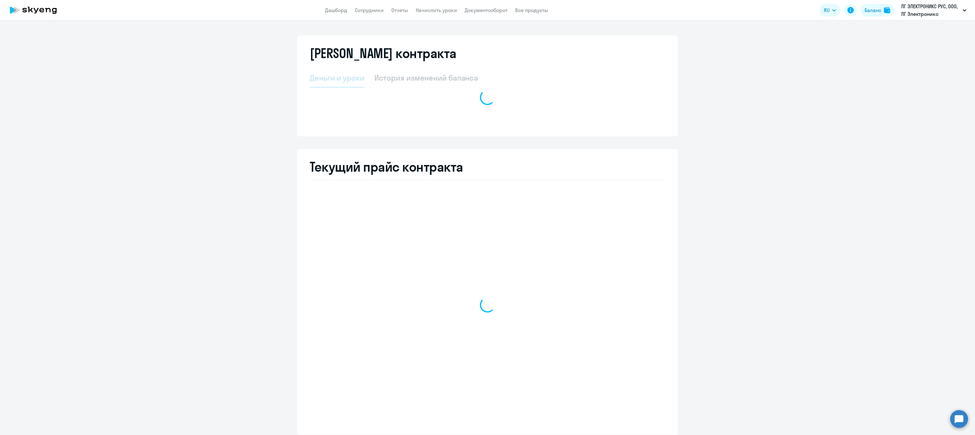
select select "english_adult_not_native_speaker"
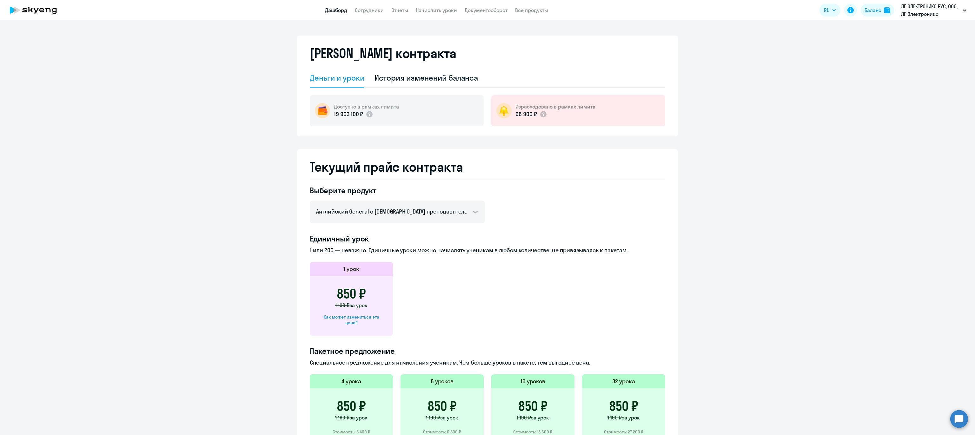
click at [331, 13] on link "Дашборд" at bounding box center [336, 10] width 22 height 6
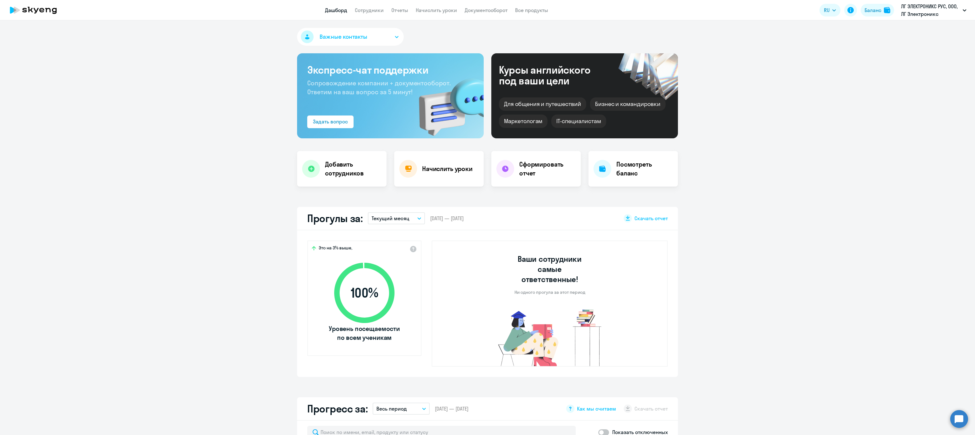
select select "30"
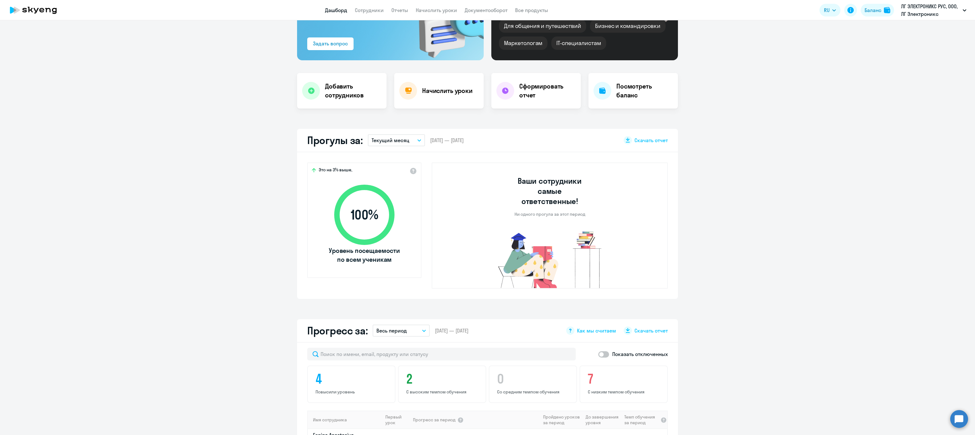
scroll to position [91, 0]
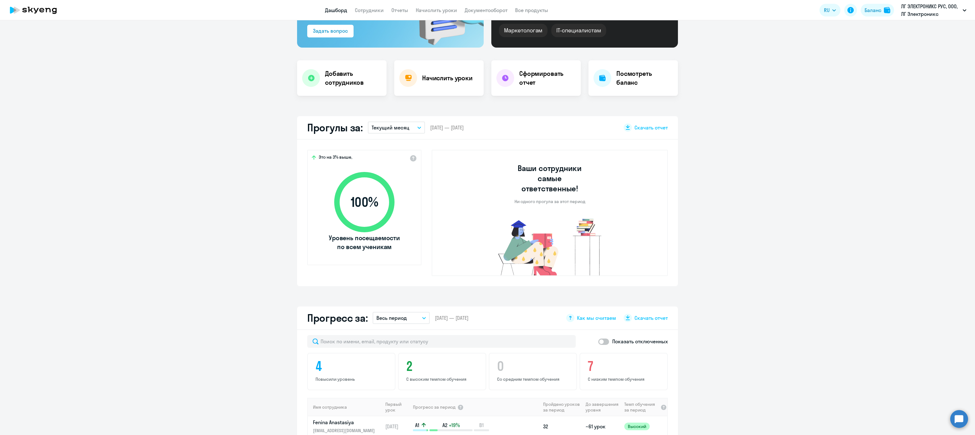
click at [388, 126] on p "Текущий месяц" at bounding box center [390, 128] width 38 height 8
click at [383, 161] on li "Прошлый месяц" at bounding box center [396, 161] width 56 height 16
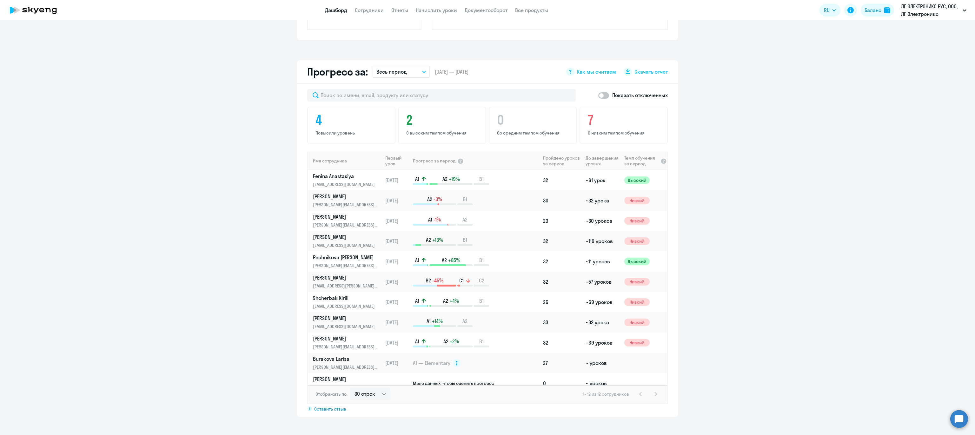
scroll to position [351, 0]
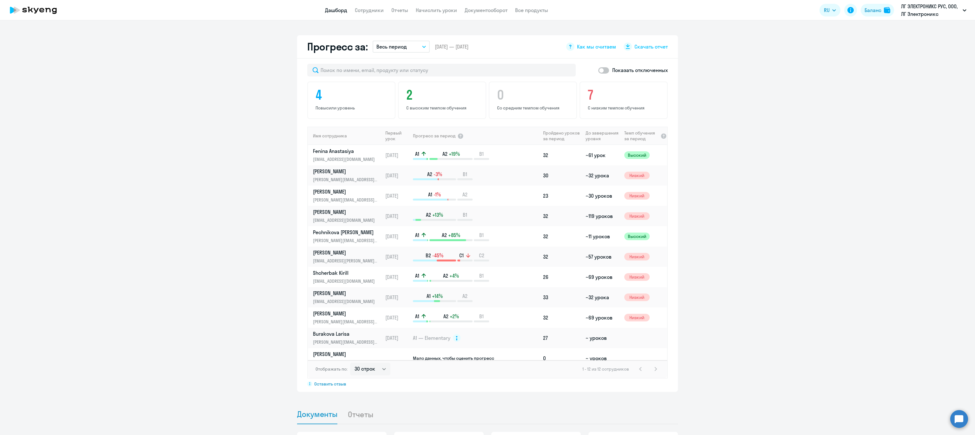
click at [598, 70] on span at bounding box center [603, 70] width 11 height 6
click at [598, 70] on input "checkbox" at bounding box center [598, 70] width 0 height 0
checkbox input "true"
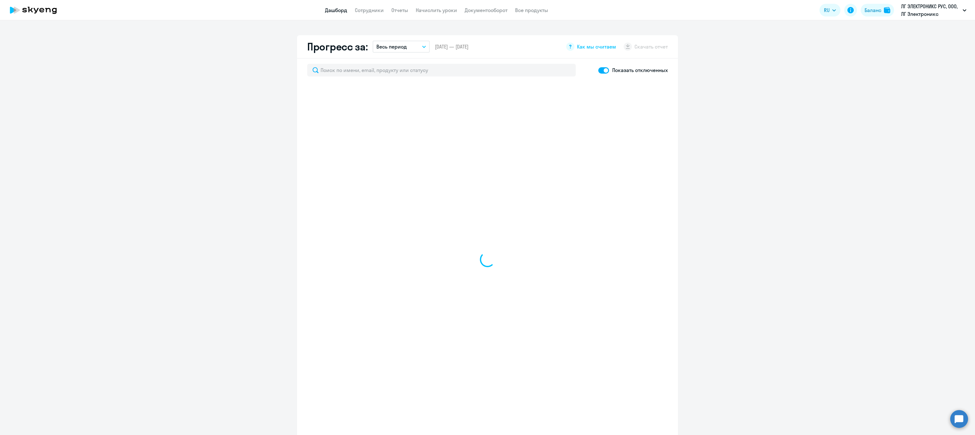
select select "30"
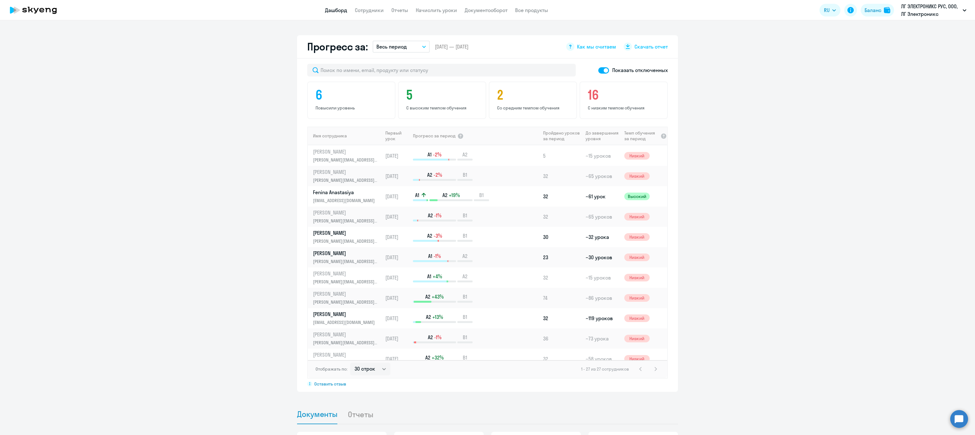
scroll to position [0, 0]
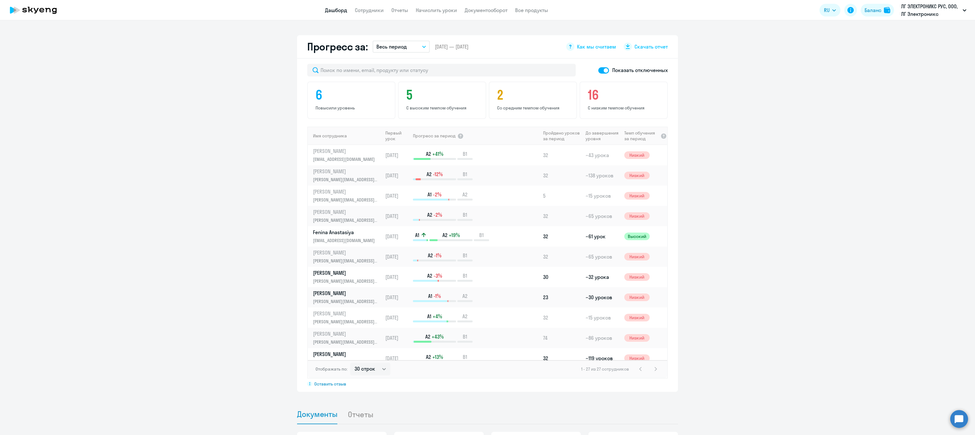
click at [598, 69] on span at bounding box center [603, 70] width 11 height 6
click at [598, 70] on input "checkbox" at bounding box center [598, 70] width 0 height 0
checkbox input "false"
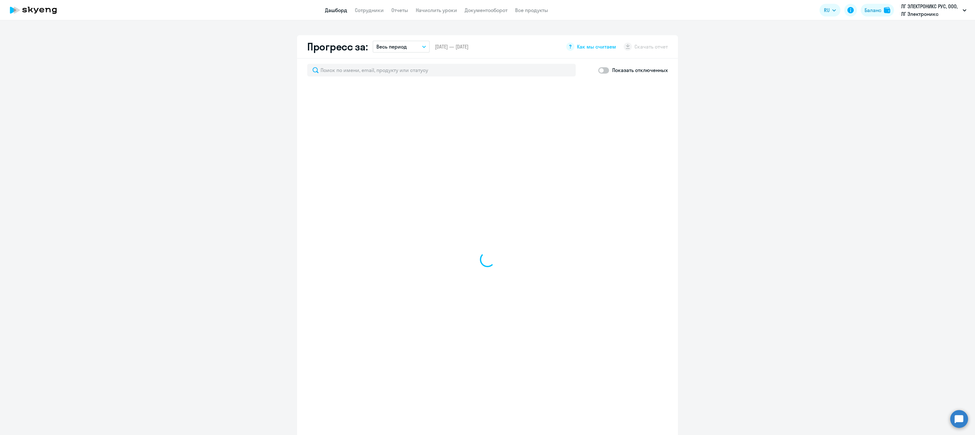
select select "30"
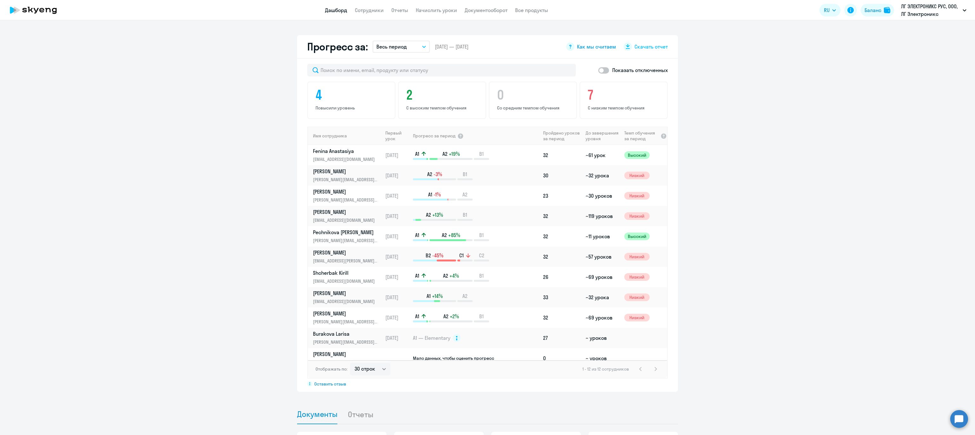
click at [586, 47] on span "Как мы считаем" at bounding box center [596, 46] width 39 height 7
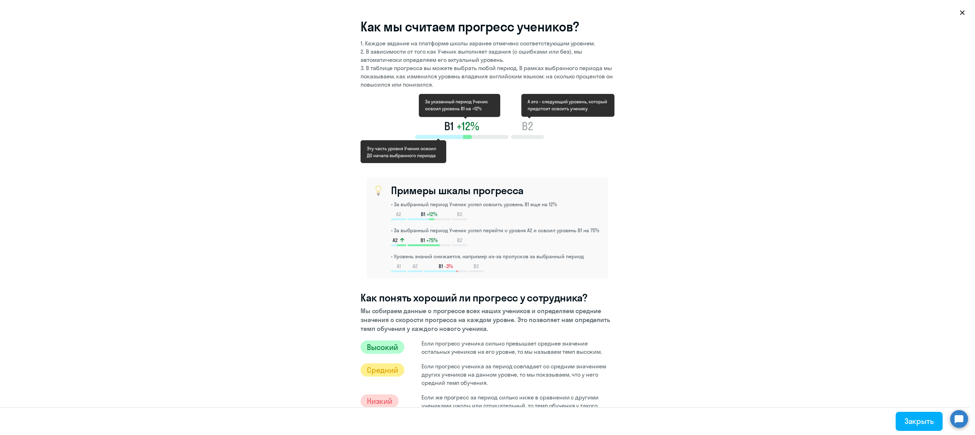
click at [614, 93] on section "Как мы считаем прогресс учеников? 1. Каждое задание на платформе школы заранее …" at bounding box center [487, 217] width 975 height 435
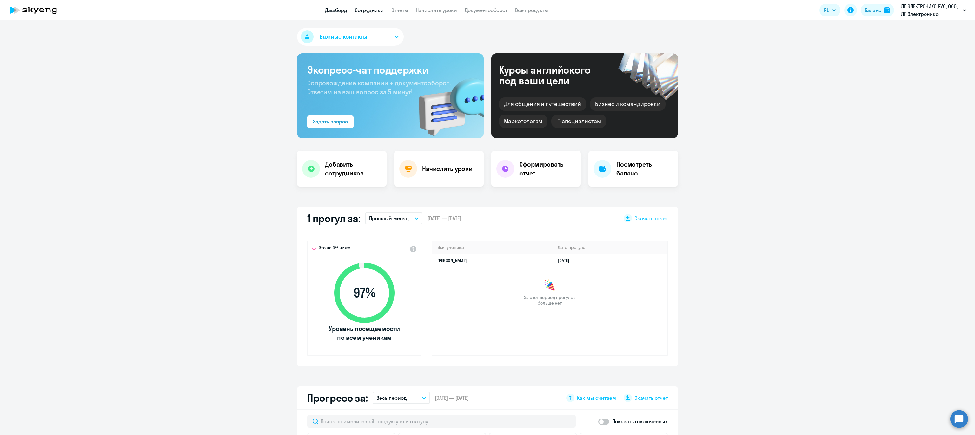
click at [367, 9] on link "Сотрудники" at bounding box center [369, 10] width 29 height 6
select select "30"
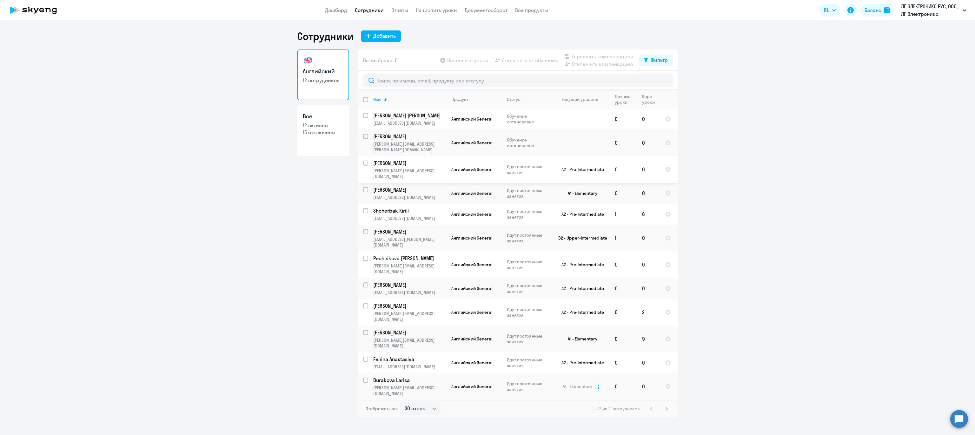
click at [397, 160] on p "[PERSON_NAME]" at bounding box center [409, 163] width 72 height 7
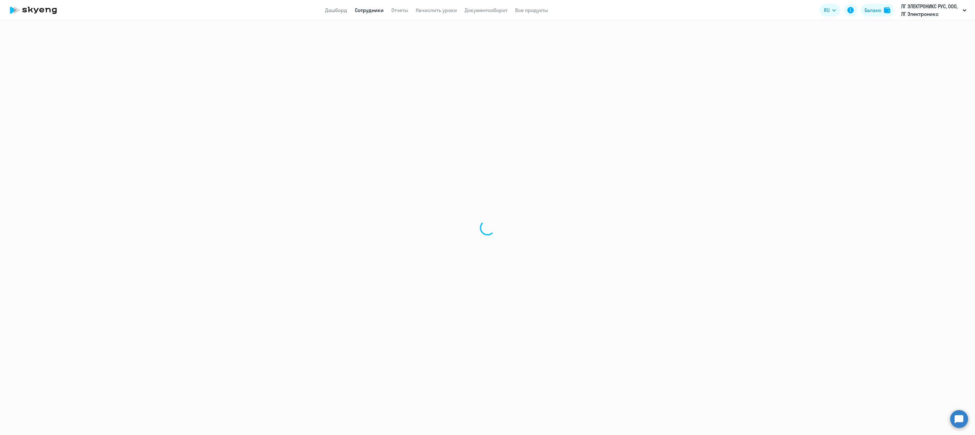
select select "english"
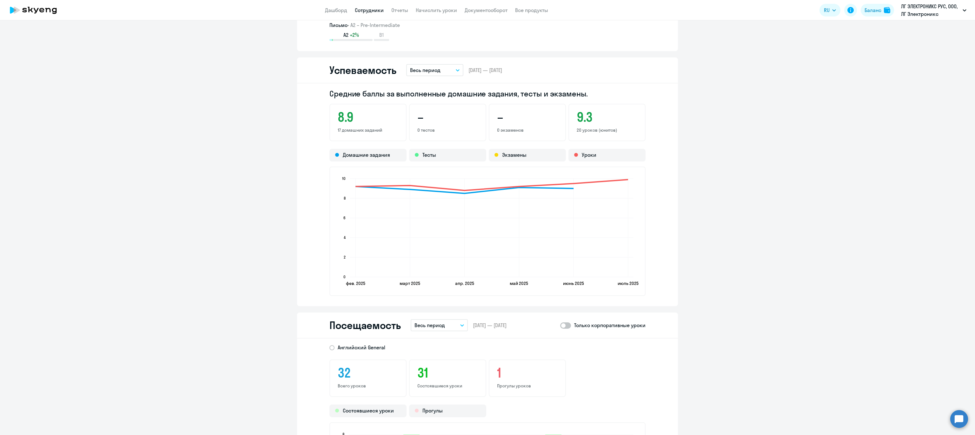
scroll to position [548, 0]
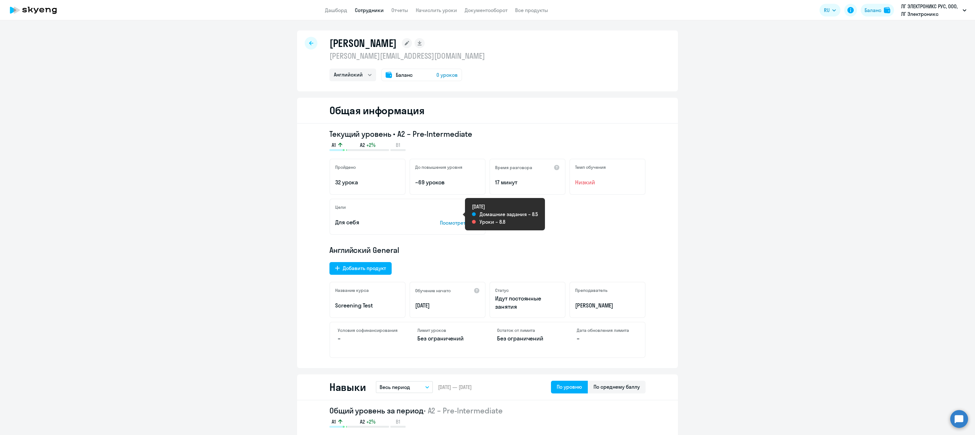
select select "english"
click at [309, 41] on icon at bounding box center [311, 43] width 4 height 4
select select "30"
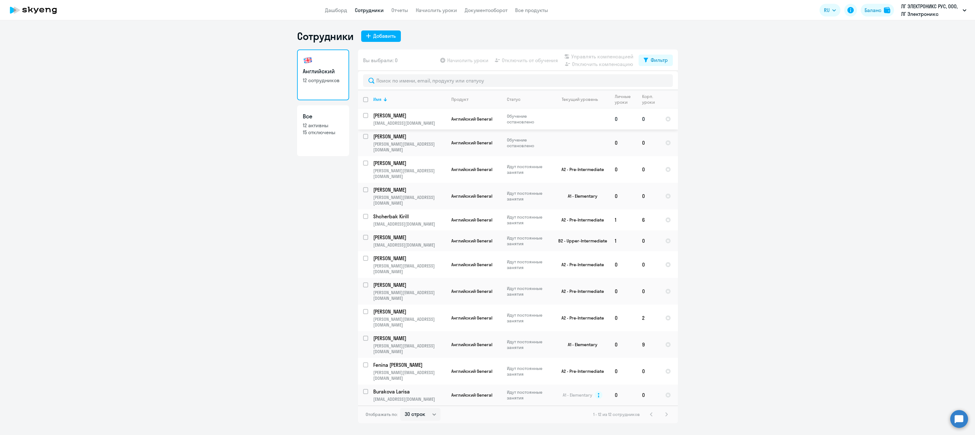
click at [405, 117] on p "[PERSON_NAME]" at bounding box center [409, 115] width 72 height 7
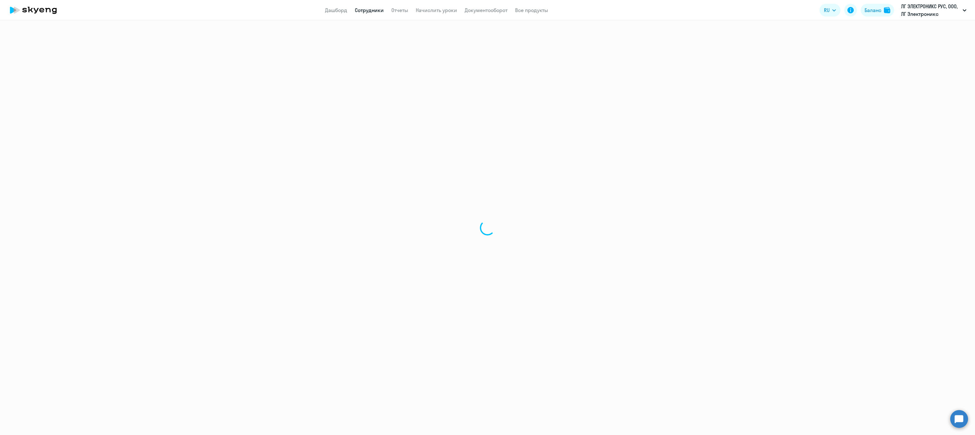
select select "english"
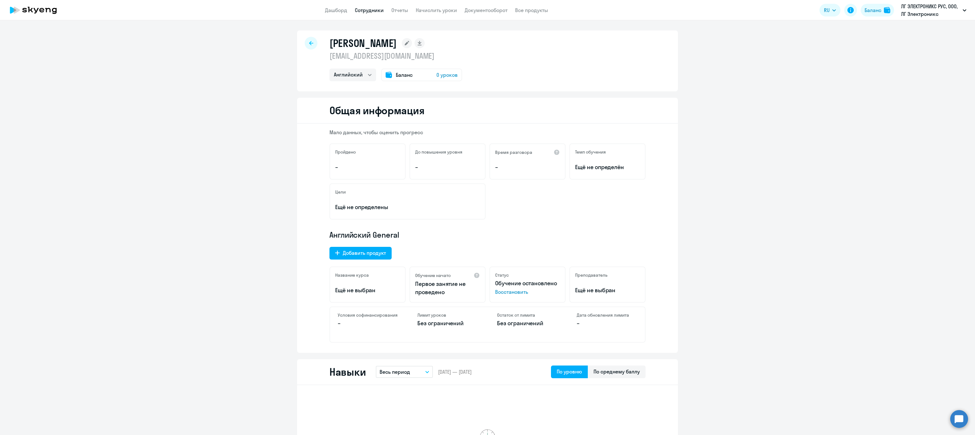
click at [305, 43] on div at bounding box center [311, 43] width 13 height 13
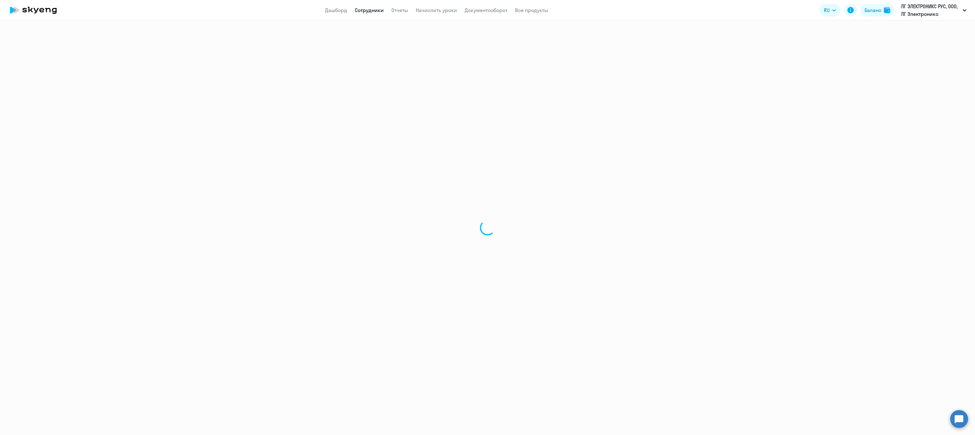
select select "30"
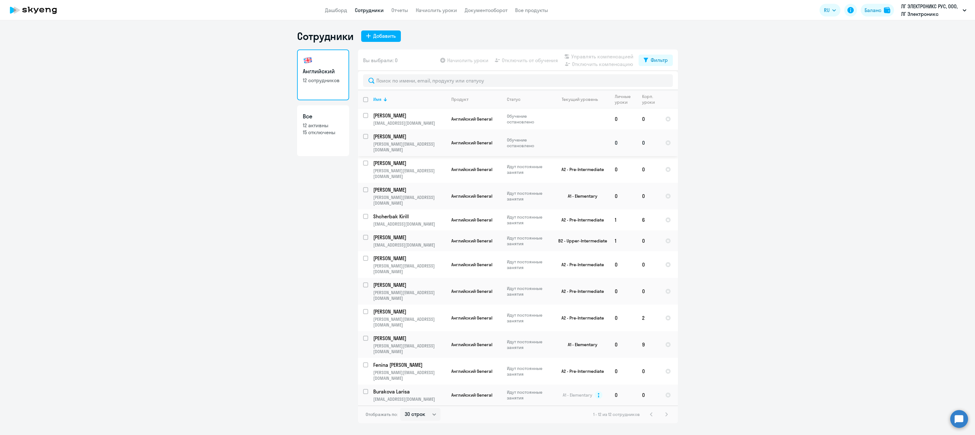
click at [391, 139] on p "[PERSON_NAME]" at bounding box center [409, 136] width 72 height 7
select select "english"
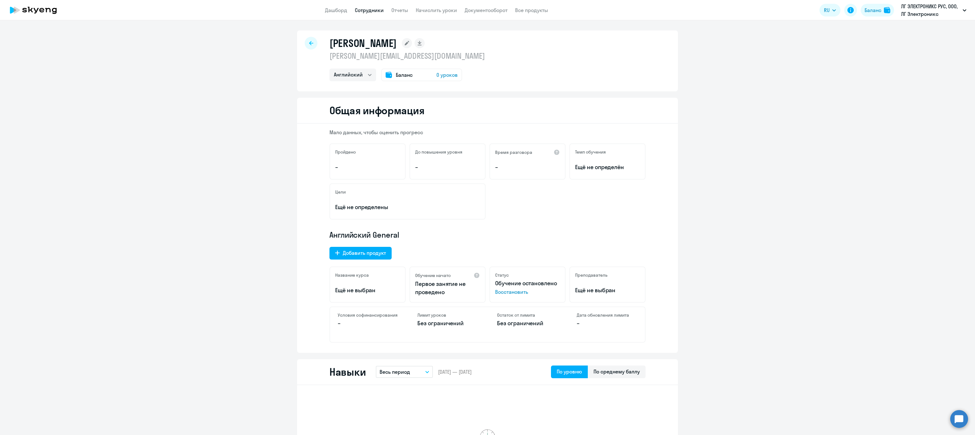
click at [305, 40] on div at bounding box center [311, 43] width 13 height 13
select select "30"
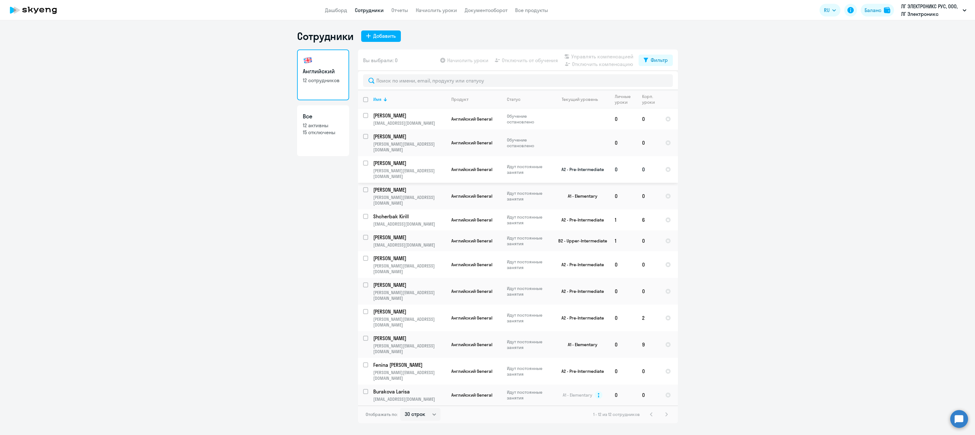
click at [394, 161] on td "[PERSON_NAME] [PERSON_NAME][EMAIL_ADDRESS][DOMAIN_NAME]" at bounding box center [407, 169] width 78 height 27
select select "english"
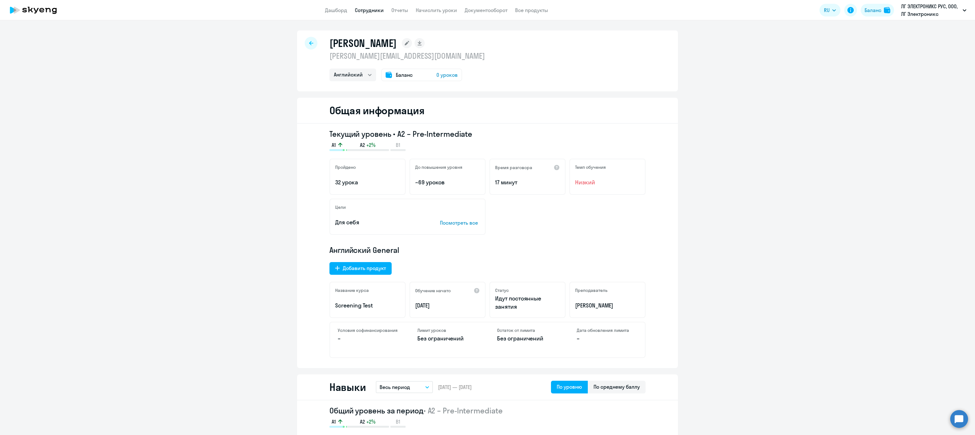
click at [305, 42] on div at bounding box center [311, 43] width 13 height 13
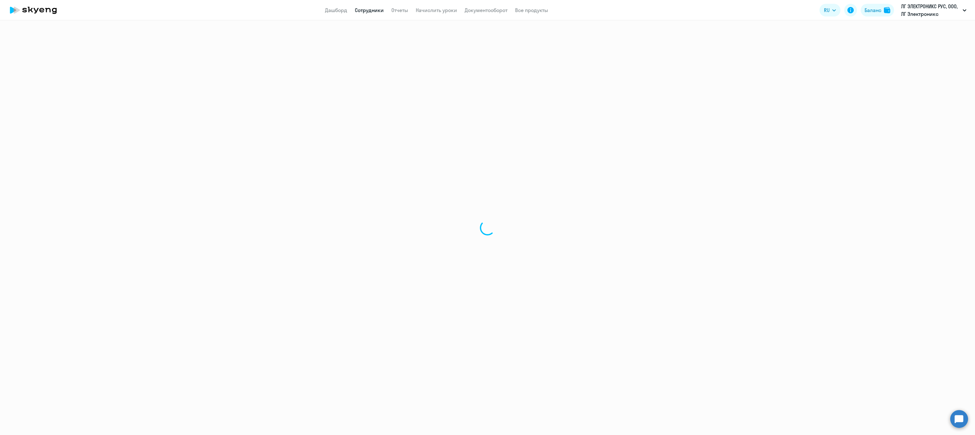
select select "30"
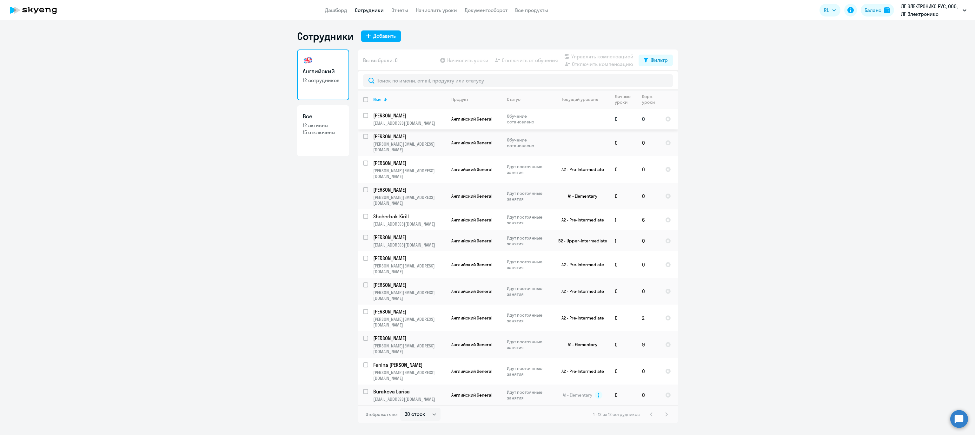
click at [366, 118] on input "select row 25988037" at bounding box center [369, 119] width 13 height 13
click at [366, 116] on input "deselect row 25988037" at bounding box center [369, 119] width 13 height 13
checkbox input "false"
click at [491, 9] on link "Документооборот" at bounding box center [485, 10] width 43 height 6
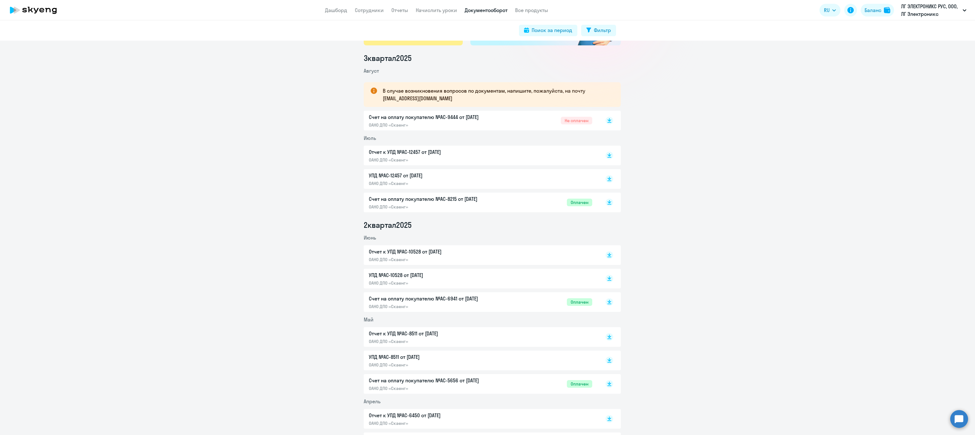
scroll to position [72, 0]
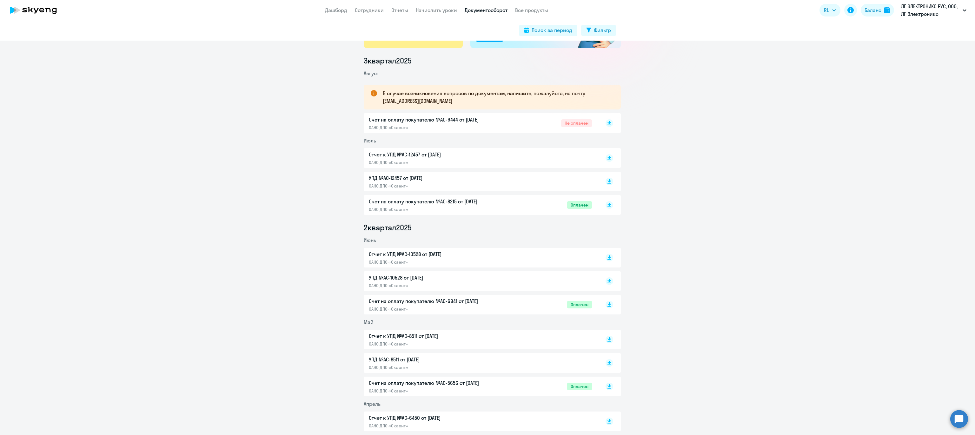
click at [458, 123] on p "Счет на оплату покупателю №AC-9444 от [DATE]" at bounding box center [435, 120] width 133 height 8
click at [390, 180] on p "УПД №AC-12457 от [DATE]" at bounding box center [435, 178] width 133 height 8
click at [402, 152] on p "Отчет к УПД №AC-12457 от [DATE]" at bounding box center [435, 155] width 133 height 8
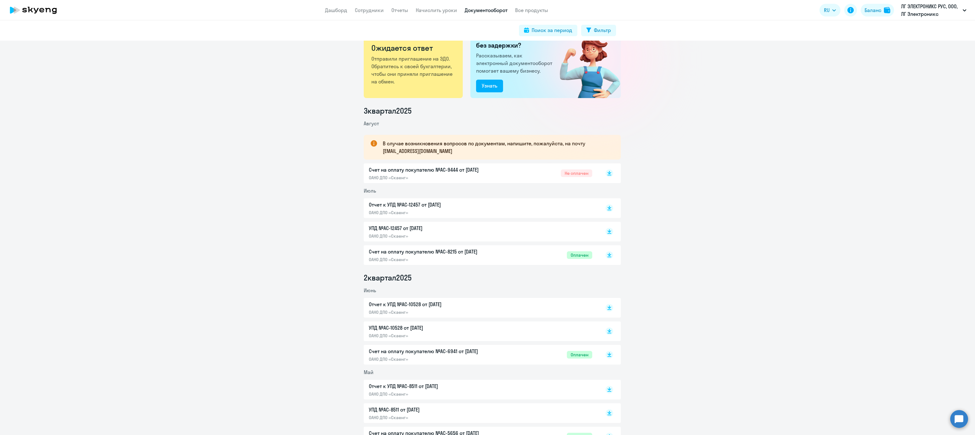
scroll to position [0, 0]
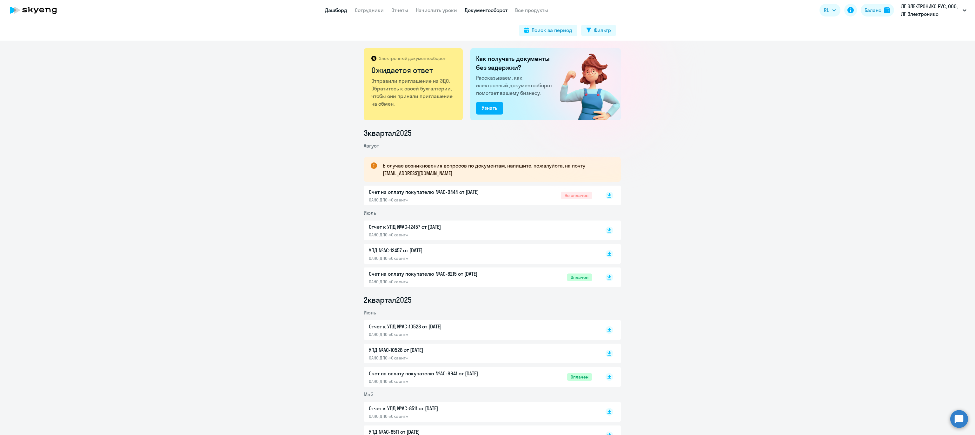
click at [333, 9] on link "Дашборд" at bounding box center [336, 10] width 22 height 6
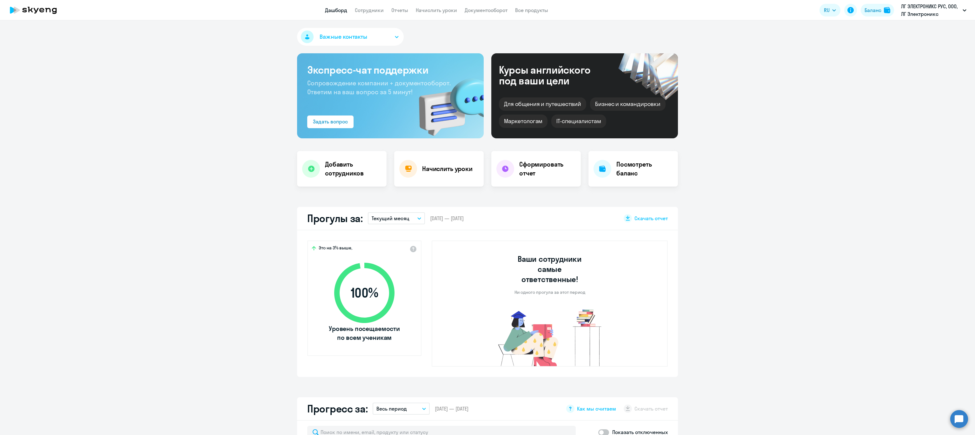
select select "30"
click at [630, 174] on h4 "Посмотреть баланс" at bounding box center [644, 169] width 56 height 18
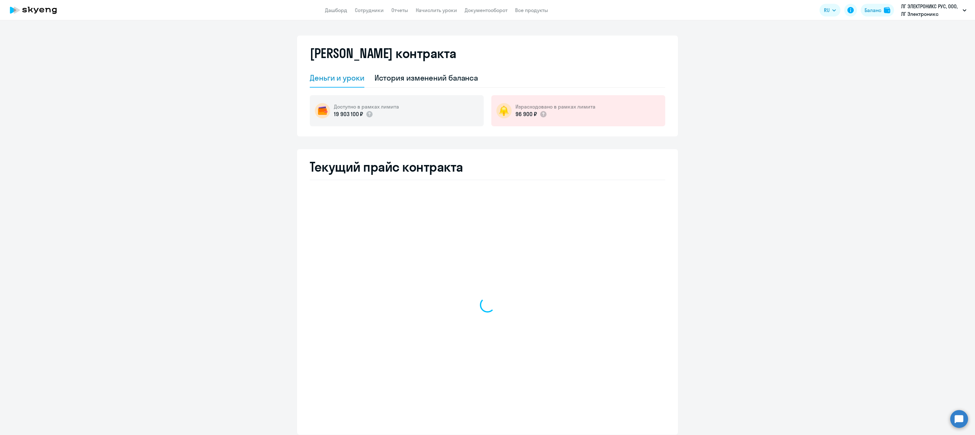
select select "english_adult_not_native_speaker"
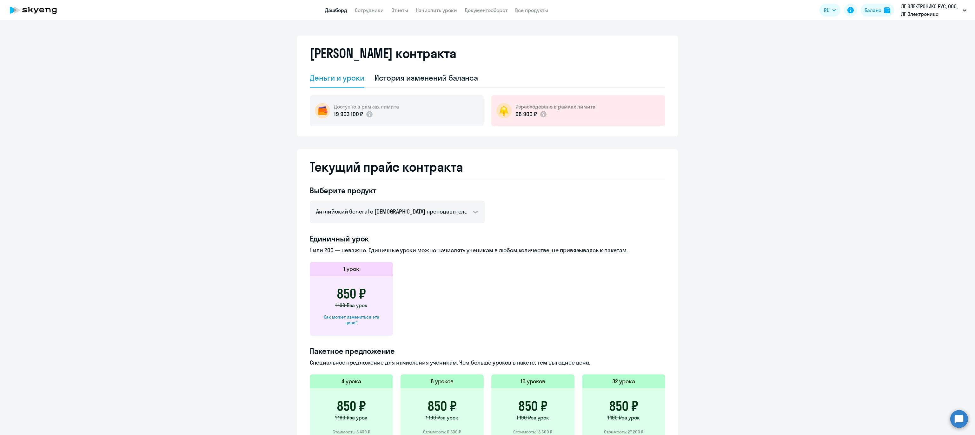
click at [334, 11] on link "Дашборд" at bounding box center [336, 10] width 22 height 6
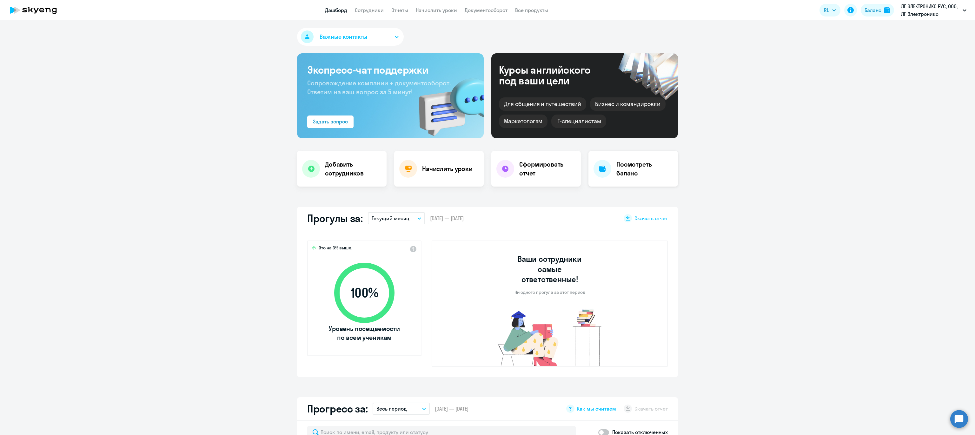
click at [642, 164] on h4 "Посмотреть баланс" at bounding box center [644, 169] width 56 height 18
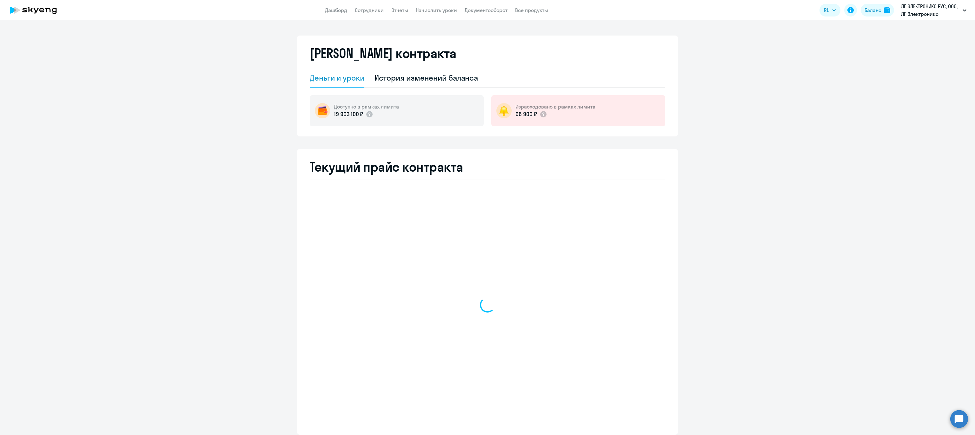
select select "english_adult_not_native_speaker"
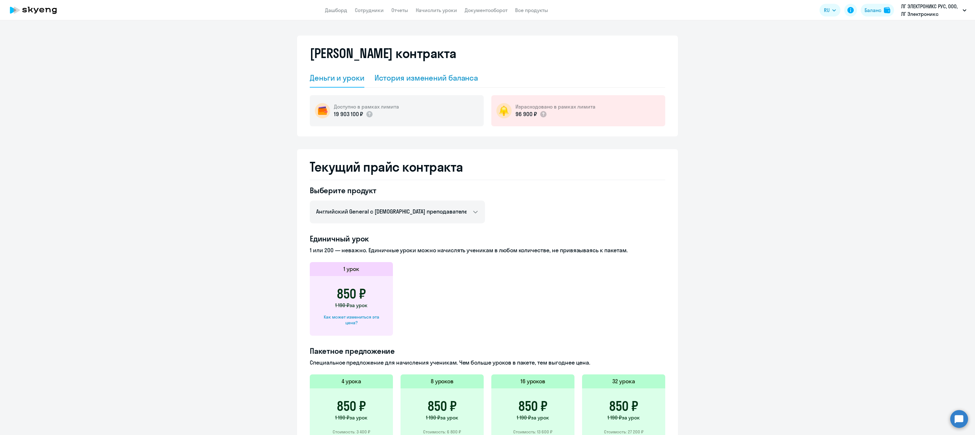
click at [410, 80] on div "История изменений баланса" at bounding box center [426, 78] width 104 height 10
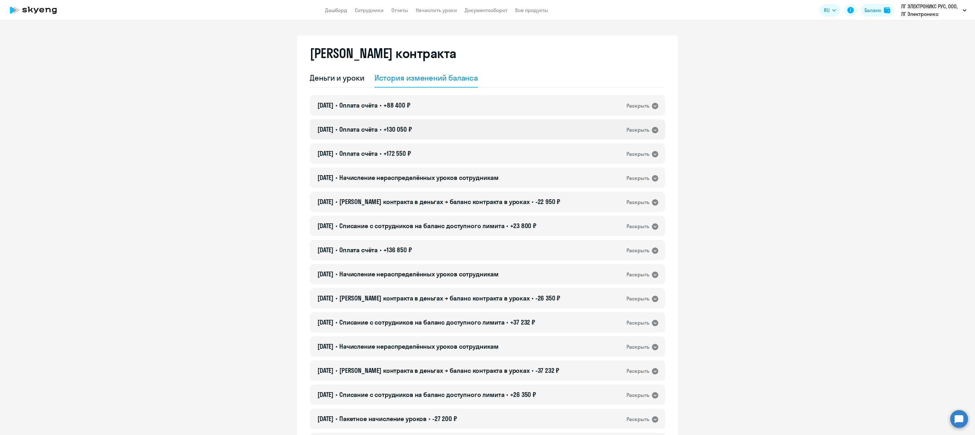
click at [365, 128] on span "Оплата счёта" at bounding box center [358, 129] width 38 height 8
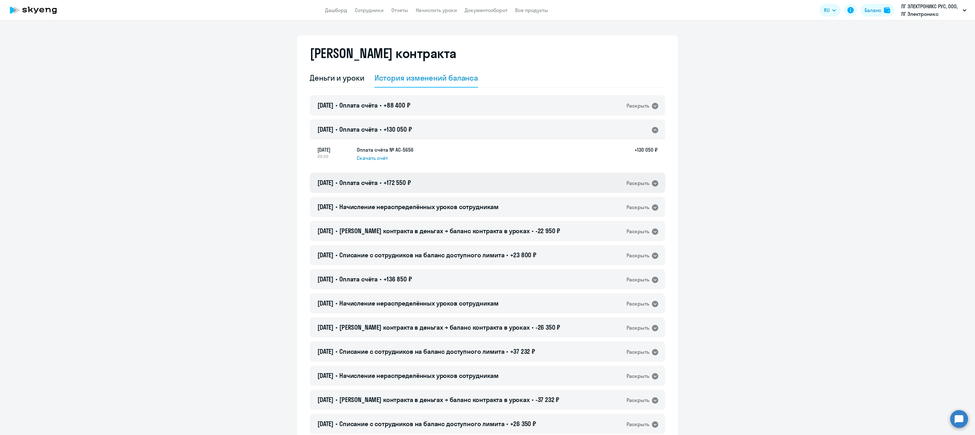
click at [366, 186] on h4 "[DATE] • Оплата счёта • +172 550 ₽" at bounding box center [364, 182] width 94 height 9
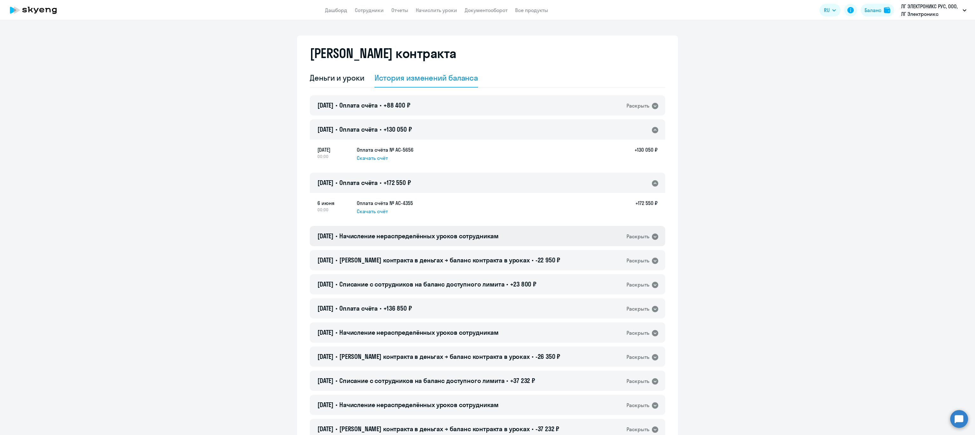
click at [458, 238] on span "Начисление нераспределённых уроков сотрудникам" at bounding box center [418, 236] width 159 height 8
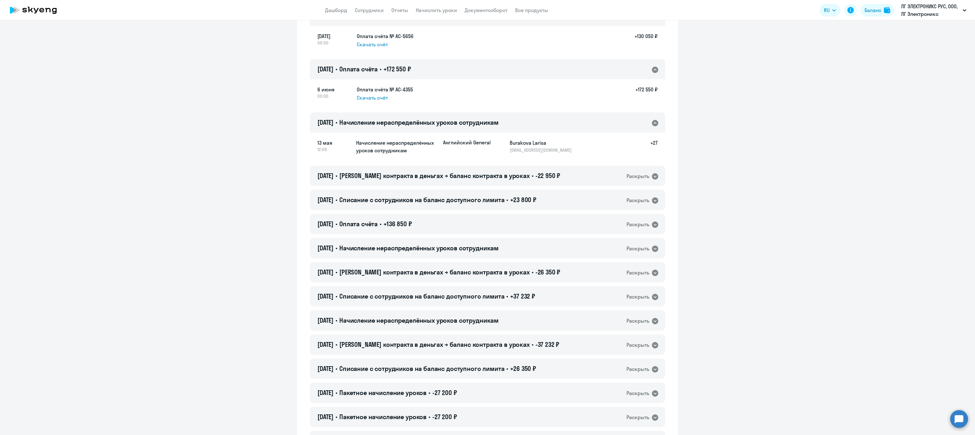
scroll to position [118, 0]
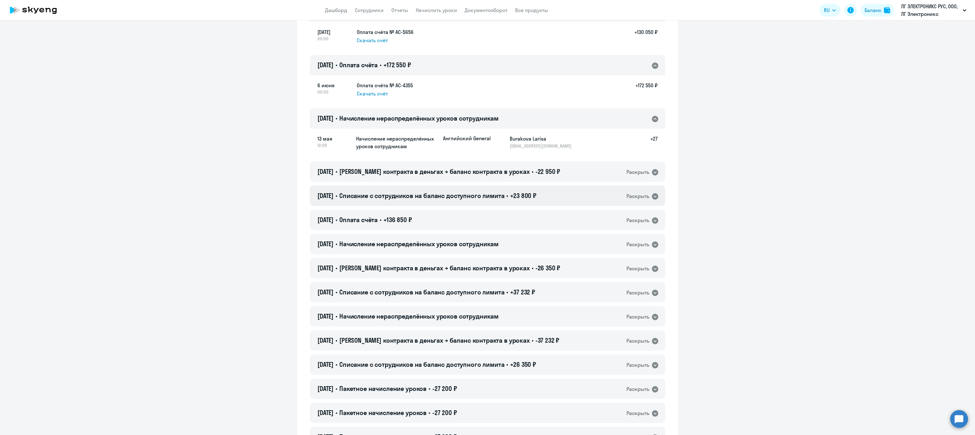
click at [410, 197] on span "Списание с сотрудников на баланс доступного лимита" at bounding box center [421, 196] width 165 height 8
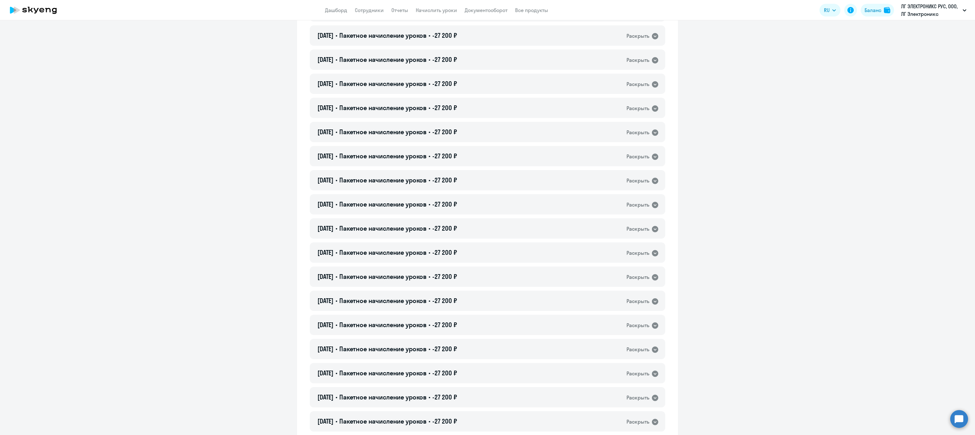
scroll to position [632, 0]
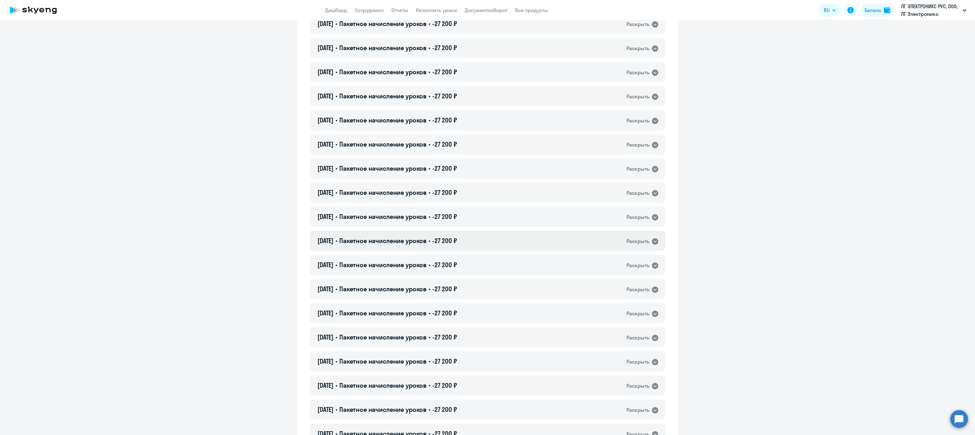
click at [387, 241] on span "Пакетное начисление уроков" at bounding box center [382, 241] width 87 height 8
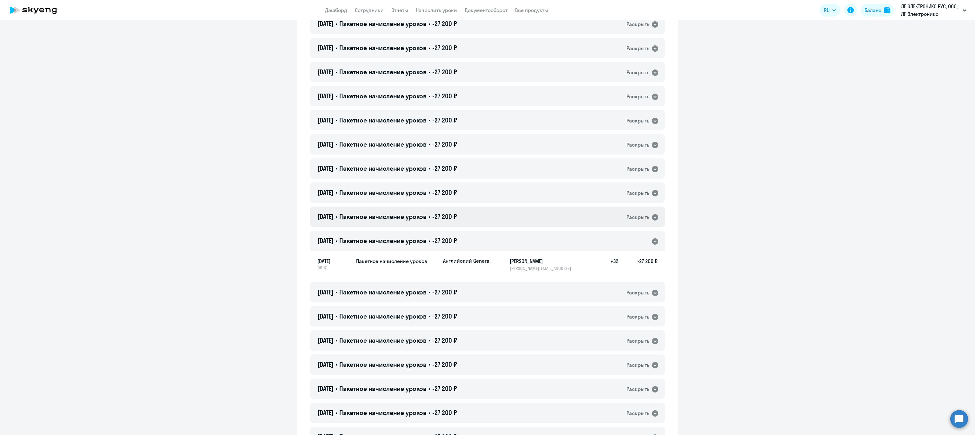
click at [410, 218] on span "Пакетное начисление уроков" at bounding box center [382, 217] width 87 height 8
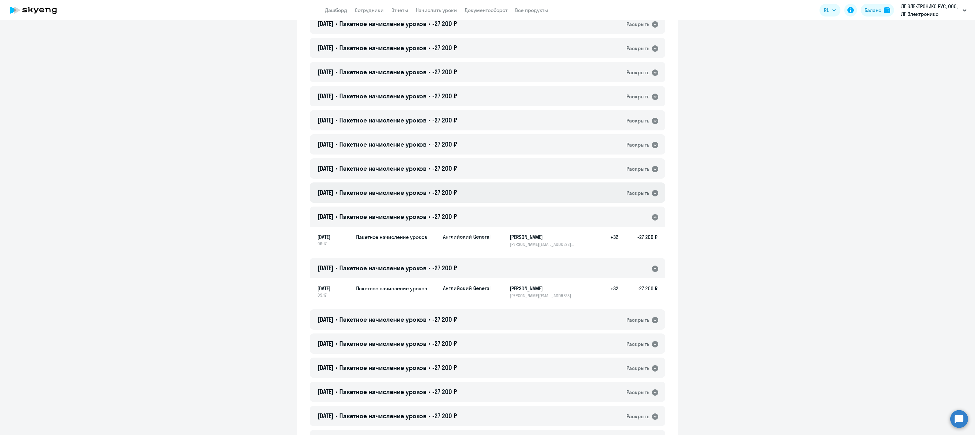
click at [410, 192] on span "Пакетное начисление уроков" at bounding box center [382, 192] width 87 height 8
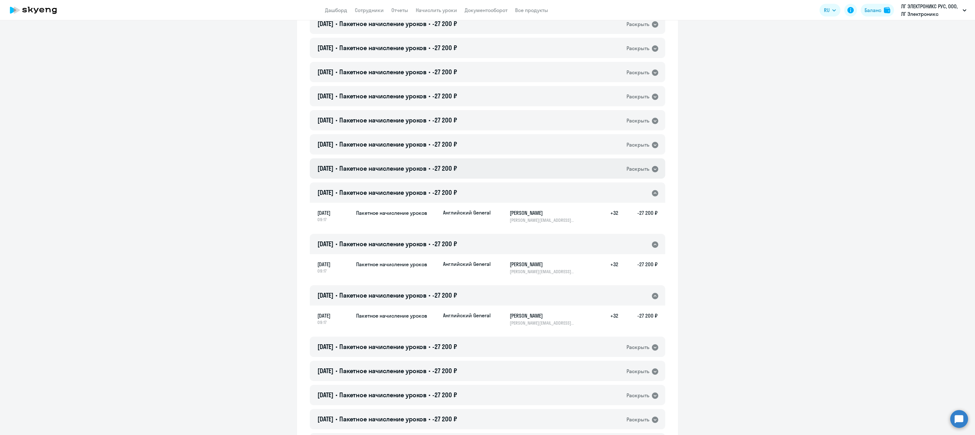
click at [402, 171] on span "Пакетное начисление уроков" at bounding box center [382, 168] width 87 height 8
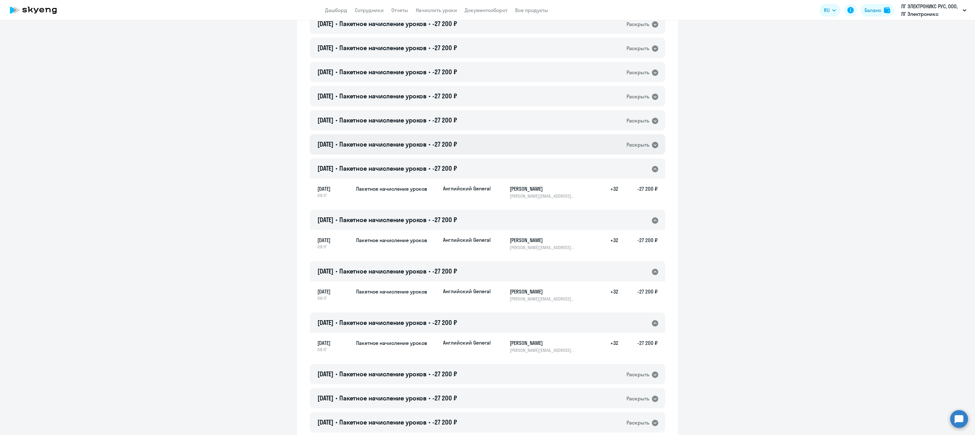
click at [399, 145] on span "Пакетное начисление уроков" at bounding box center [382, 144] width 87 height 8
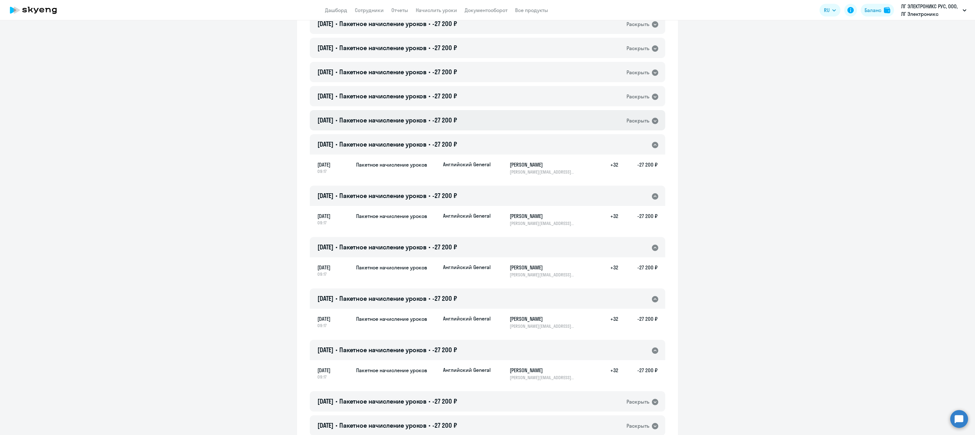
click at [405, 117] on span "Пакетное начисление уроков" at bounding box center [382, 120] width 87 height 8
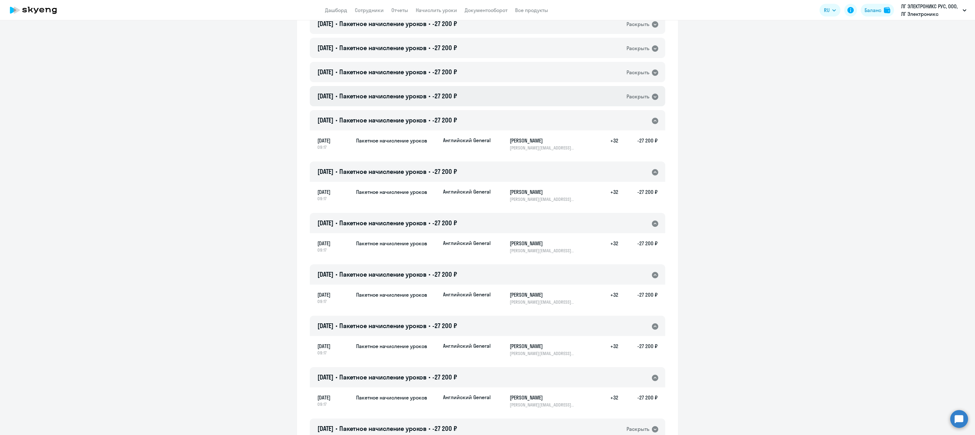
click at [399, 95] on span "Пакетное начисление уроков" at bounding box center [382, 96] width 87 height 8
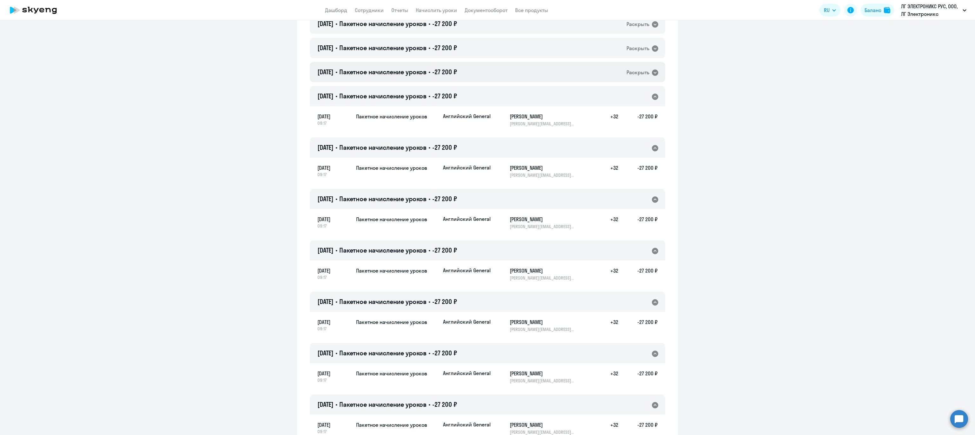
click at [416, 71] on span "Пакетное начисление уроков" at bounding box center [382, 72] width 87 height 8
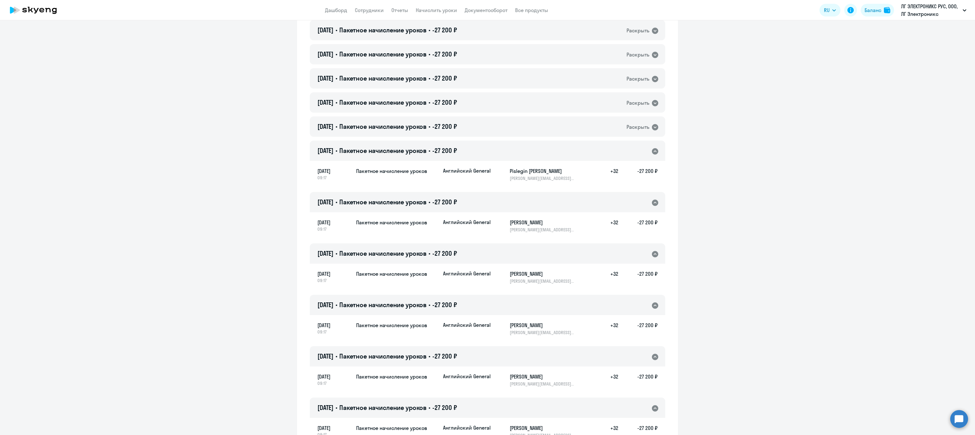
scroll to position [541, 0]
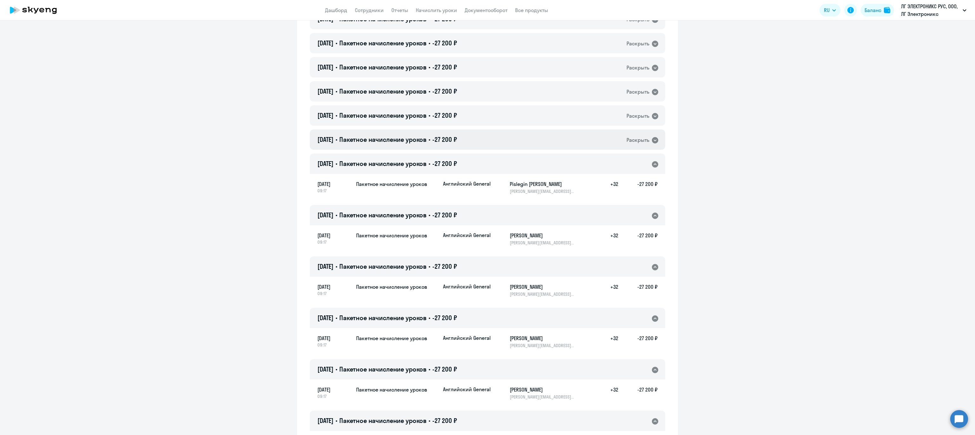
click at [392, 136] on span "Пакетное начисление уроков" at bounding box center [382, 139] width 87 height 8
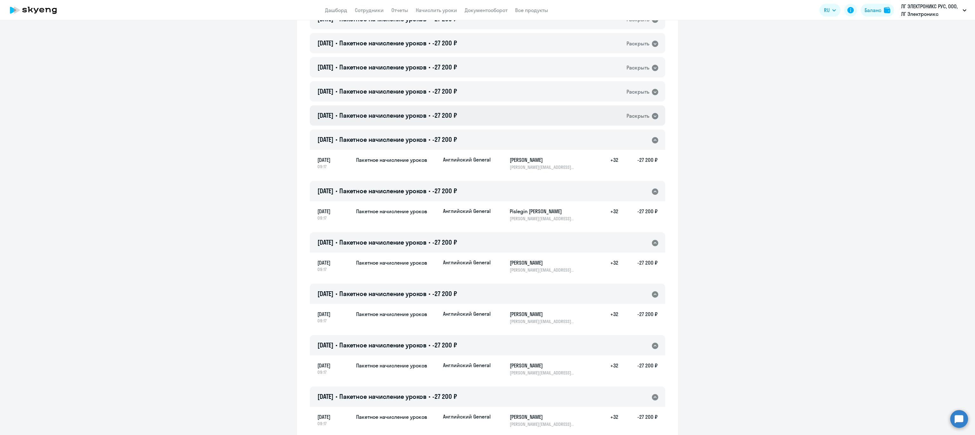
click at [391, 118] on span "Пакетное начисление уроков" at bounding box center [382, 115] width 87 height 8
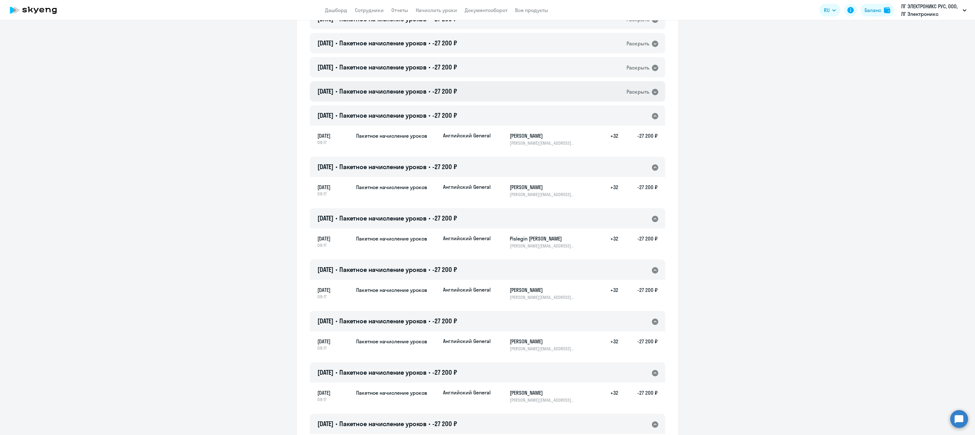
click at [397, 90] on span "Пакетное начисление уроков" at bounding box center [382, 91] width 87 height 8
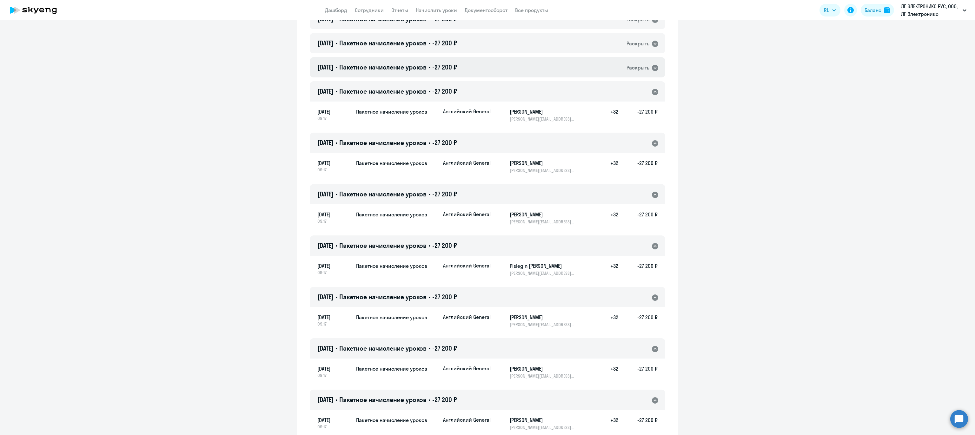
click at [388, 68] on span "Пакетное начисление уроков" at bounding box center [382, 67] width 87 height 8
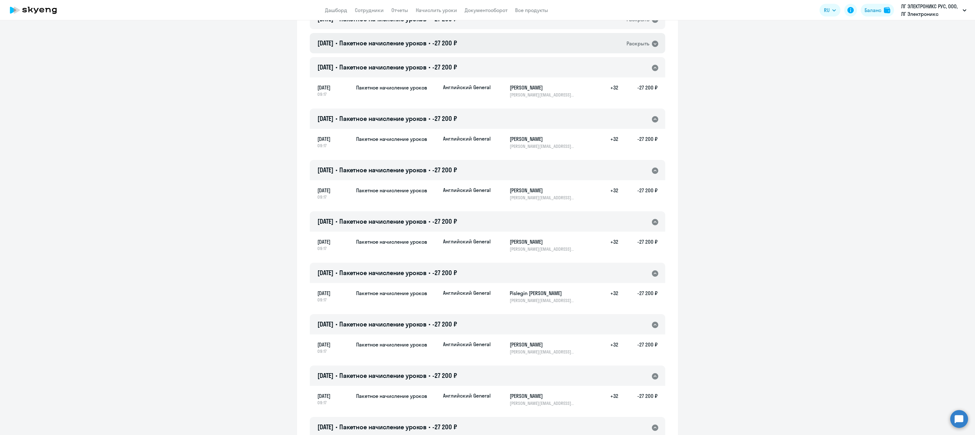
click at [364, 44] on span "Пакетное начисление уроков" at bounding box center [382, 43] width 87 height 8
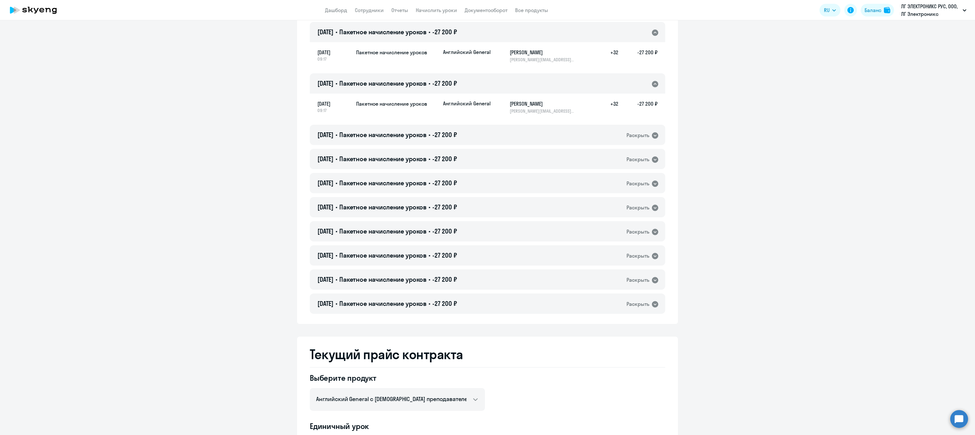
scroll to position [1122, 0]
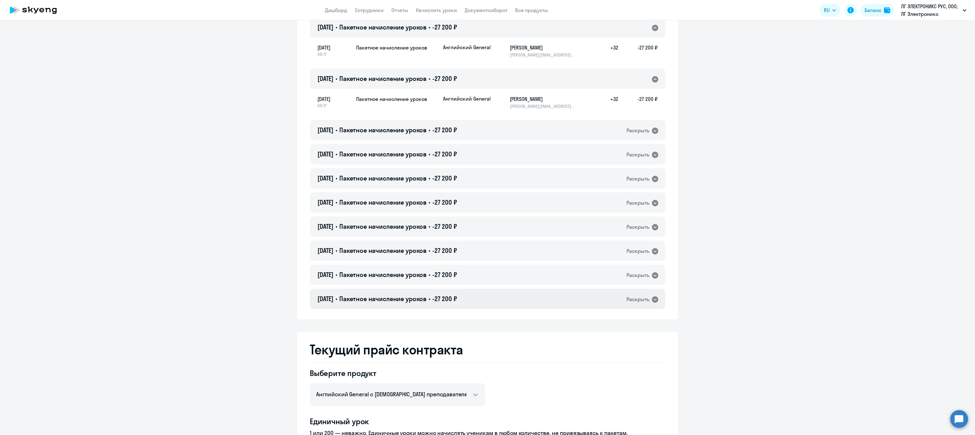
click at [393, 299] on span "Пакетное начисление уроков" at bounding box center [382, 299] width 87 height 8
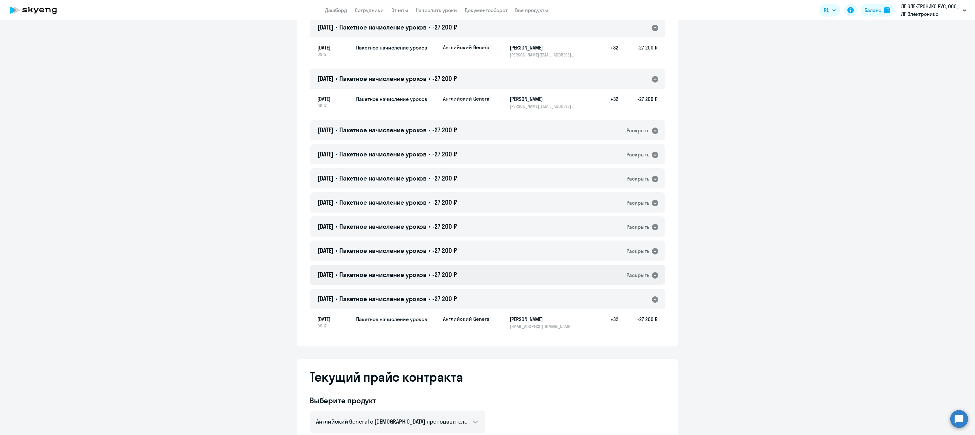
click at [392, 276] on span "Пакетное начисление уроков" at bounding box center [382, 275] width 87 height 8
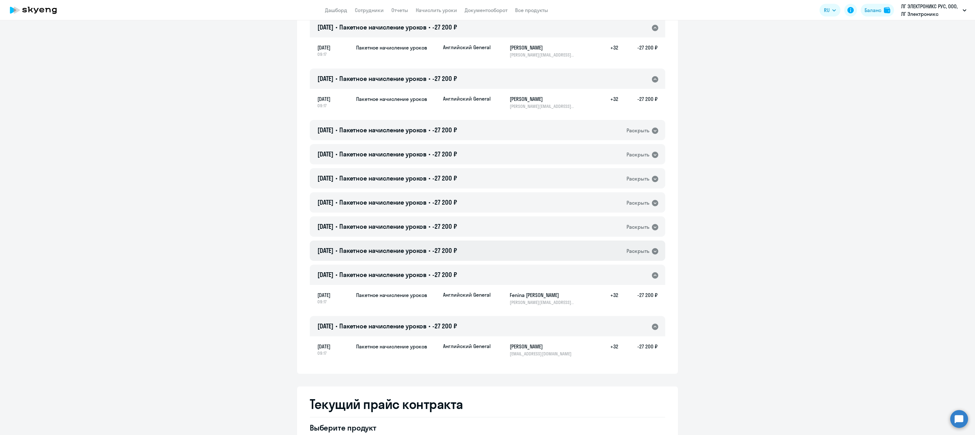
click at [409, 252] on span "Пакетное начисление уроков" at bounding box center [382, 250] width 87 height 8
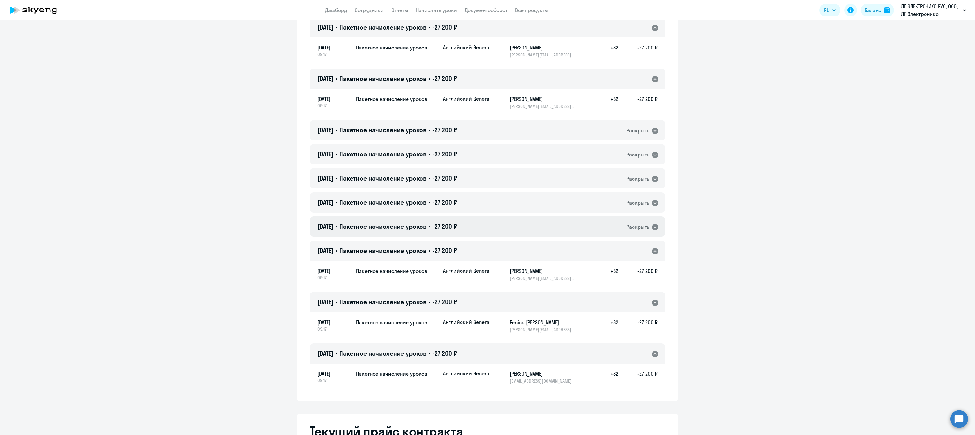
click at [398, 224] on span "Пакетное начисление уроков" at bounding box center [382, 226] width 87 height 8
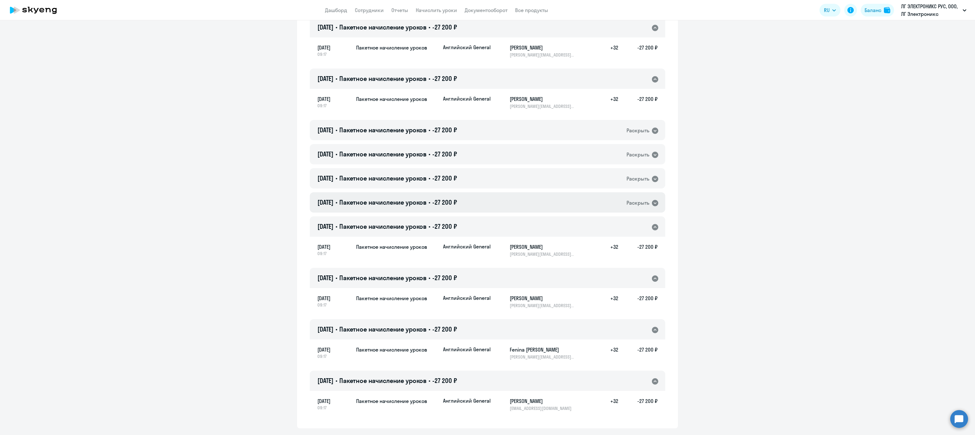
click at [406, 204] on span "Пакетное начисление уроков" at bounding box center [382, 202] width 87 height 8
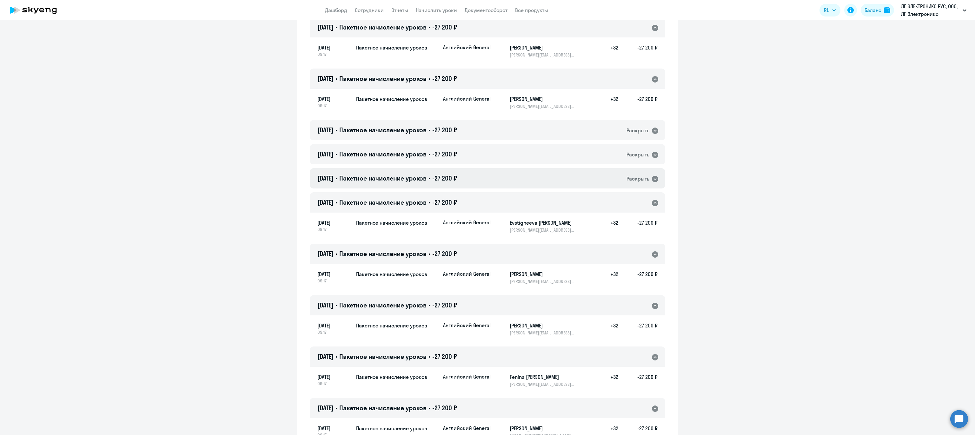
click at [416, 179] on span "Пакетное начисление уроков" at bounding box center [382, 178] width 87 height 8
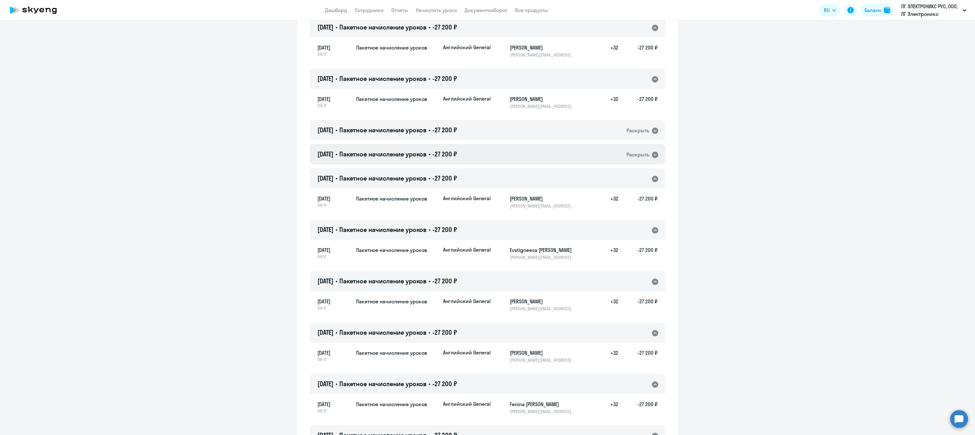
click at [398, 154] on span "Пакетное начисление уроков" at bounding box center [382, 154] width 87 height 8
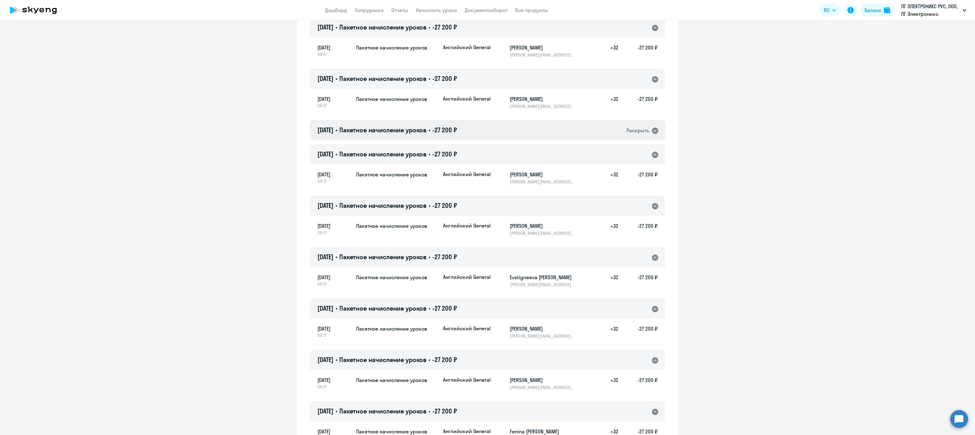
click at [381, 133] on span "Пакетное начисление уроков" at bounding box center [382, 130] width 87 height 8
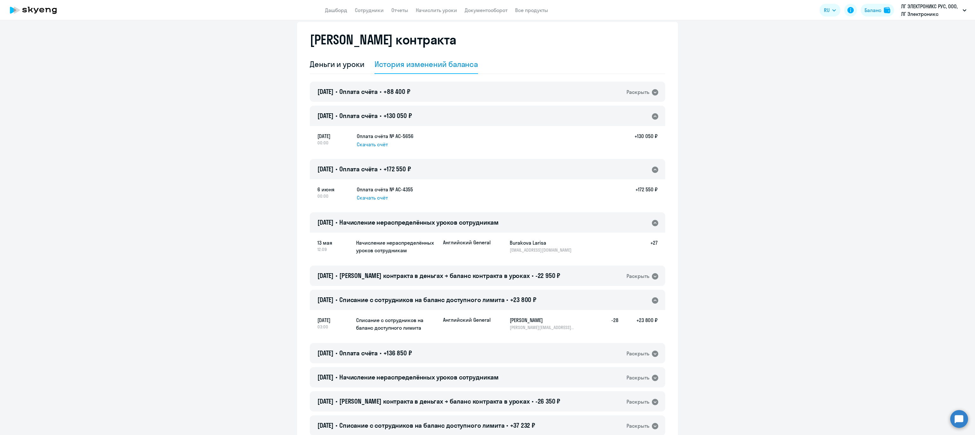
scroll to position [0, 0]
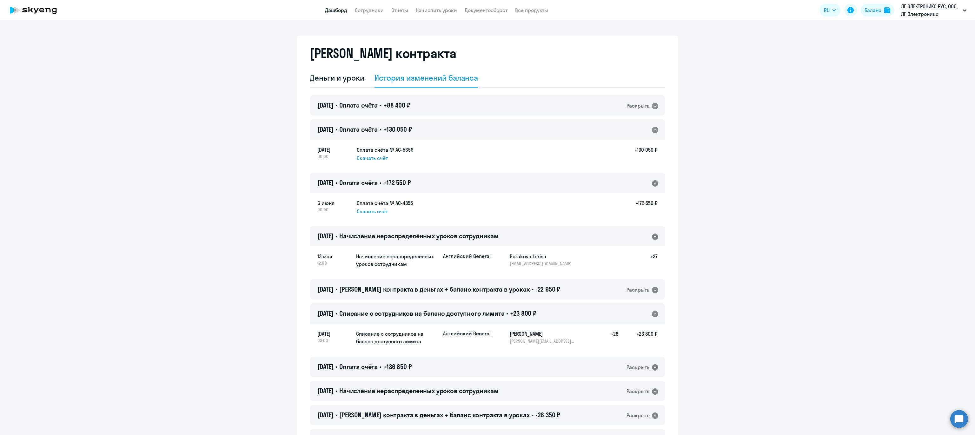
click at [331, 10] on link "Дашборд" at bounding box center [336, 10] width 22 height 6
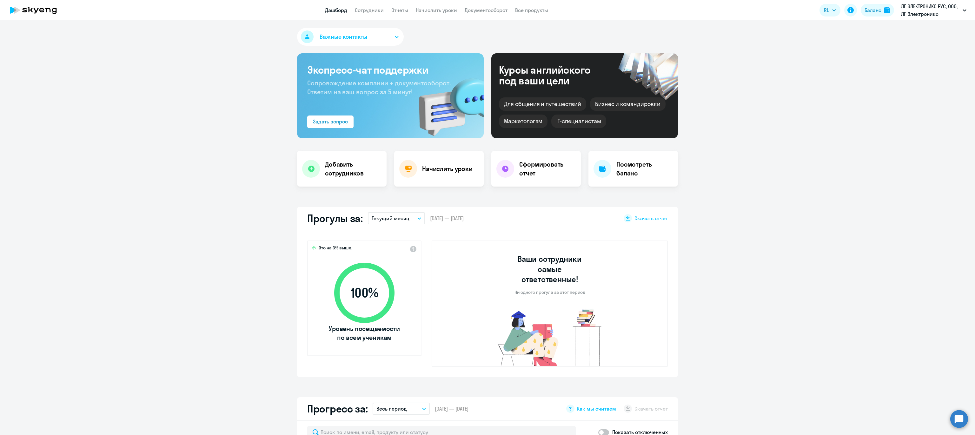
select select "30"
